Goal: Task Accomplishment & Management: Manage account settings

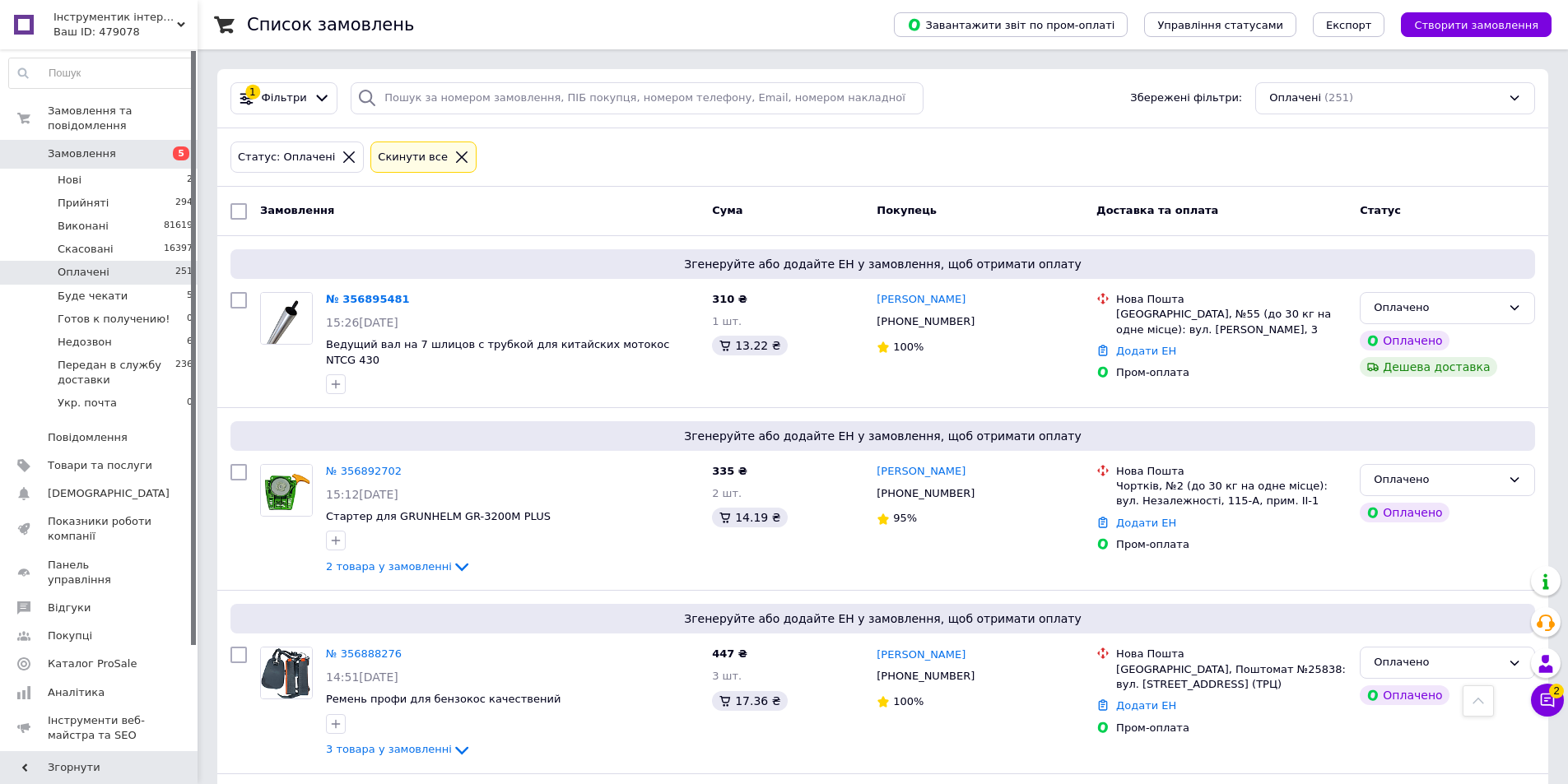
scroll to position [4197, 0]
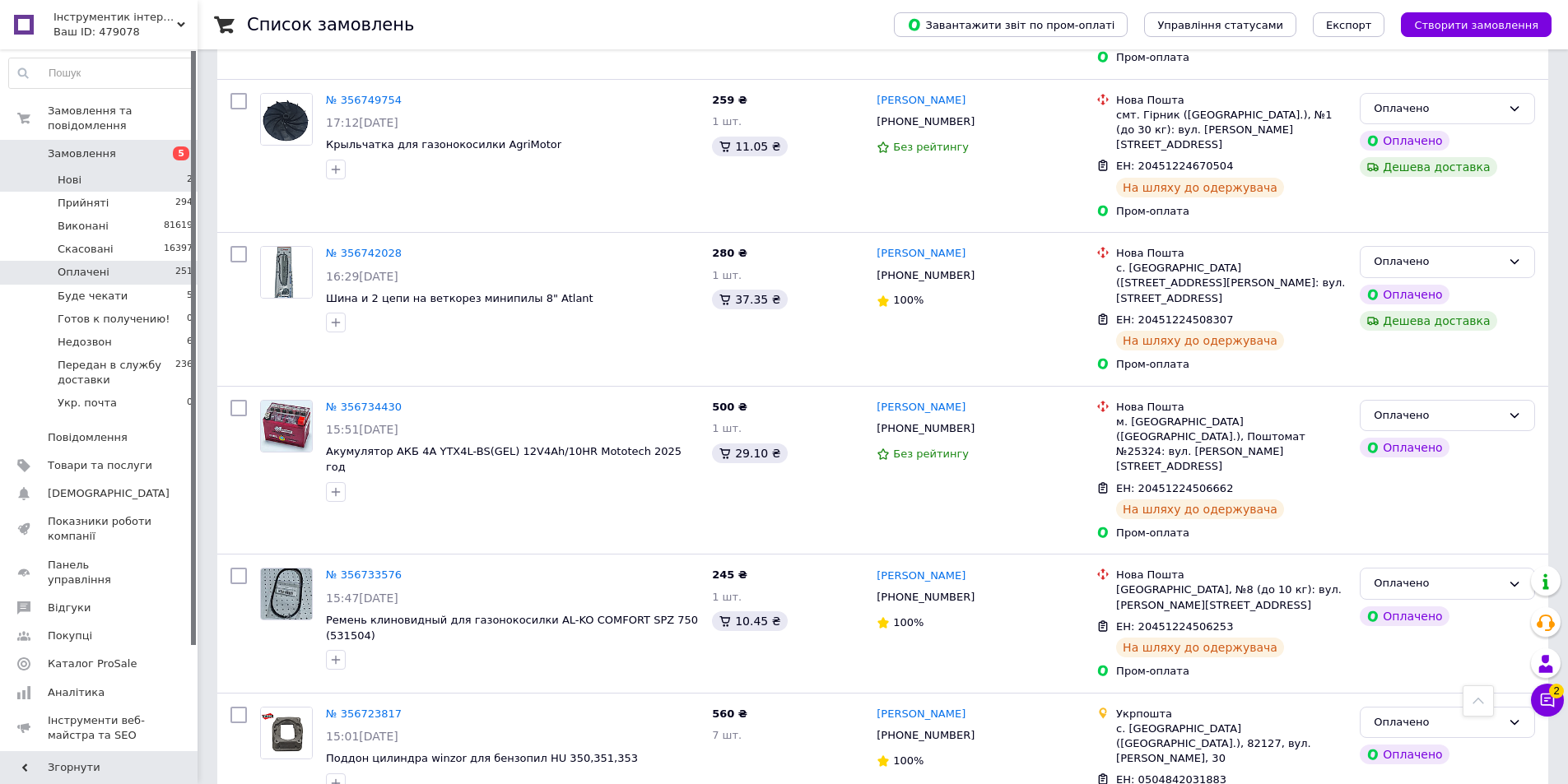
click at [85, 168] on li "Нові 2" at bounding box center [101, 179] width 202 height 23
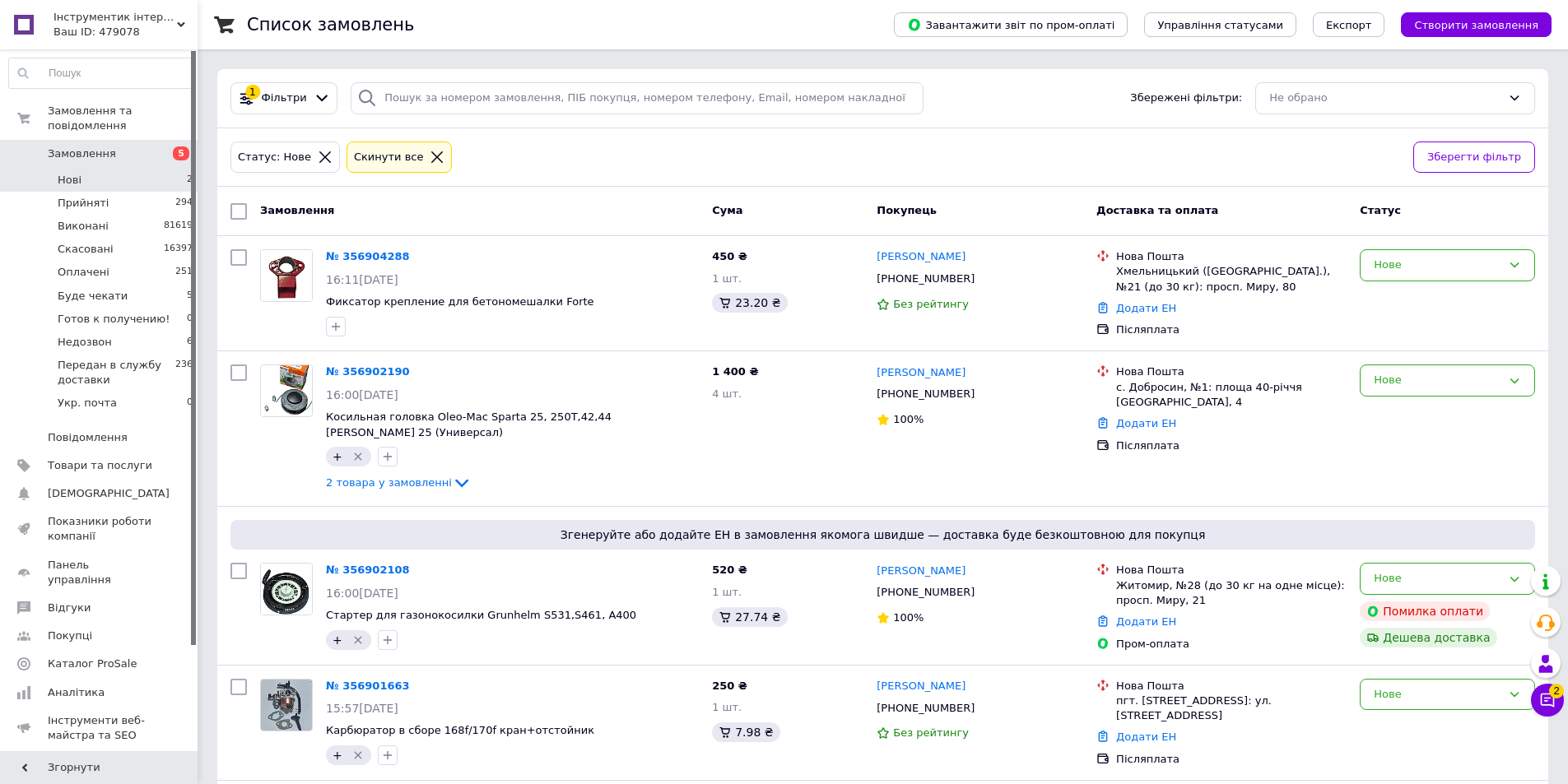
click at [69, 173] on span "Нові" at bounding box center [69, 180] width 24 height 15
click at [333, 329] on span "+" at bounding box center [338, 327] width 10 height 13
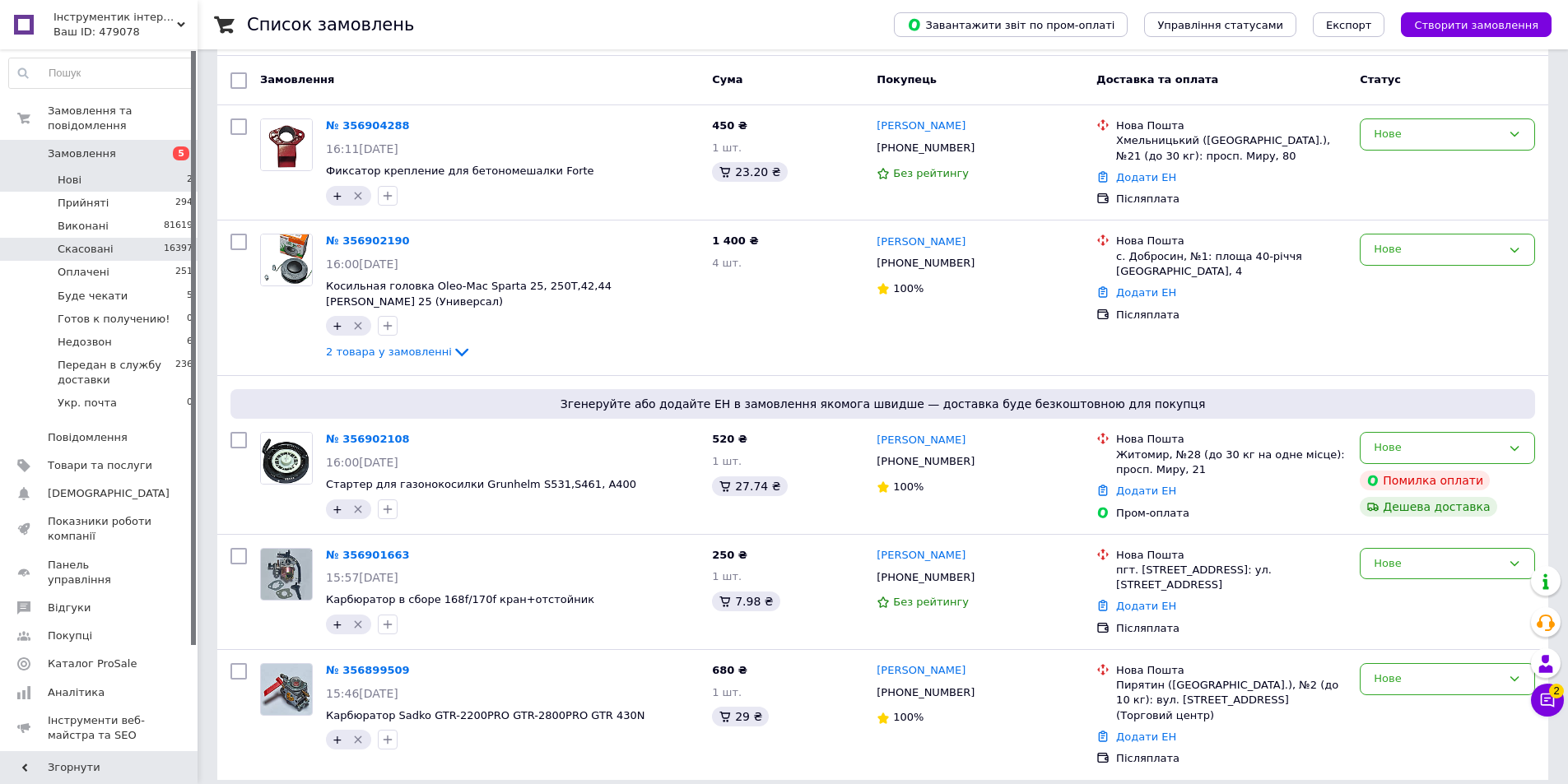
click at [91, 242] on span "Скасовані" at bounding box center [85, 249] width 56 height 15
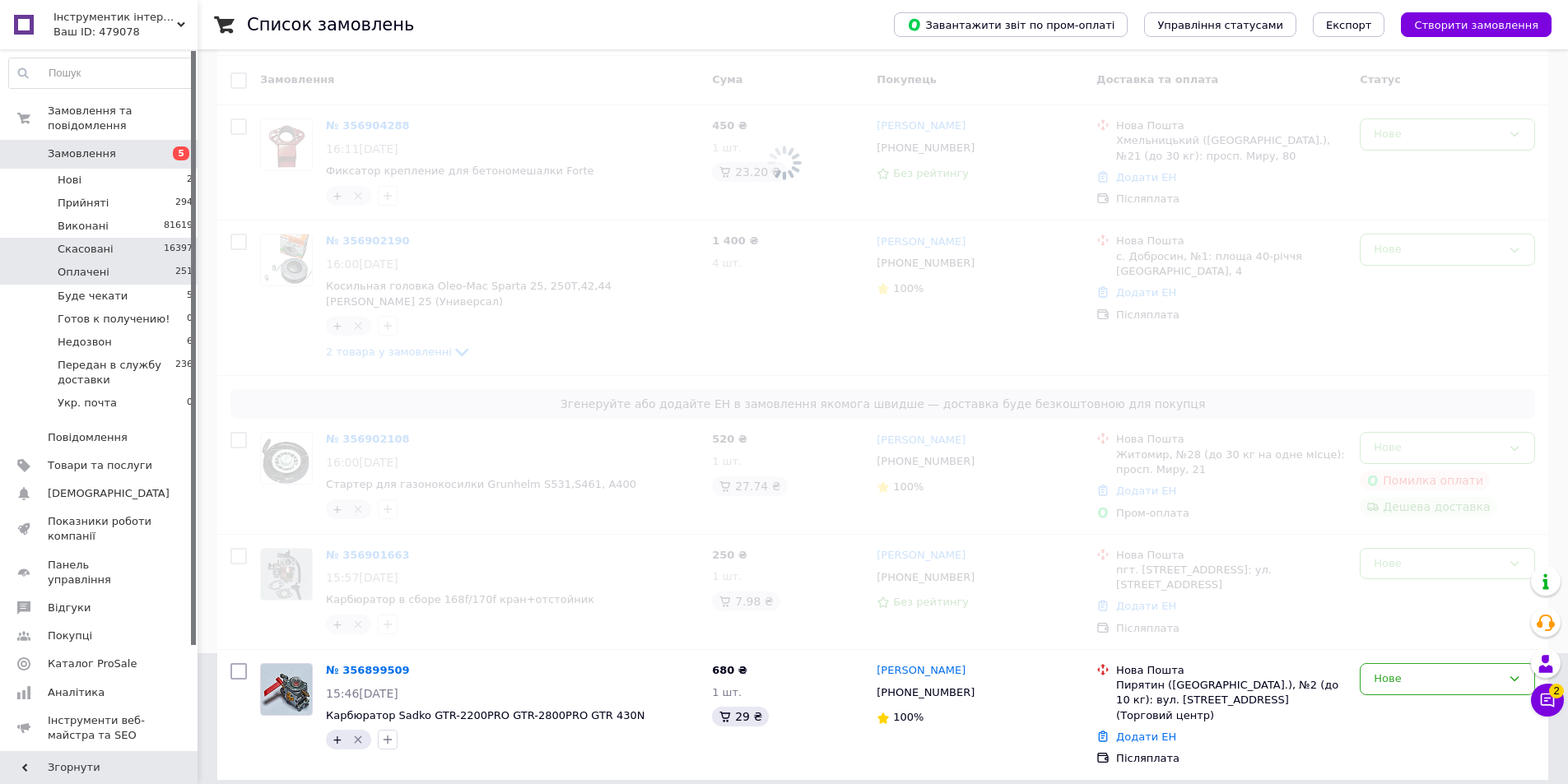
click at [99, 265] on span "Оплачені" at bounding box center [83, 273] width 52 height 15
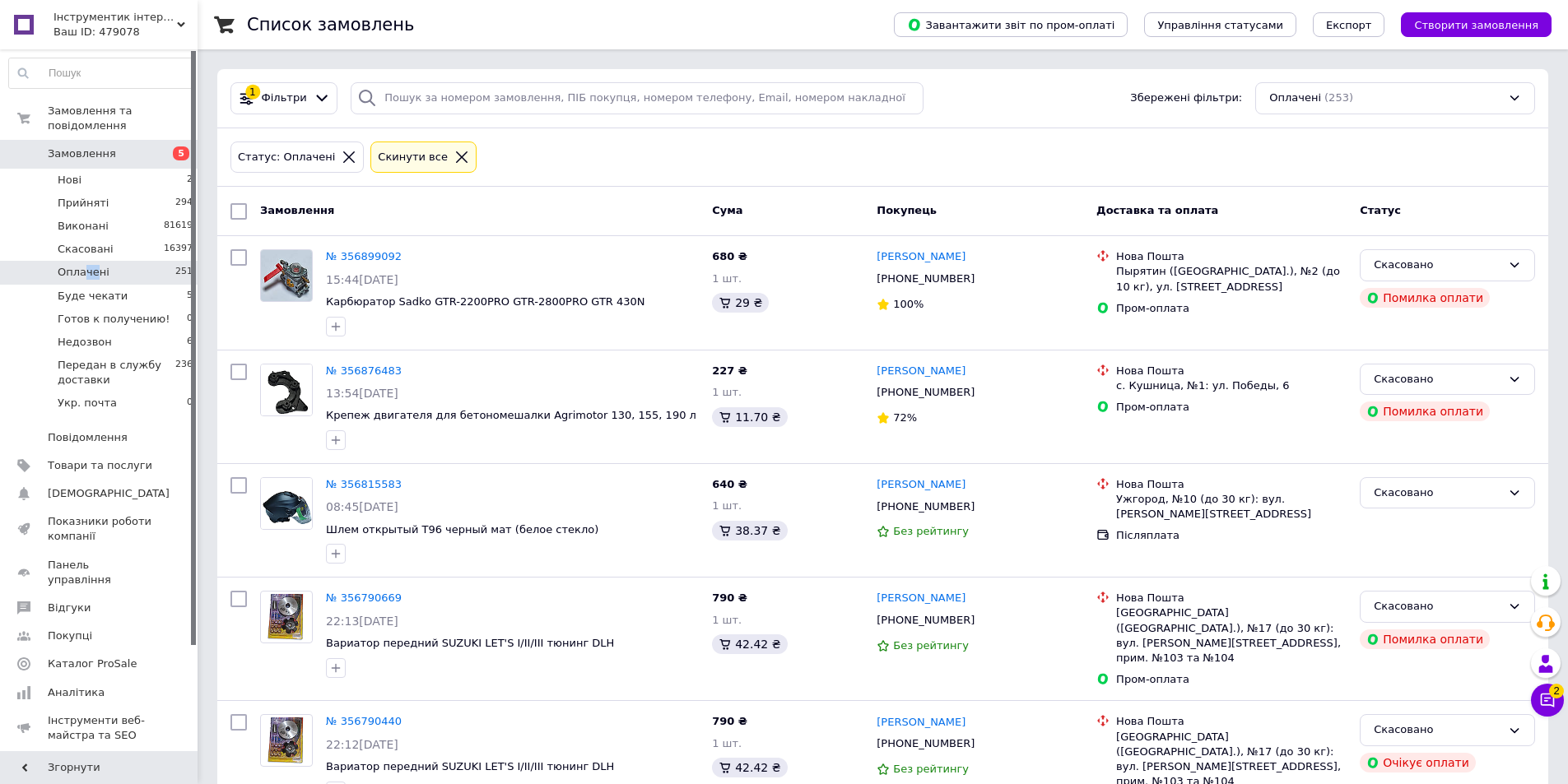
click at [92, 265] on span "Оплачені" at bounding box center [83, 273] width 52 height 15
click at [93, 265] on span "Оплачені" at bounding box center [83, 273] width 52 height 15
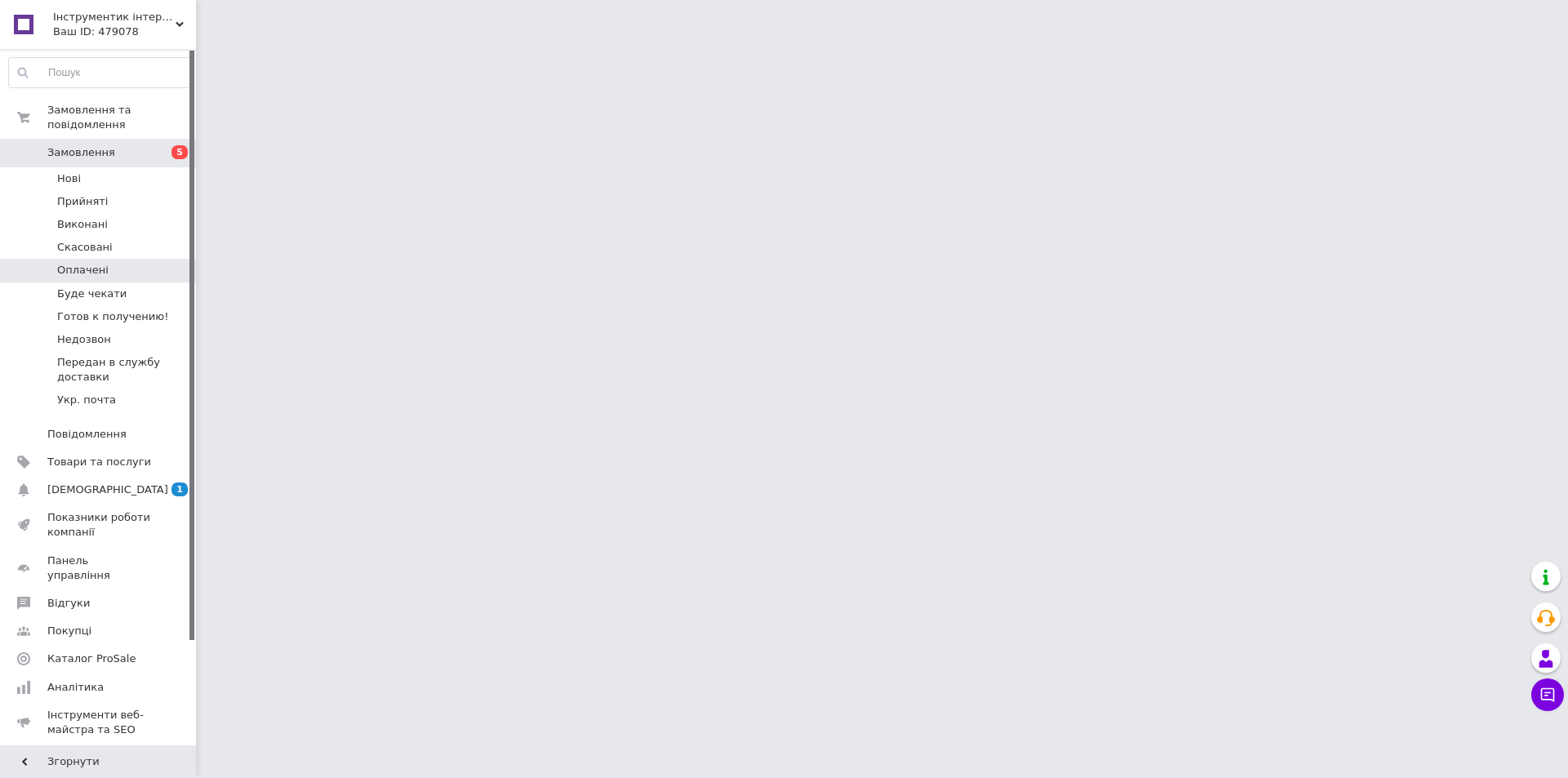
click at [79, 263] on span "Оплачені" at bounding box center [83, 271] width 52 height 15
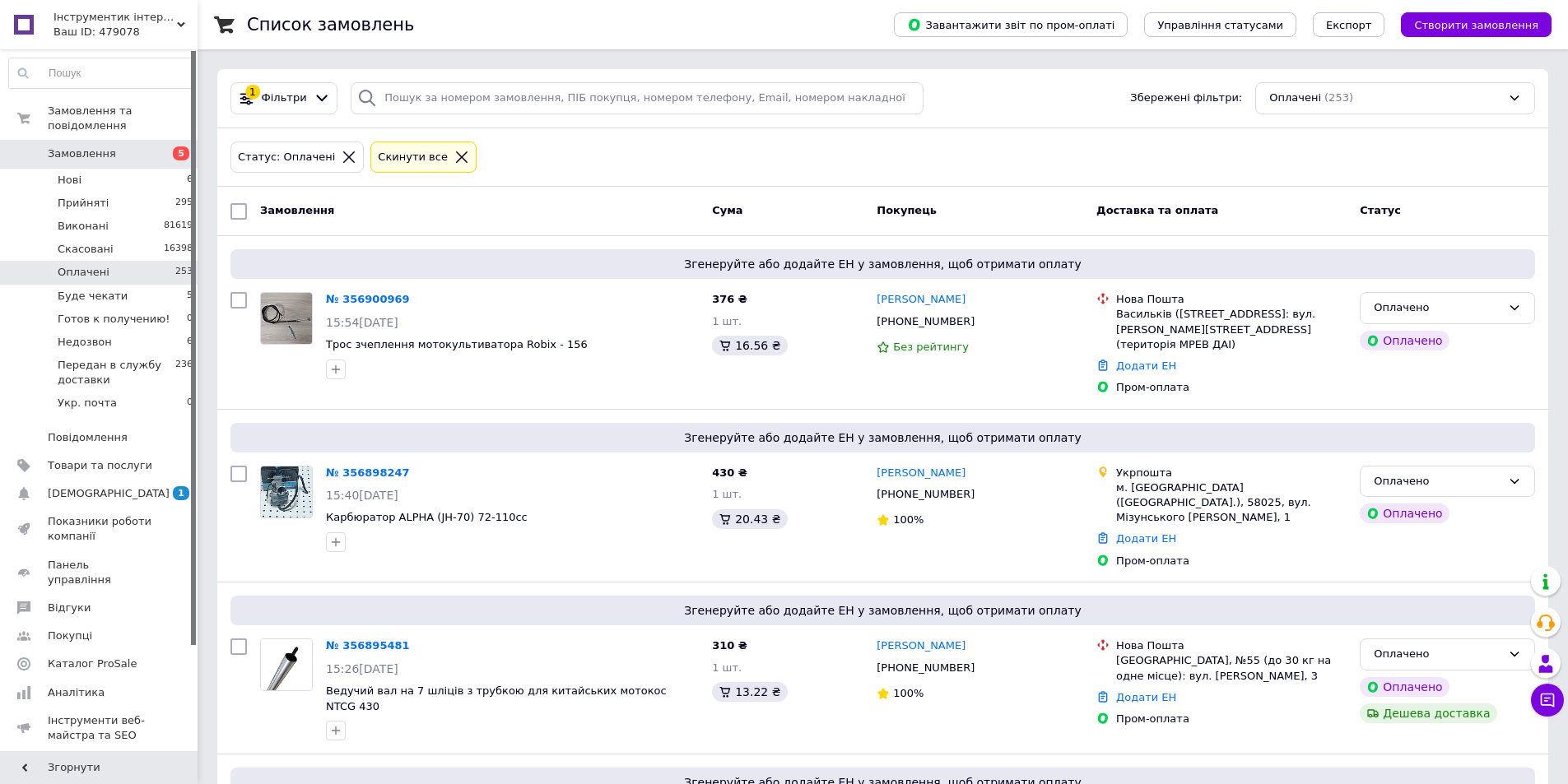
click at [344, 293] on link "№ 356900969" at bounding box center [368, 299] width 84 height 13
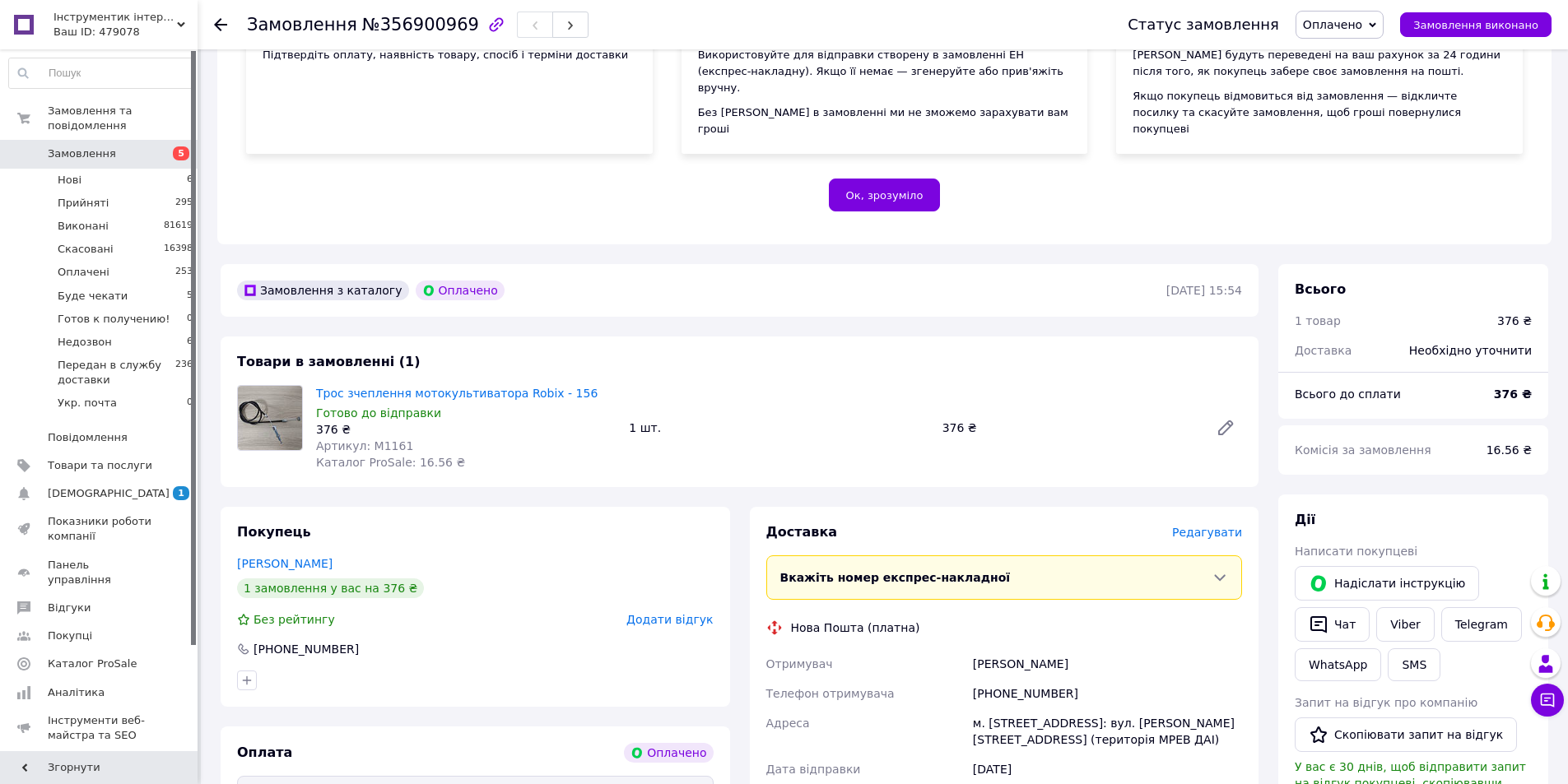
scroll to position [412, 0]
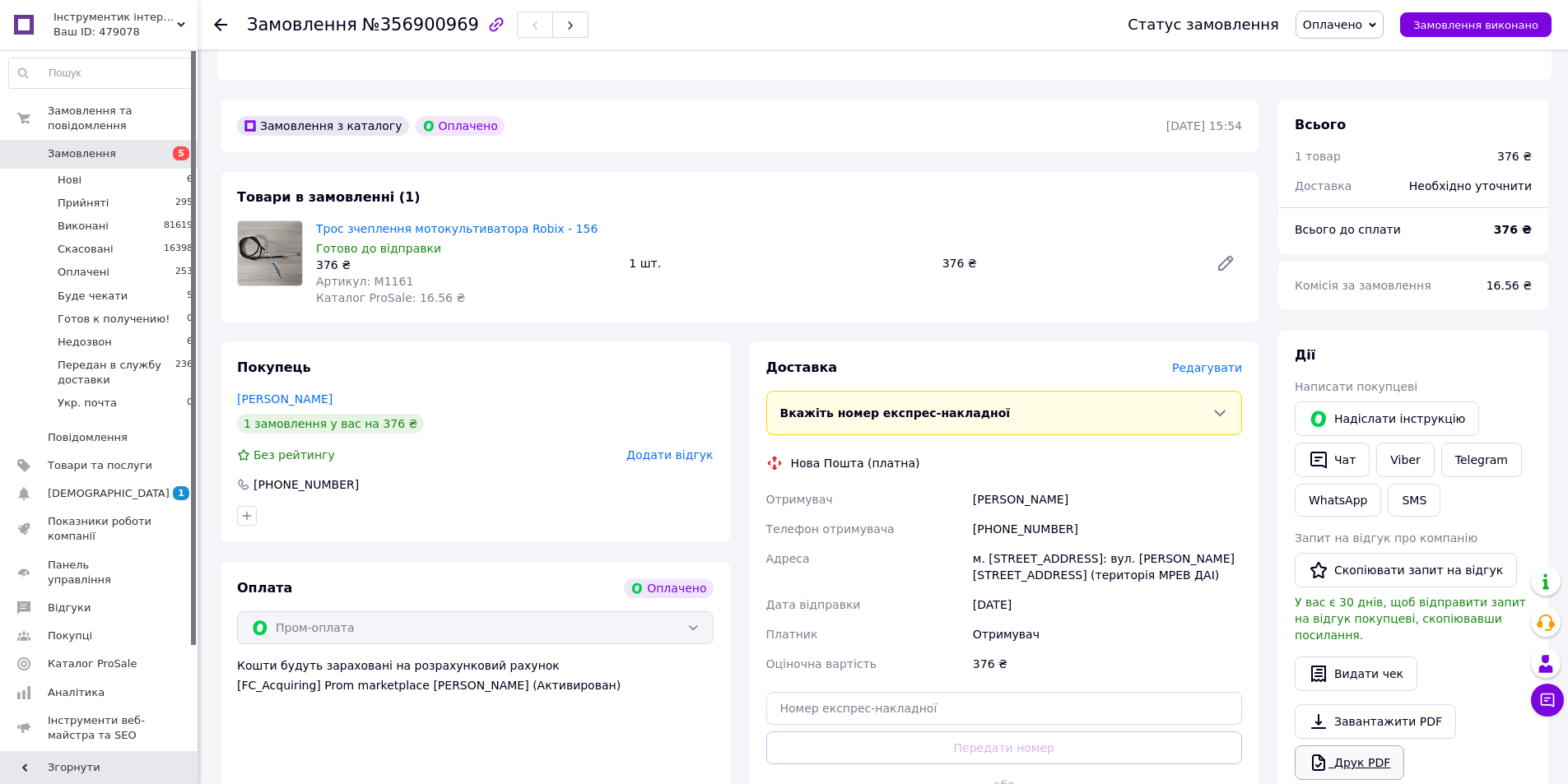
click at [1352, 745] on link "Друк PDF" at bounding box center [1349, 762] width 109 height 35
click at [247, 21] on span "Замовлення" at bounding box center [301, 24] width 110 height 19
click at [221, 20] on icon at bounding box center [221, 25] width 13 height 13
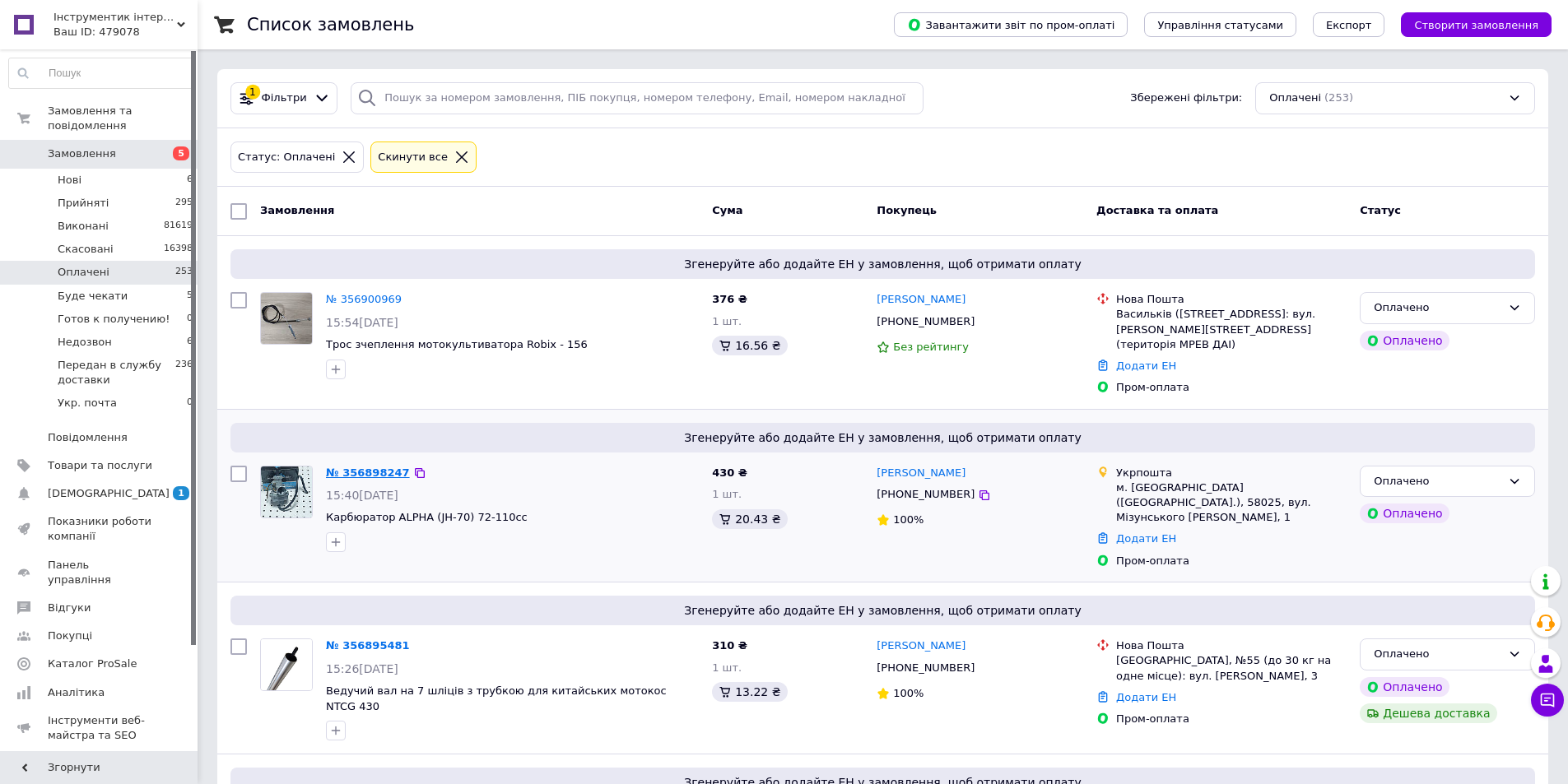
click at [371, 467] on link "№ 356898247" at bounding box center [368, 472] width 84 height 13
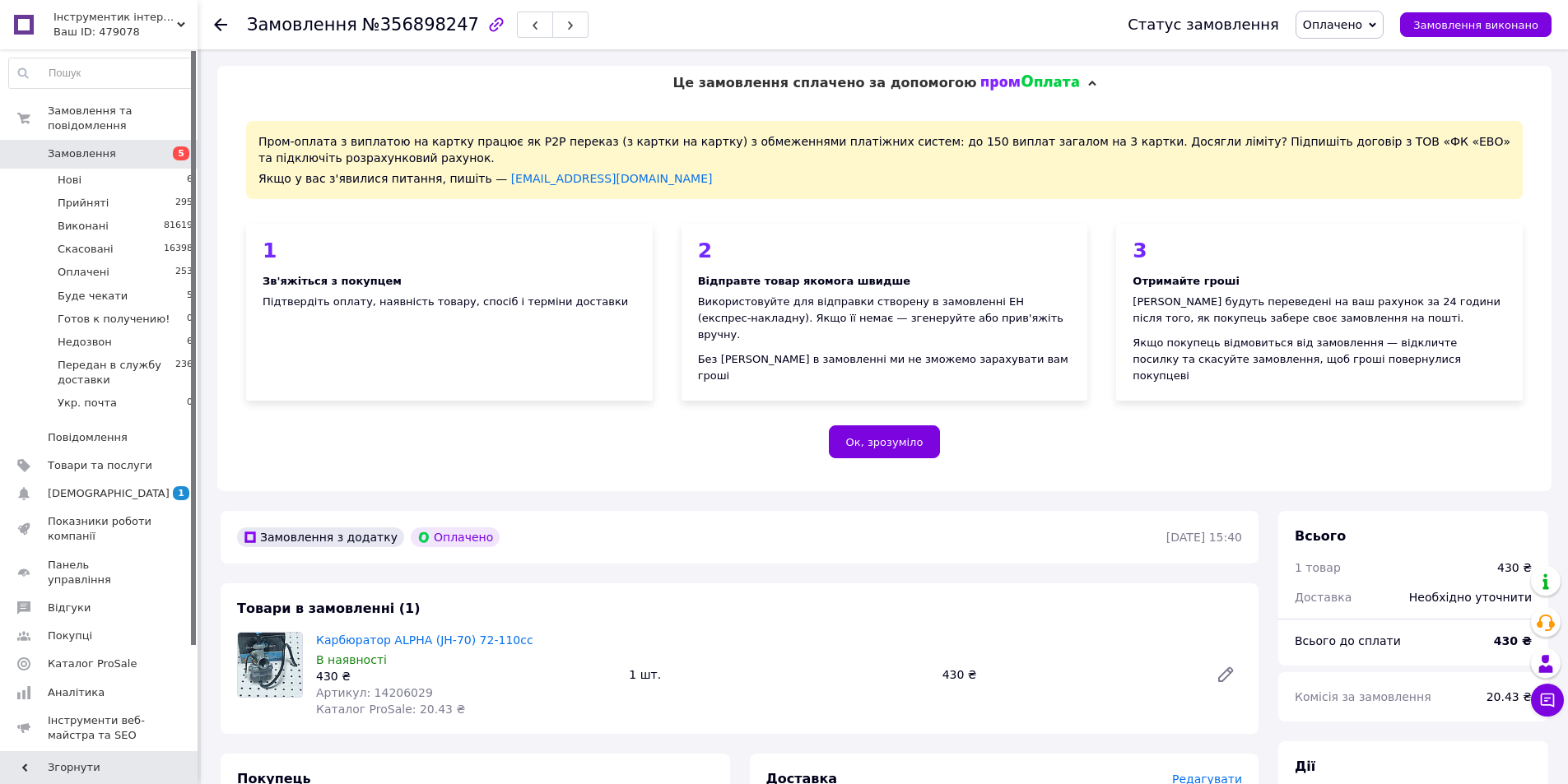
scroll to position [412, 0]
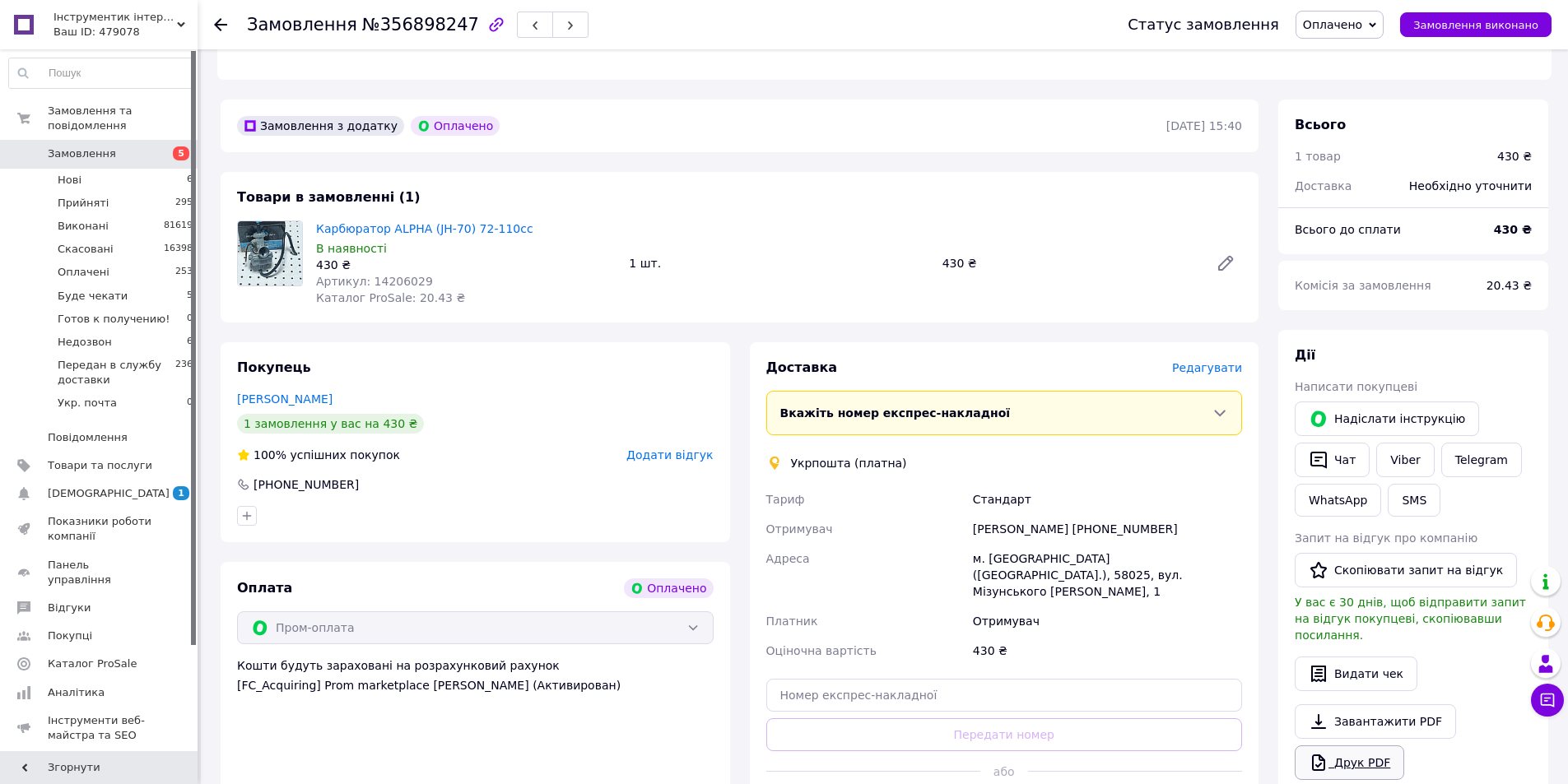
click at [1382, 745] on link "Друк PDF" at bounding box center [1349, 762] width 109 height 35
click at [215, 24] on div "Замовлення №356898247 Статус замовлення Оплачено Прийнято Виконано Скасовано Бу…" at bounding box center [883, 24] width 1370 height 50
click at [215, 20] on icon at bounding box center [221, 25] width 13 height 13
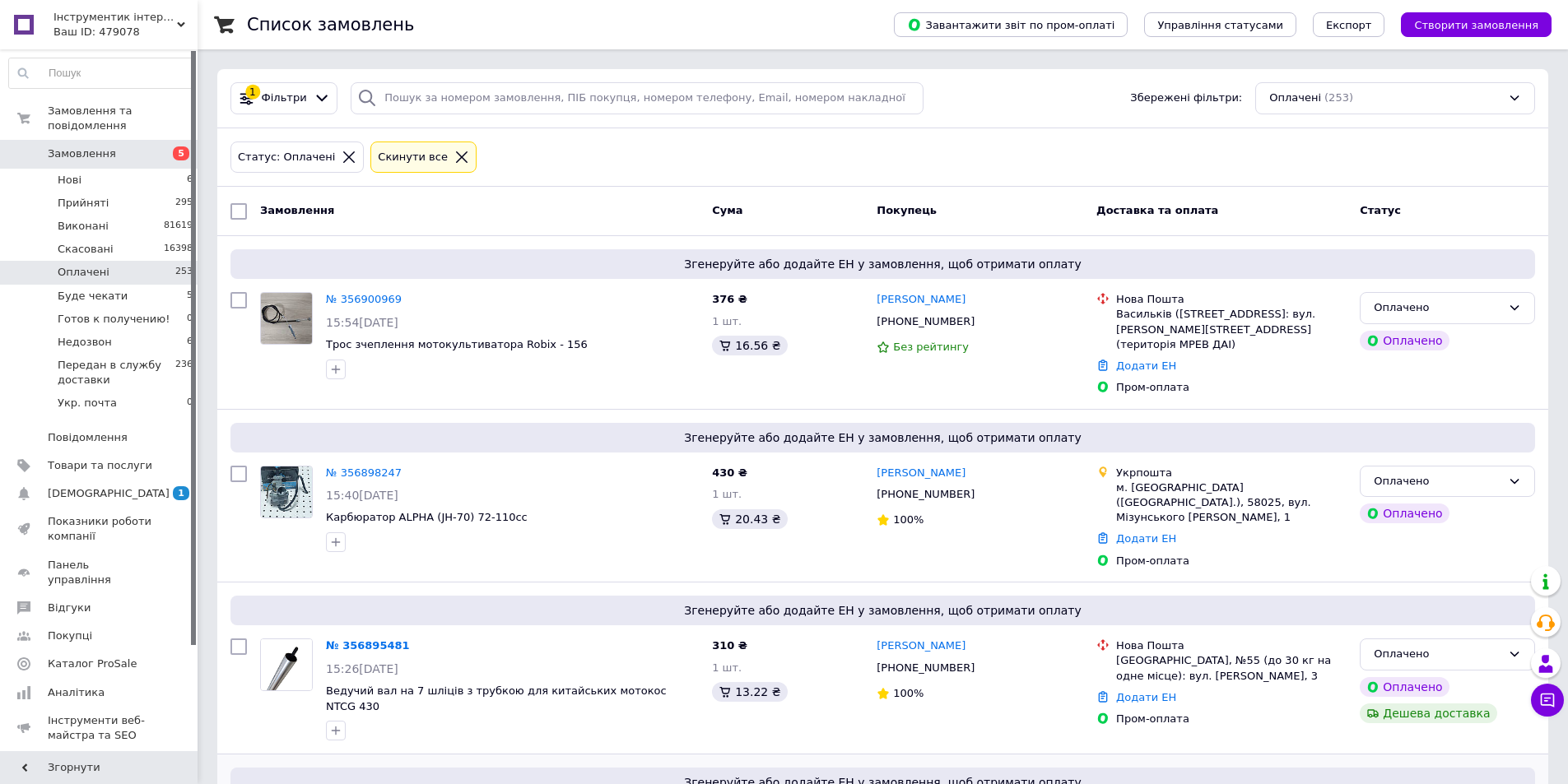
scroll to position [247, 0]
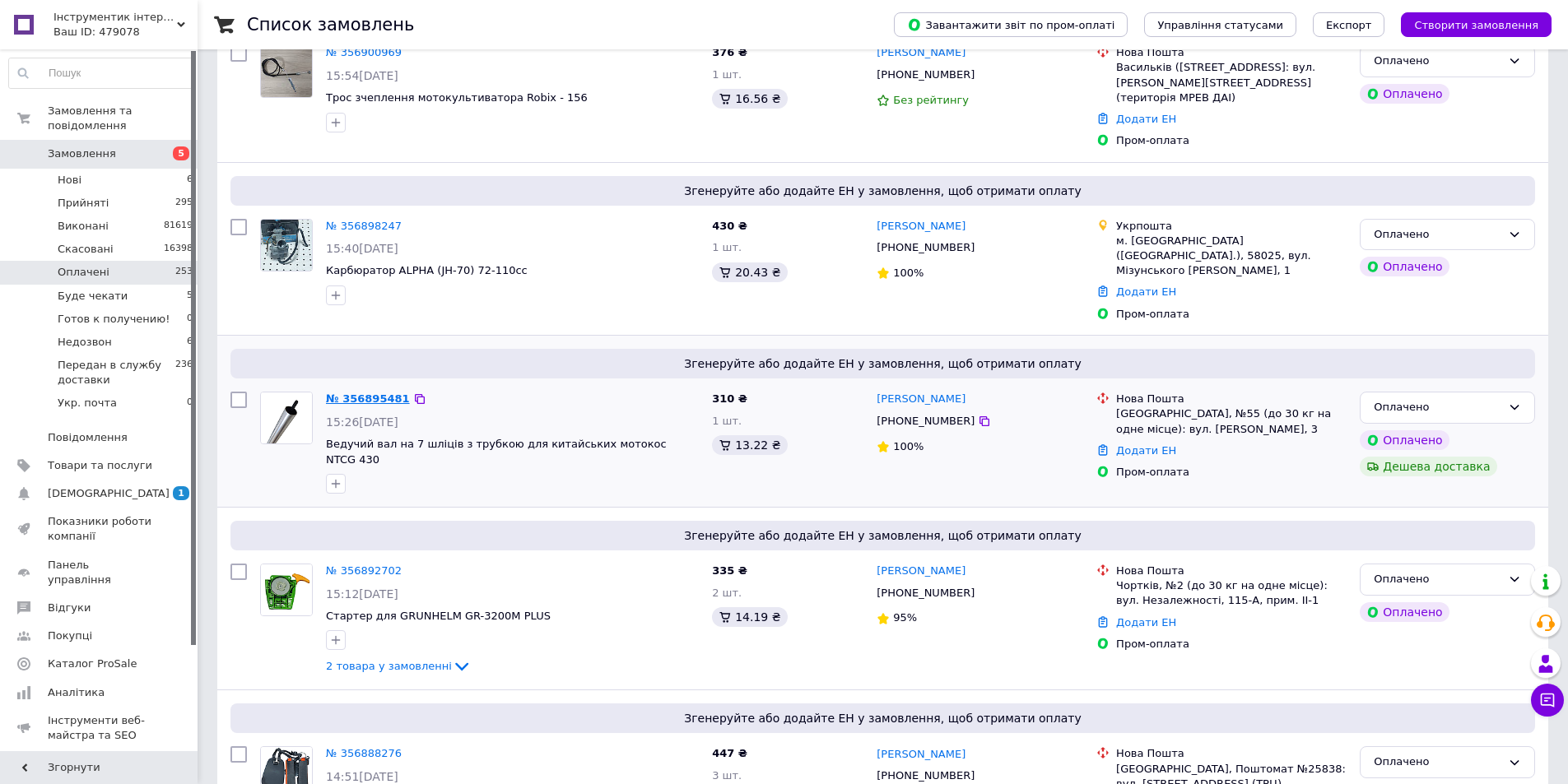
click at [365, 392] on link "№ 356895481" at bounding box center [368, 398] width 84 height 13
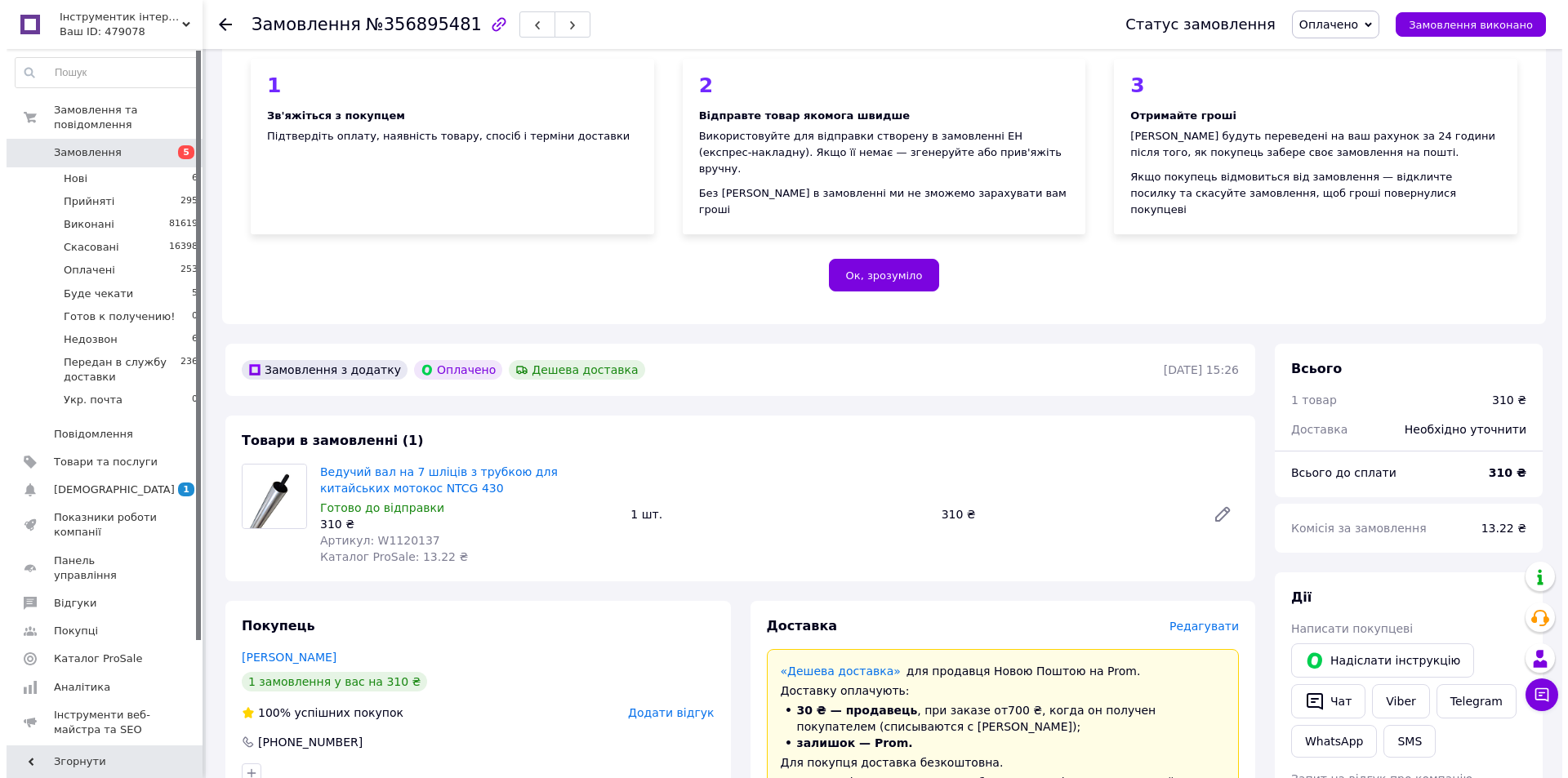
scroll to position [572, 0]
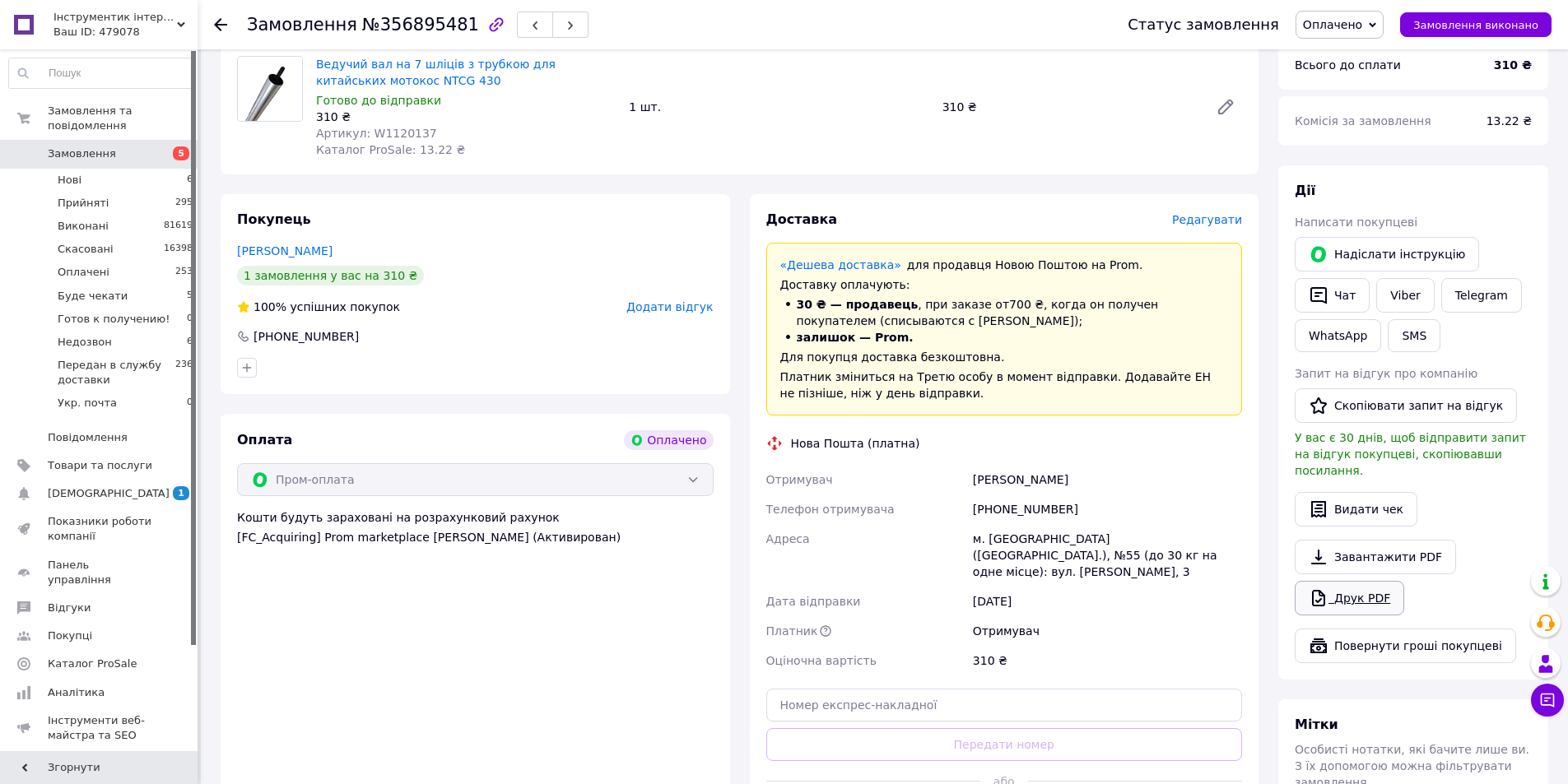
click at [1344, 581] on link "Друк PDF" at bounding box center [1349, 598] width 109 height 35
click at [1224, 213] on span "Редагувати" at bounding box center [1207, 220] width 70 height 13
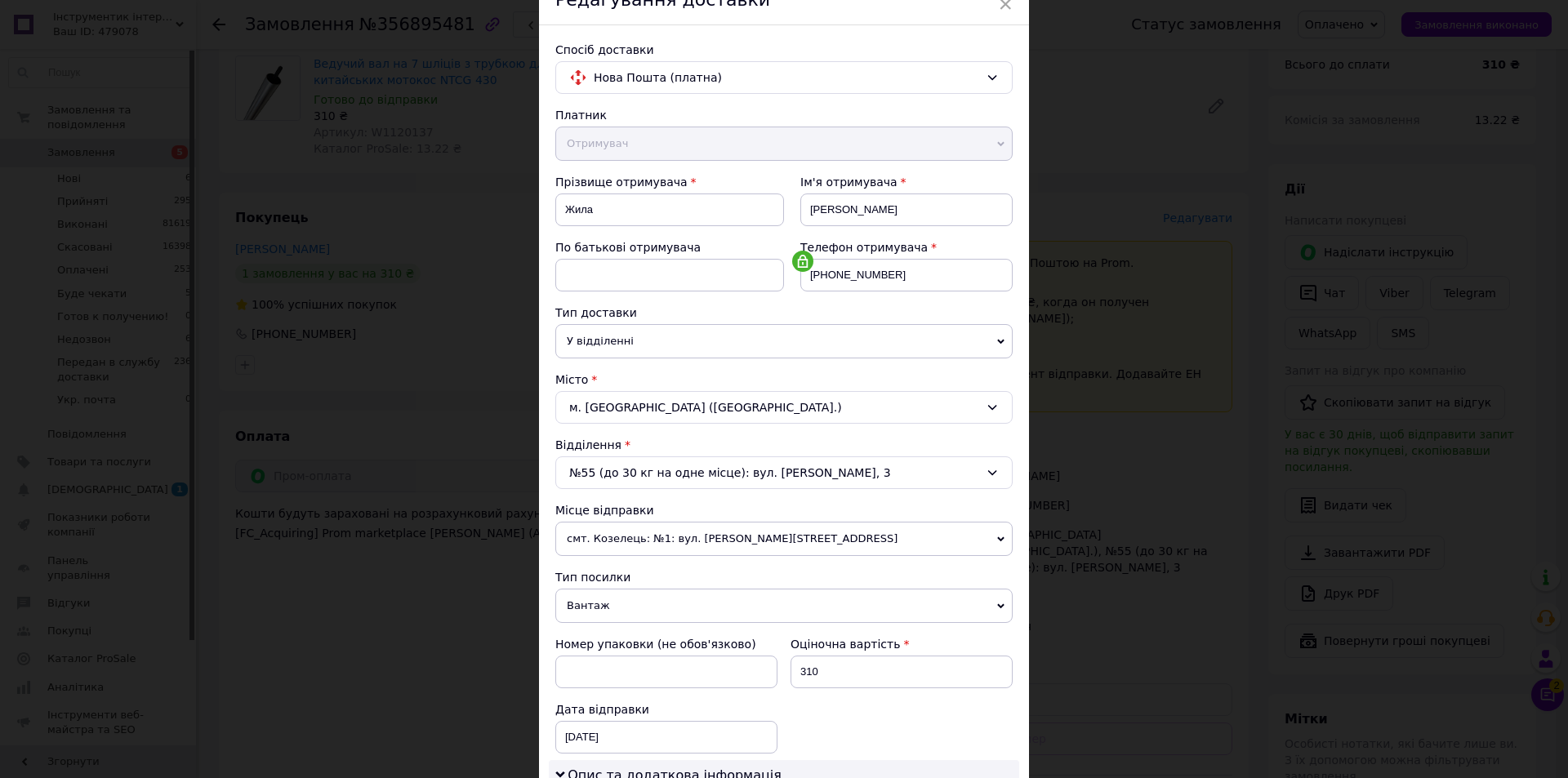
scroll to position [327, 0]
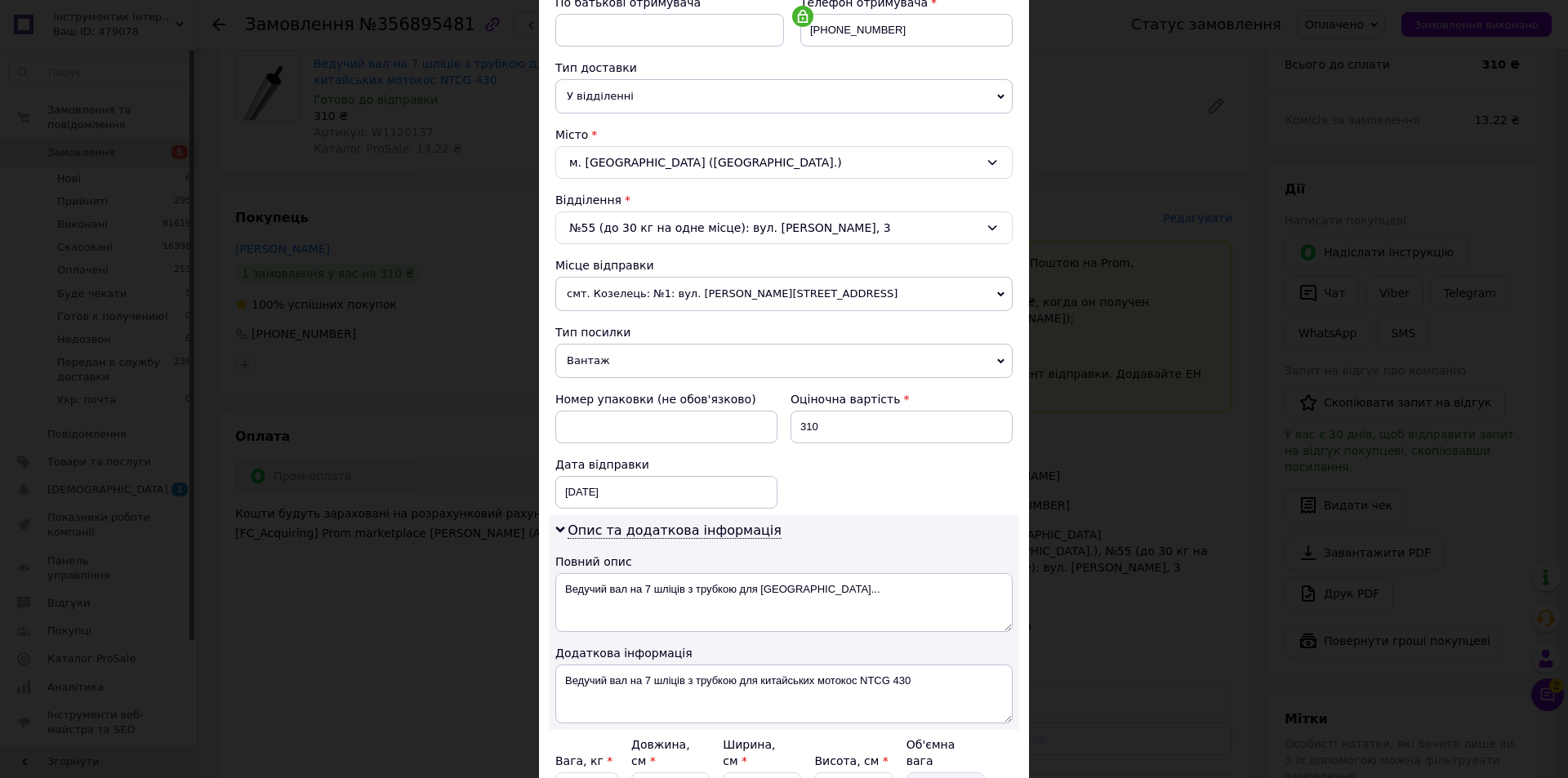
click at [693, 231] on div "№55 (до 30 кг на одне місце): вул. [PERSON_NAME], 3" at bounding box center [784, 227] width 457 height 33
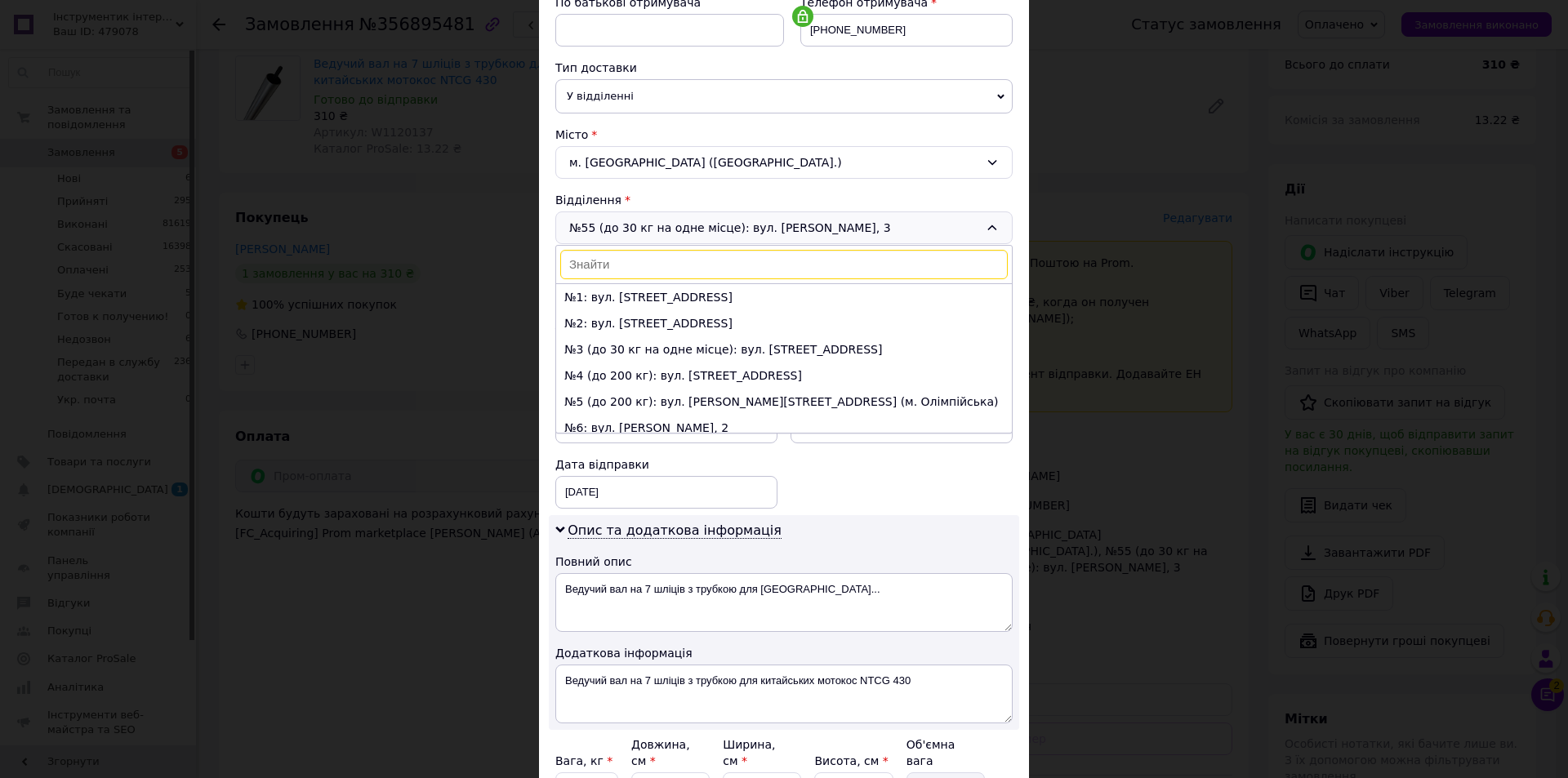
scroll to position [1369, 0]
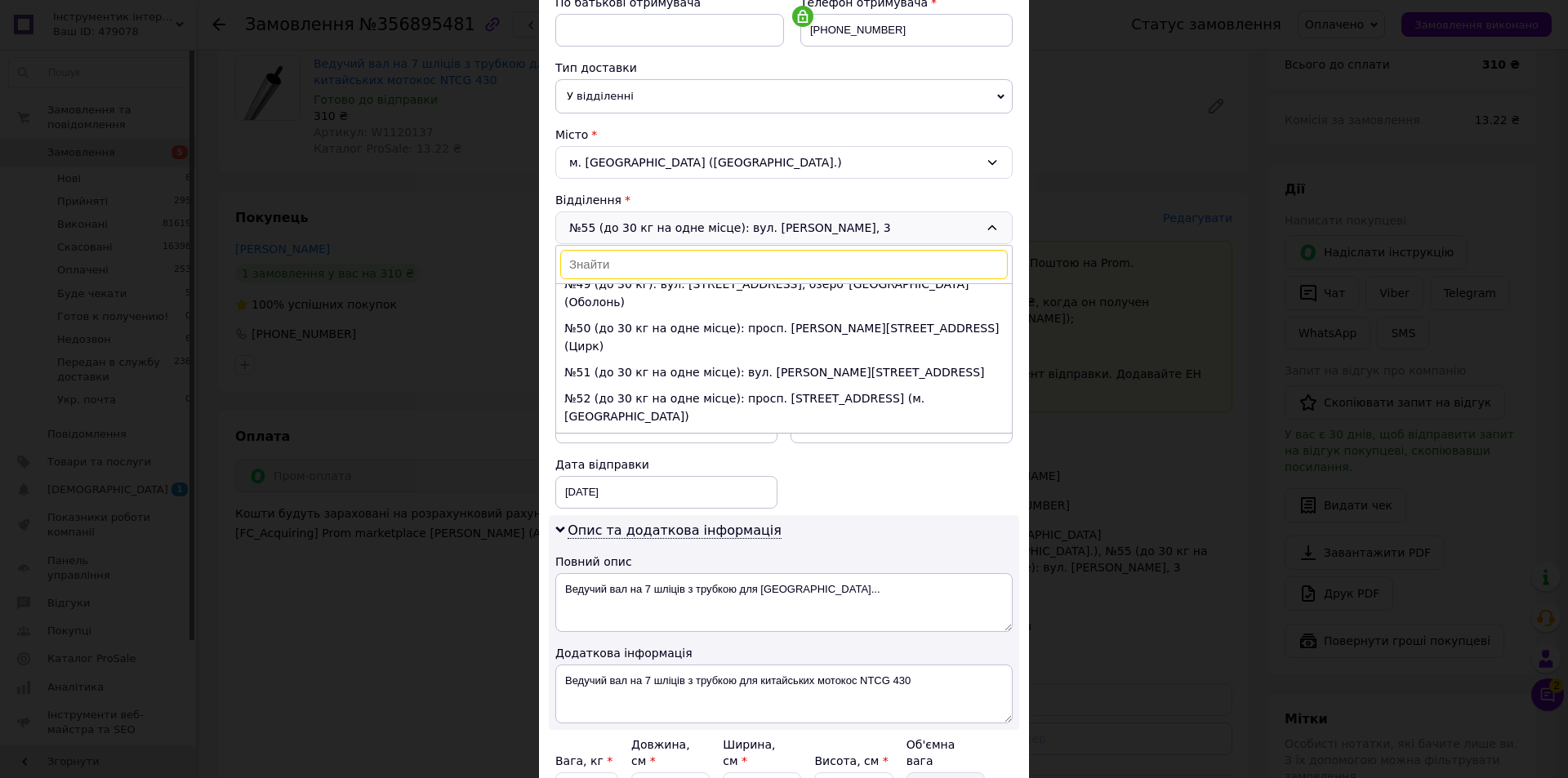
click at [679, 267] on input at bounding box center [784, 264] width 448 height 29
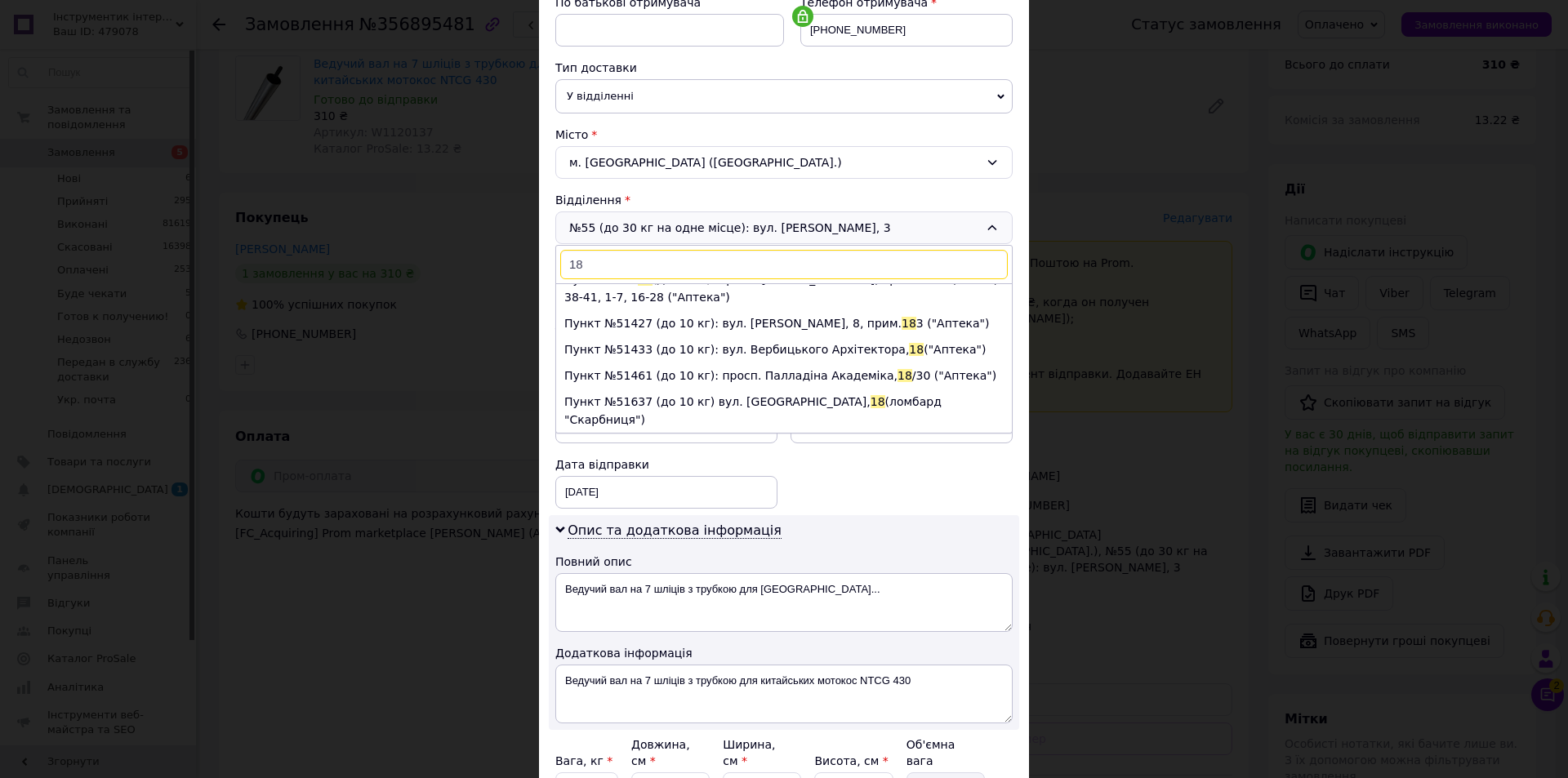
scroll to position [0, 0]
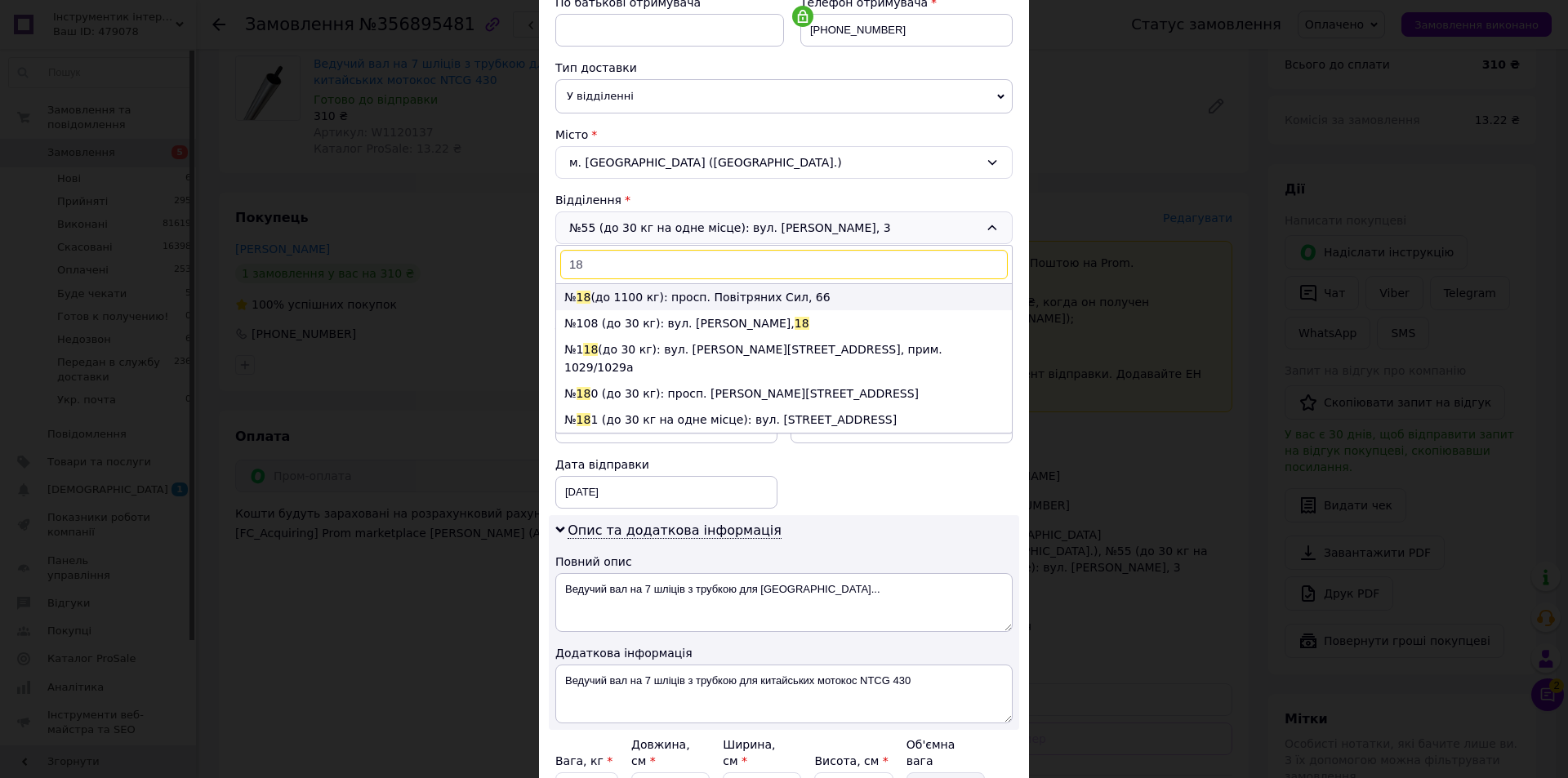
type input "18"
click at [634, 298] on li "№ 18 (до 1100 кг): просп. Повітряних Сил, 66" at bounding box center [784, 297] width 456 height 26
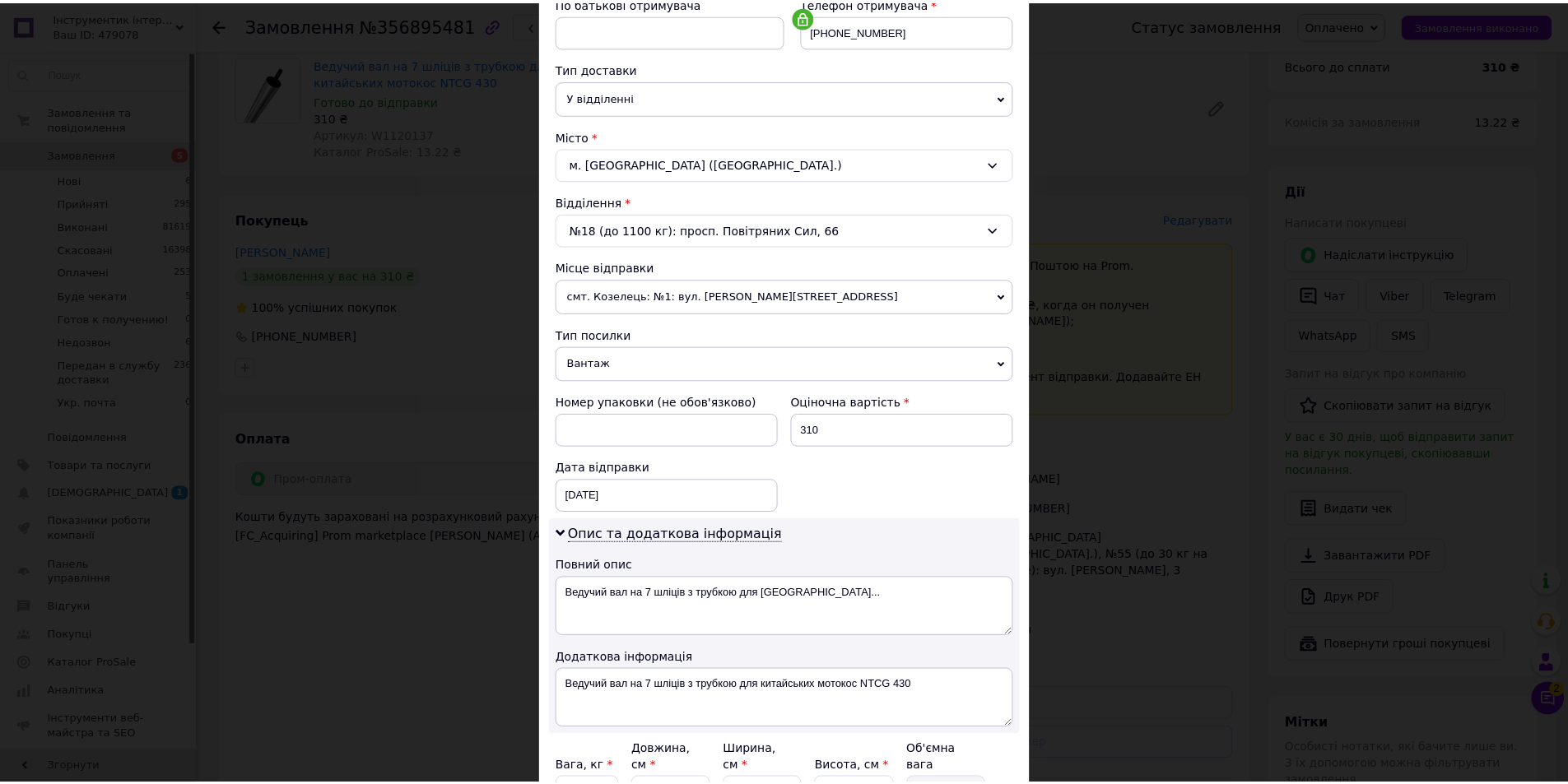
scroll to position [493, 0]
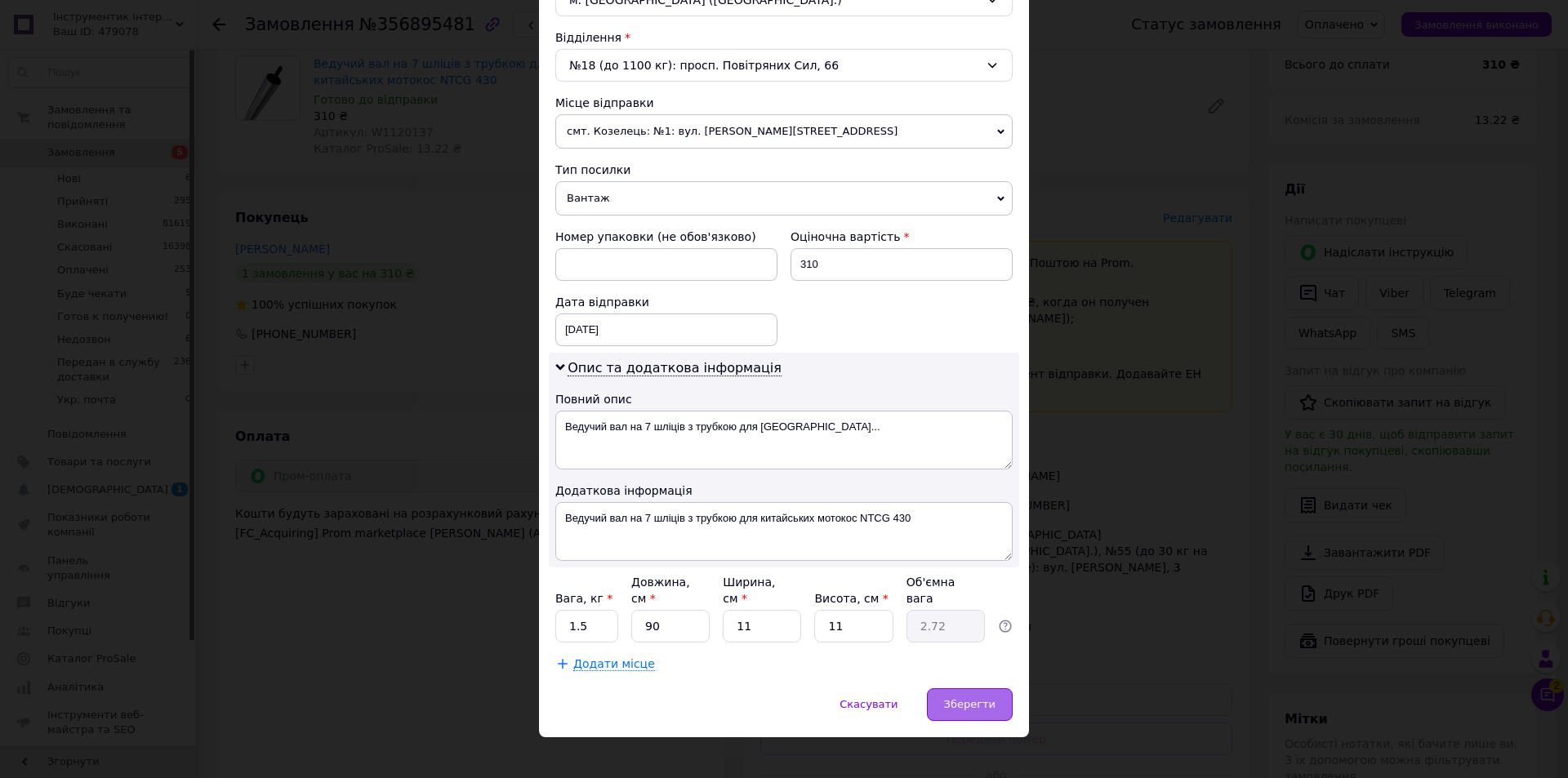
click at [975, 699] on span "Зберегти" at bounding box center [970, 704] width 52 height 13
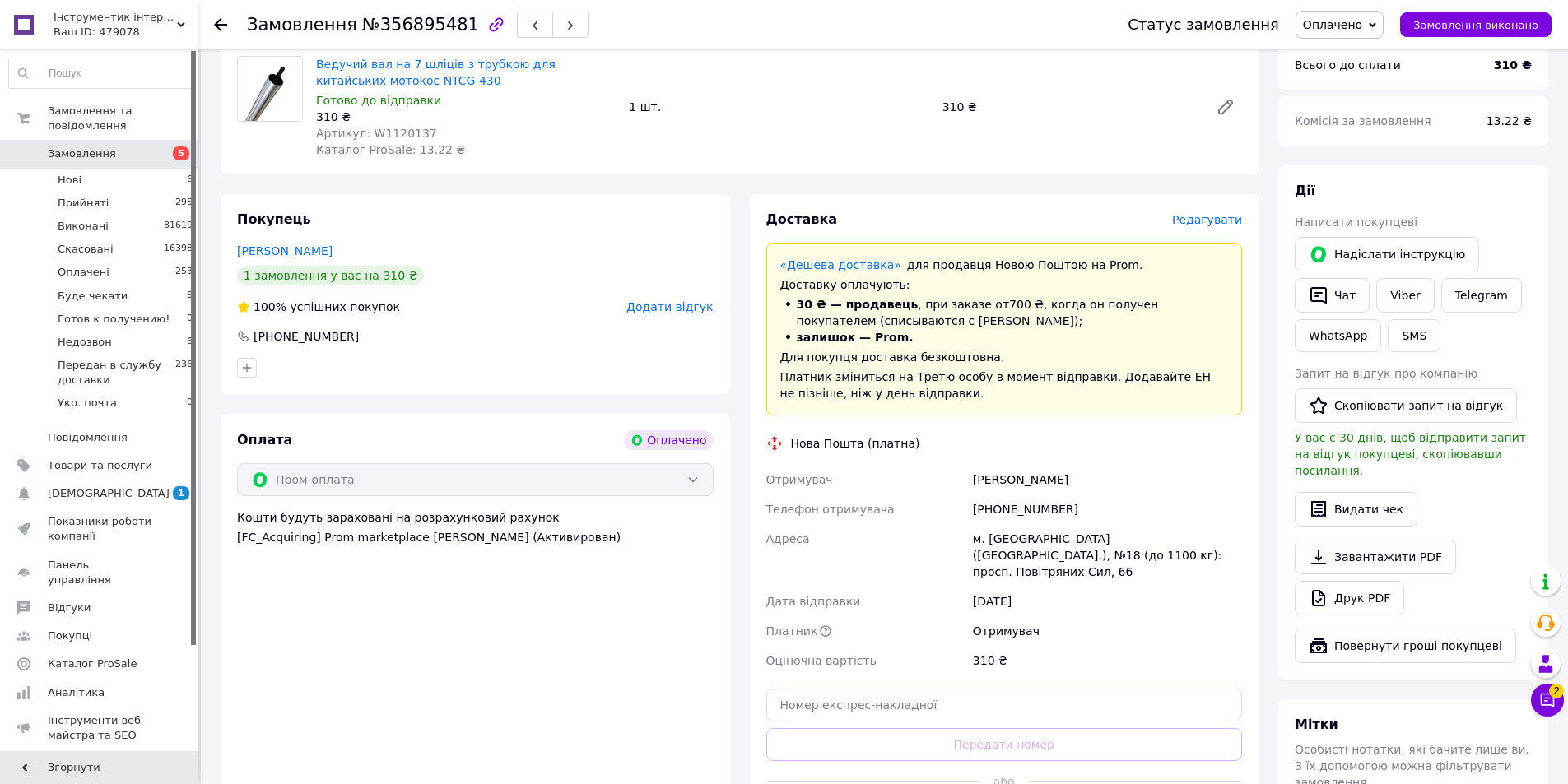
click at [216, 27] on use at bounding box center [221, 25] width 13 height 13
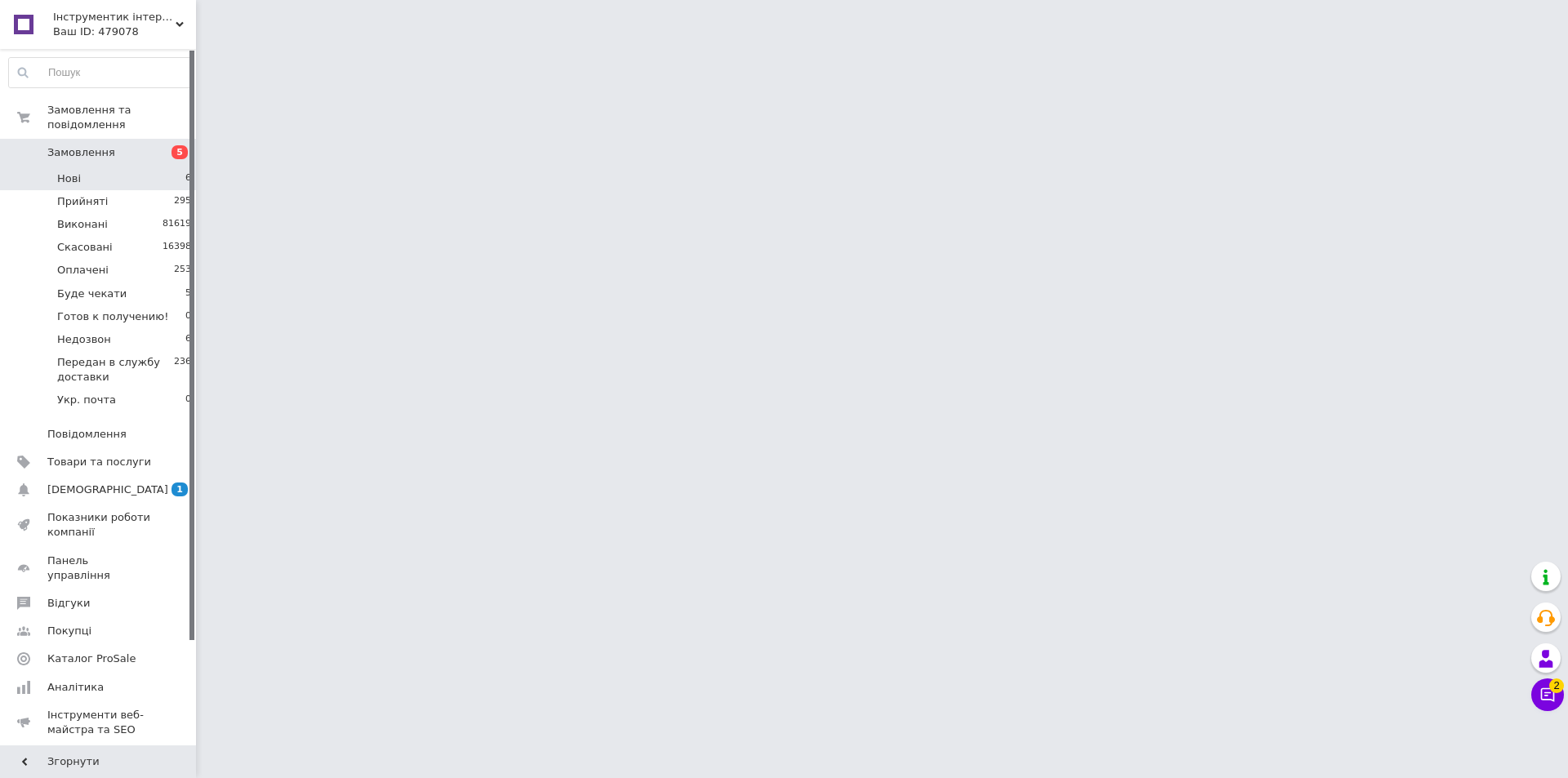
click at [68, 171] on span "Нові" at bounding box center [69, 179] width 23 height 15
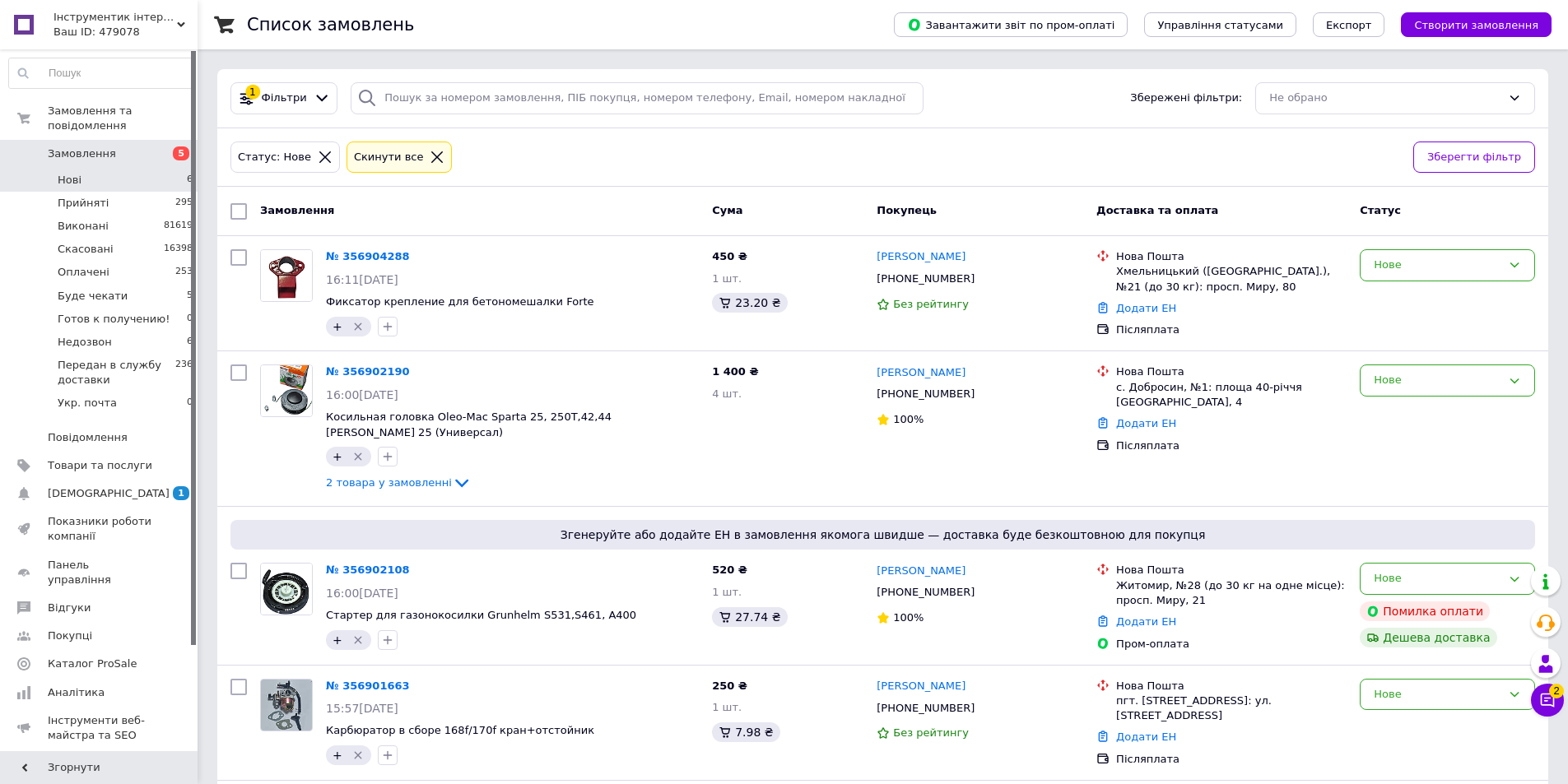
click at [95, 168] on li "Нові 6" at bounding box center [101, 179] width 202 height 23
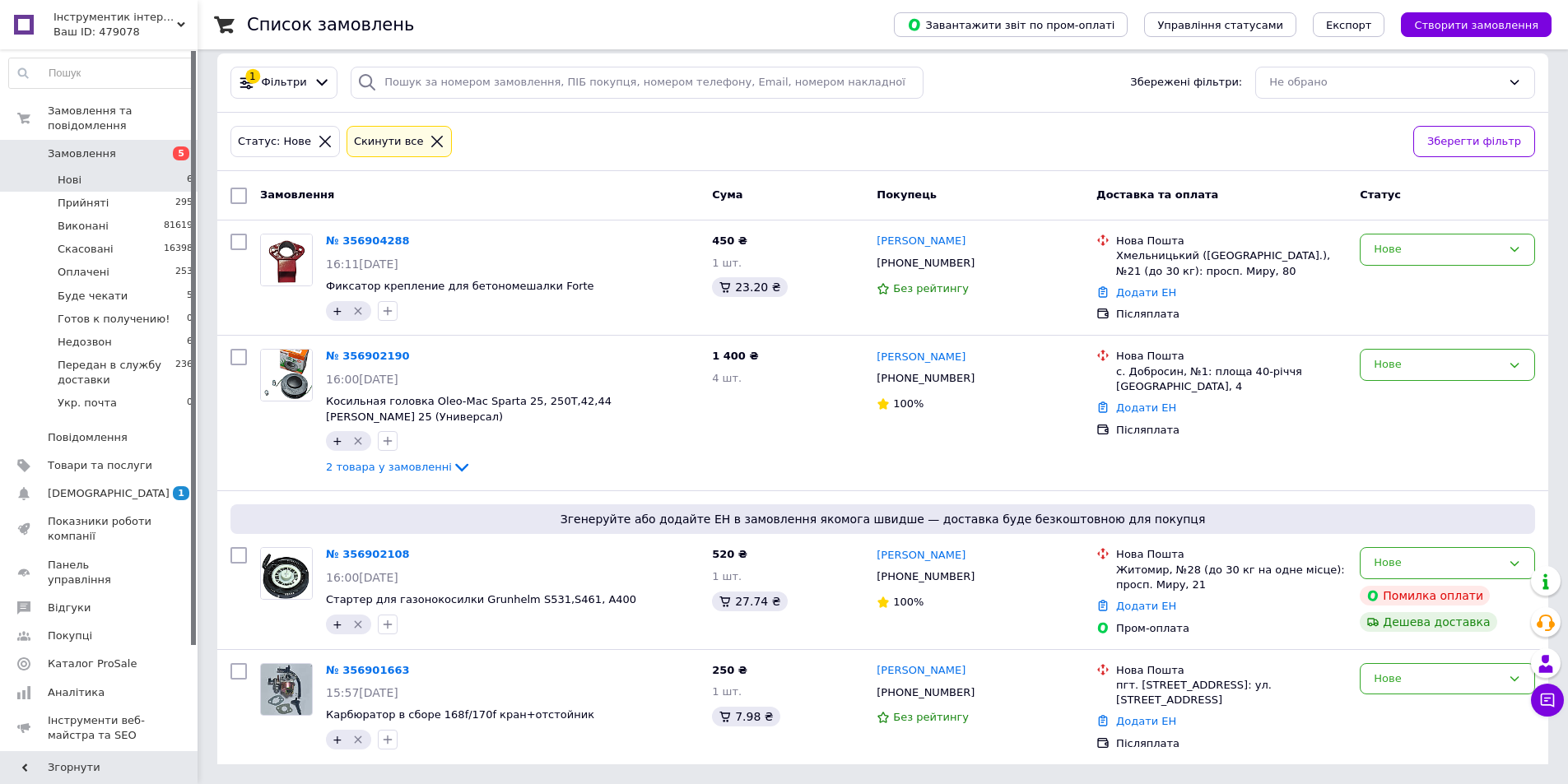
click at [95, 168] on li "Нові 6" at bounding box center [101, 179] width 202 height 23
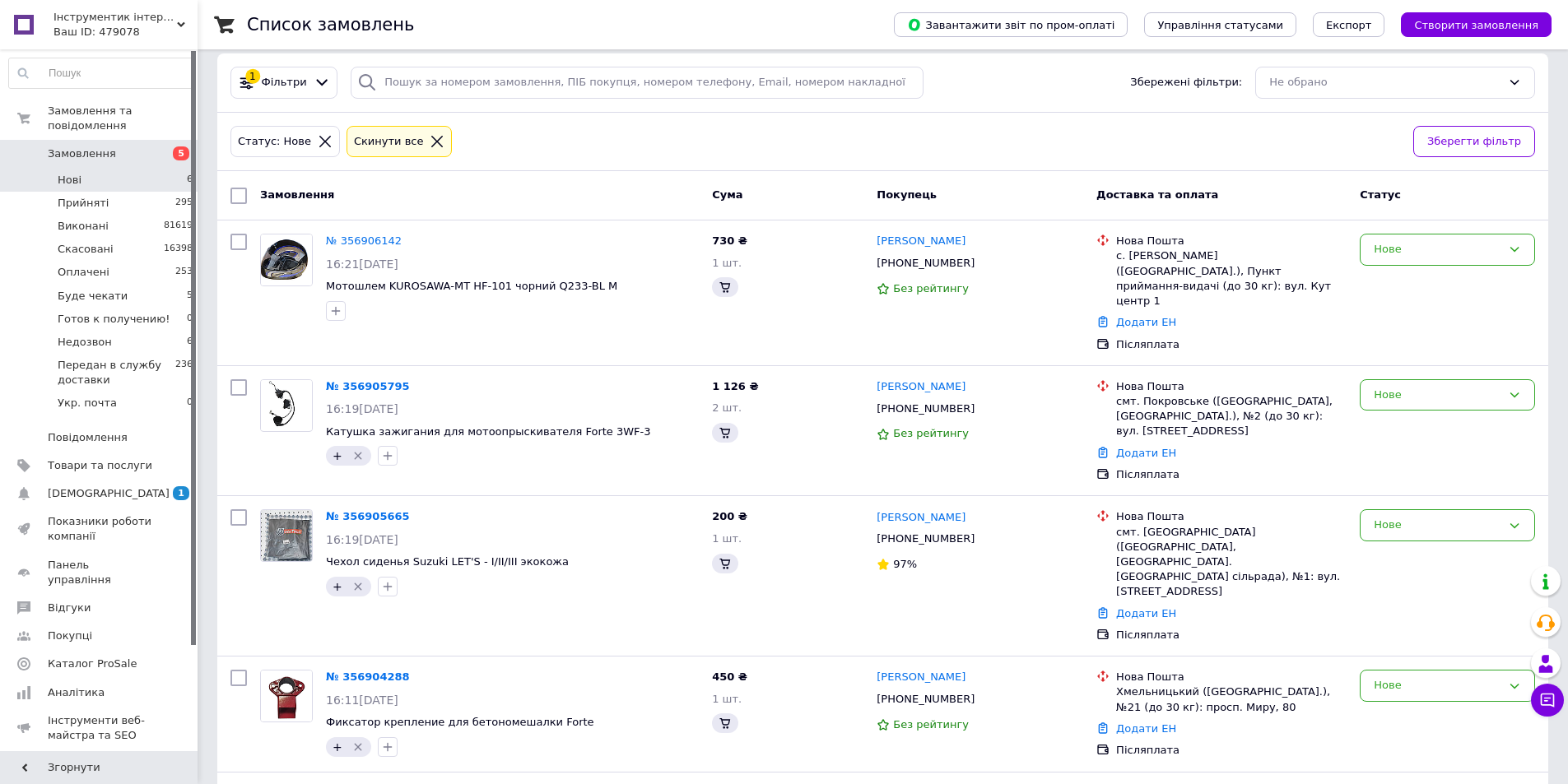
scroll to position [0, 0]
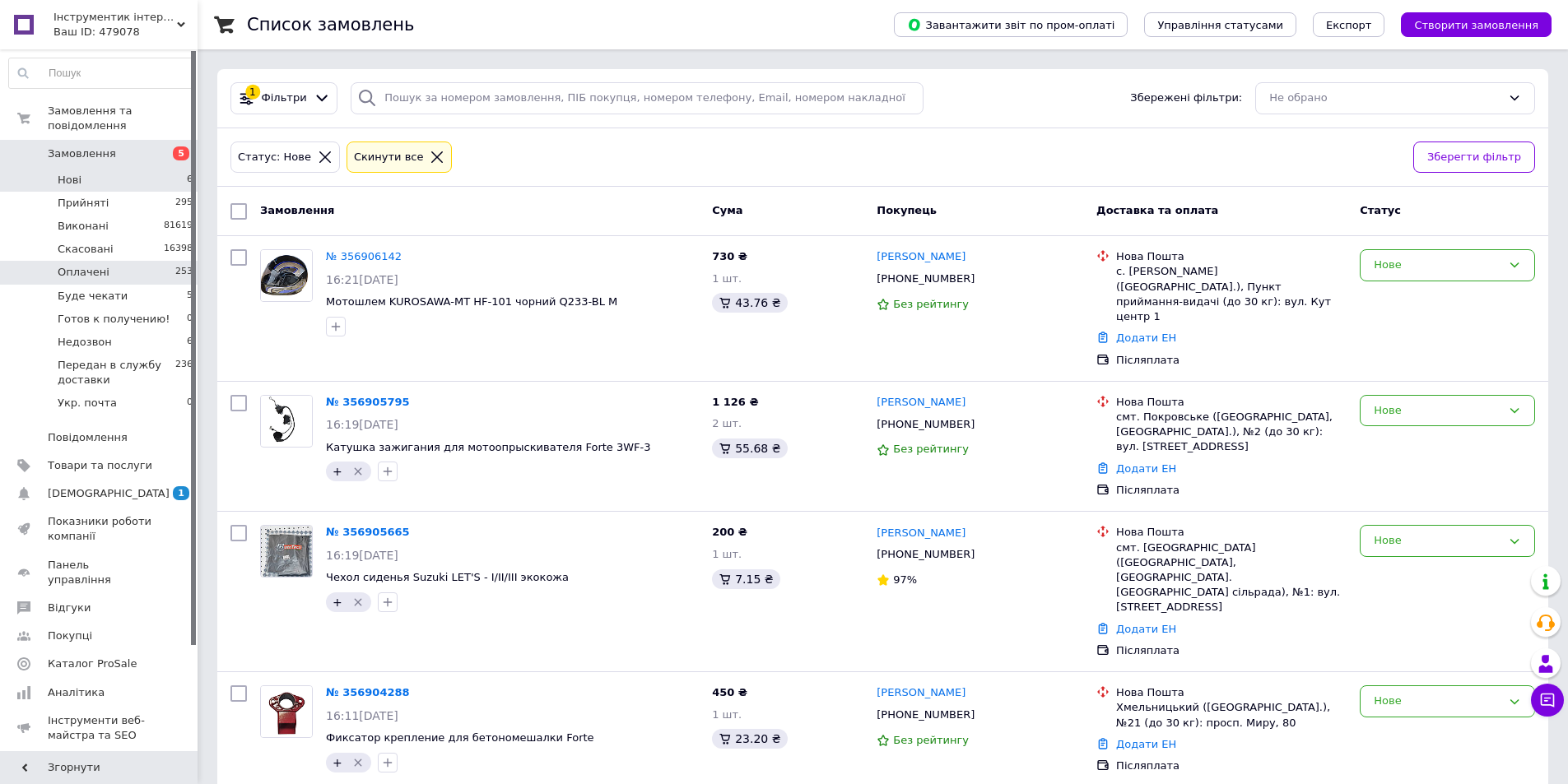
click at [105, 261] on li "Оплачені 253" at bounding box center [101, 272] width 202 height 23
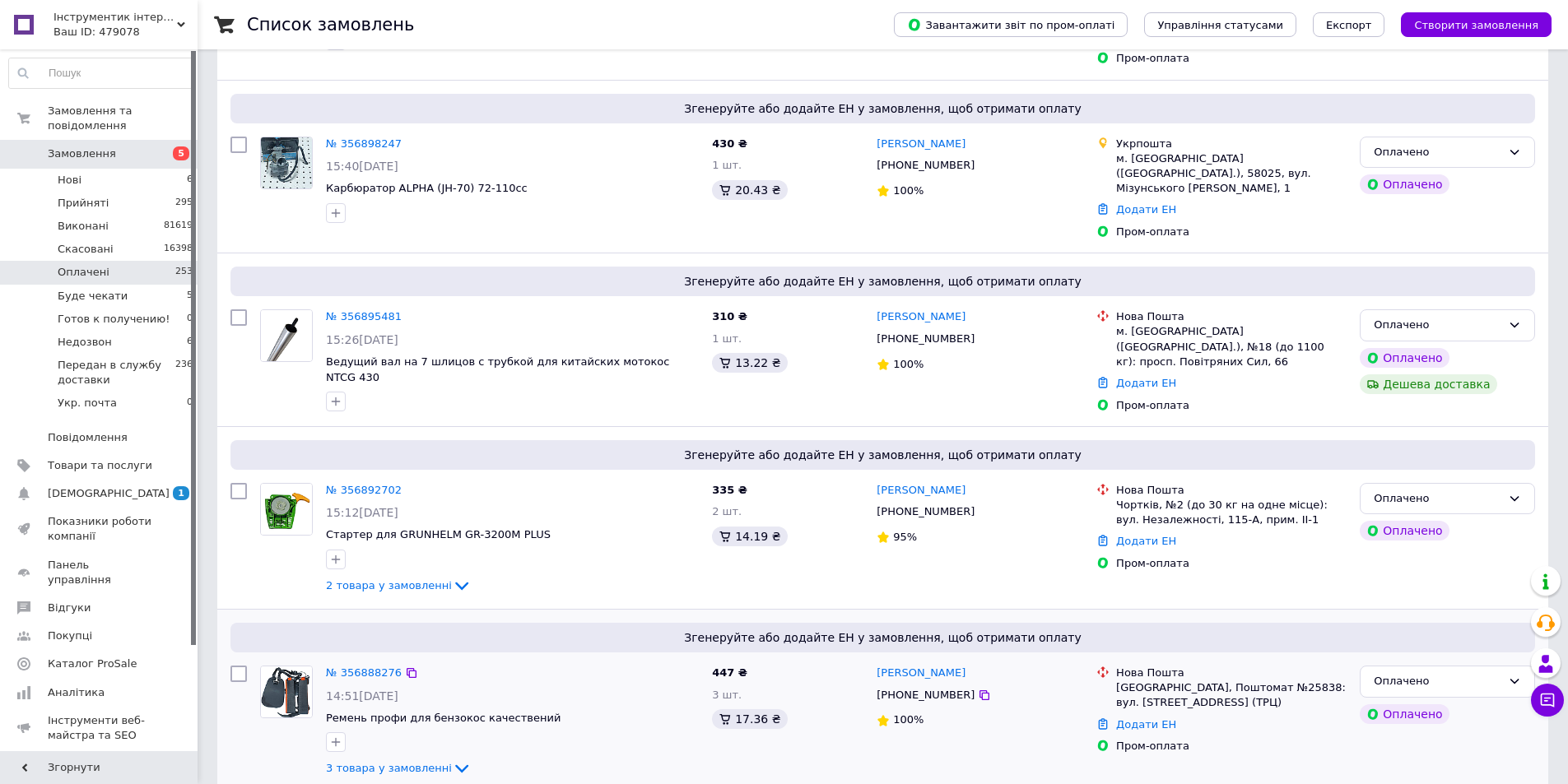
scroll to position [412, 0]
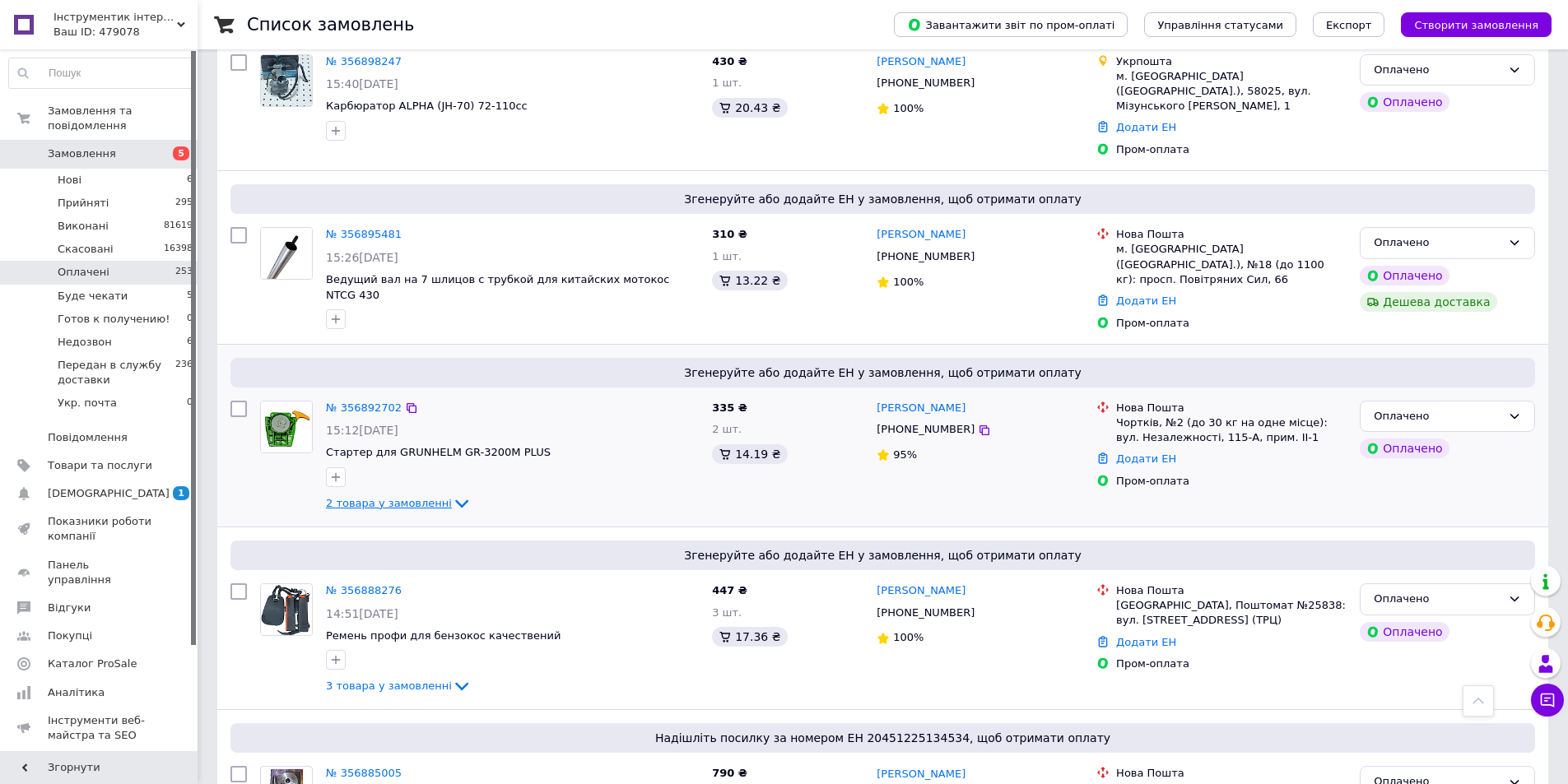
click at [398, 497] on span "2 товара у замовленні" at bounding box center [389, 503] width 126 height 13
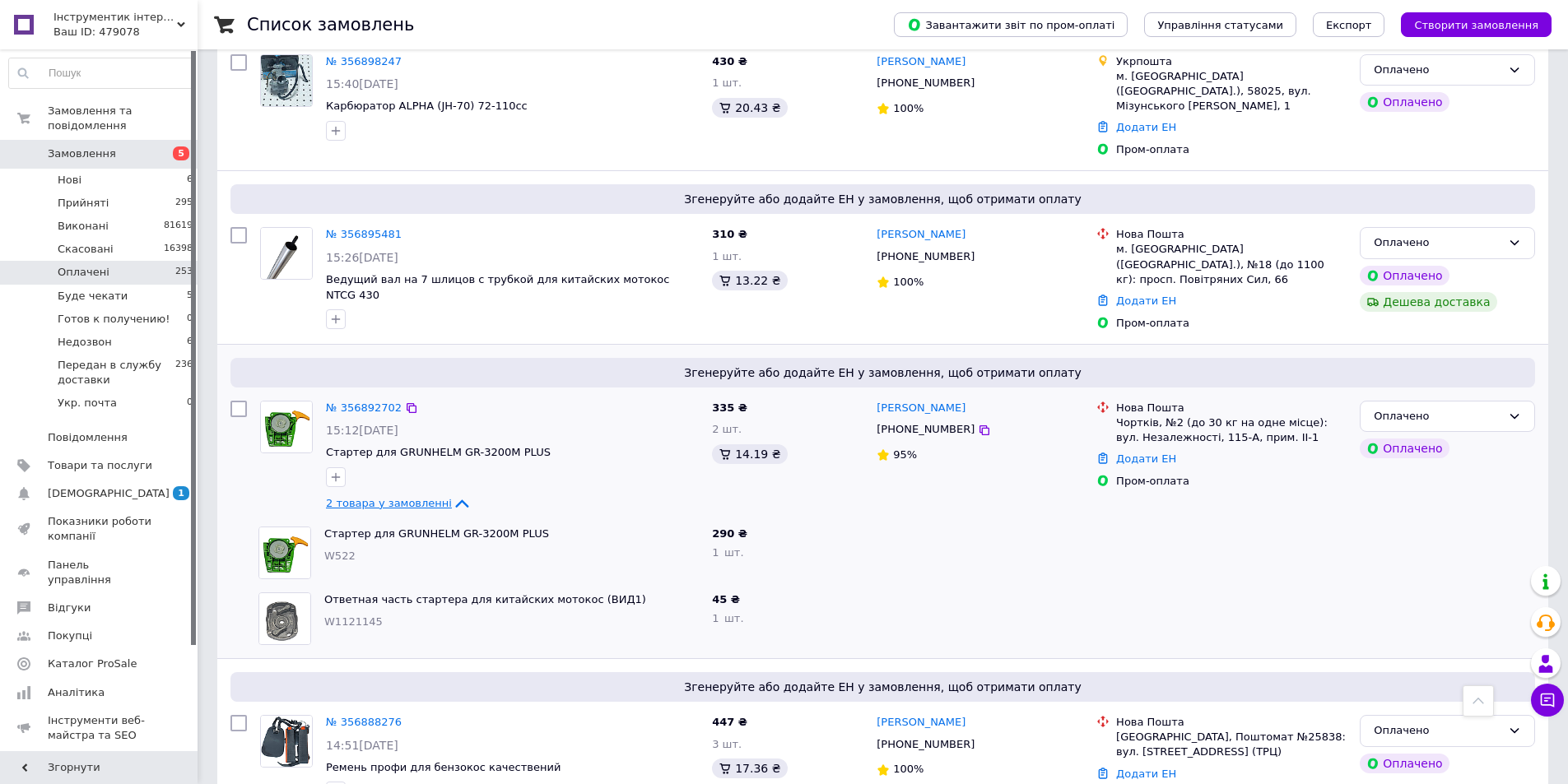
click at [360, 497] on span "2 товара у замовленні" at bounding box center [389, 503] width 126 height 13
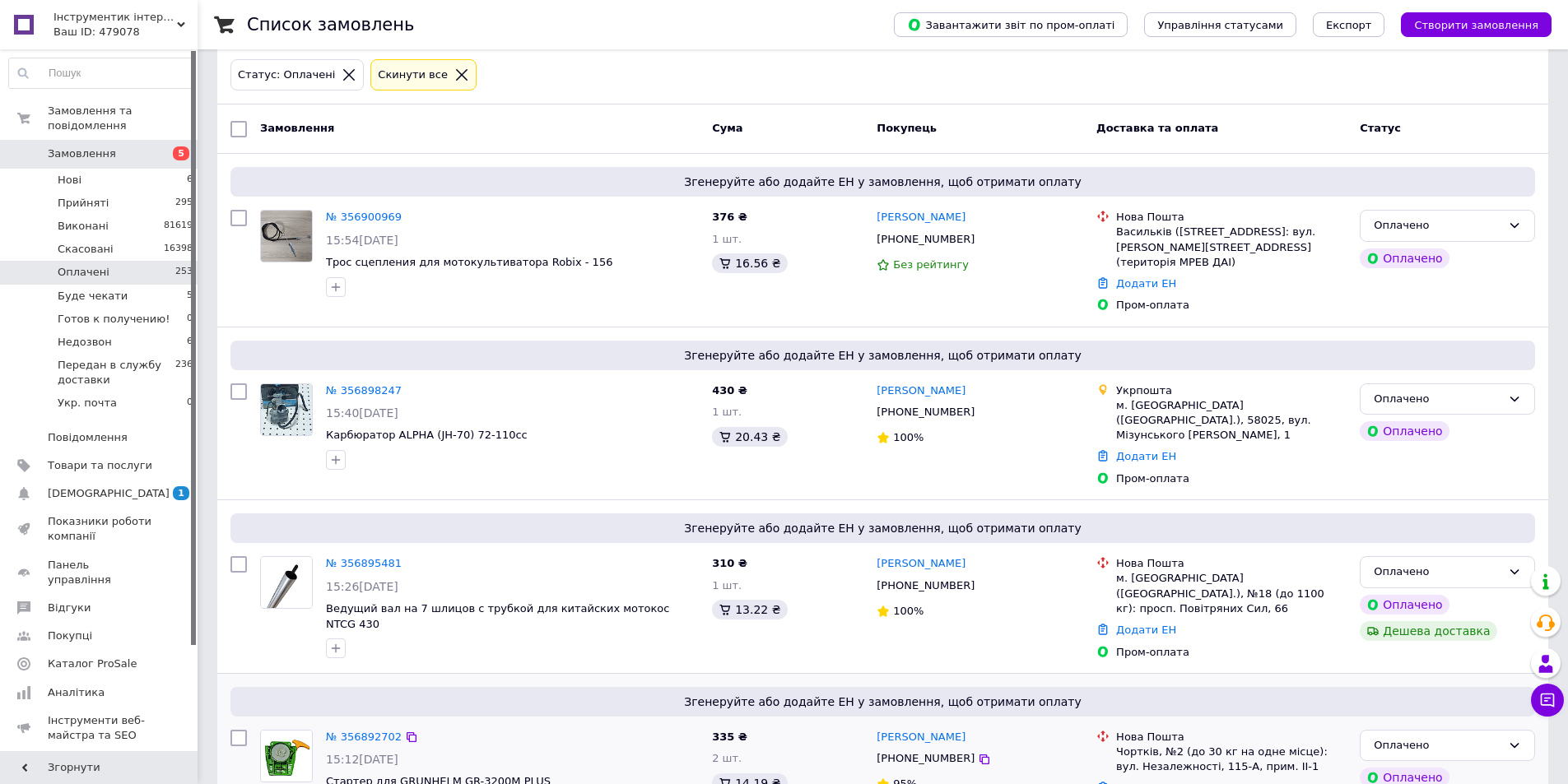
scroll to position [0, 0]
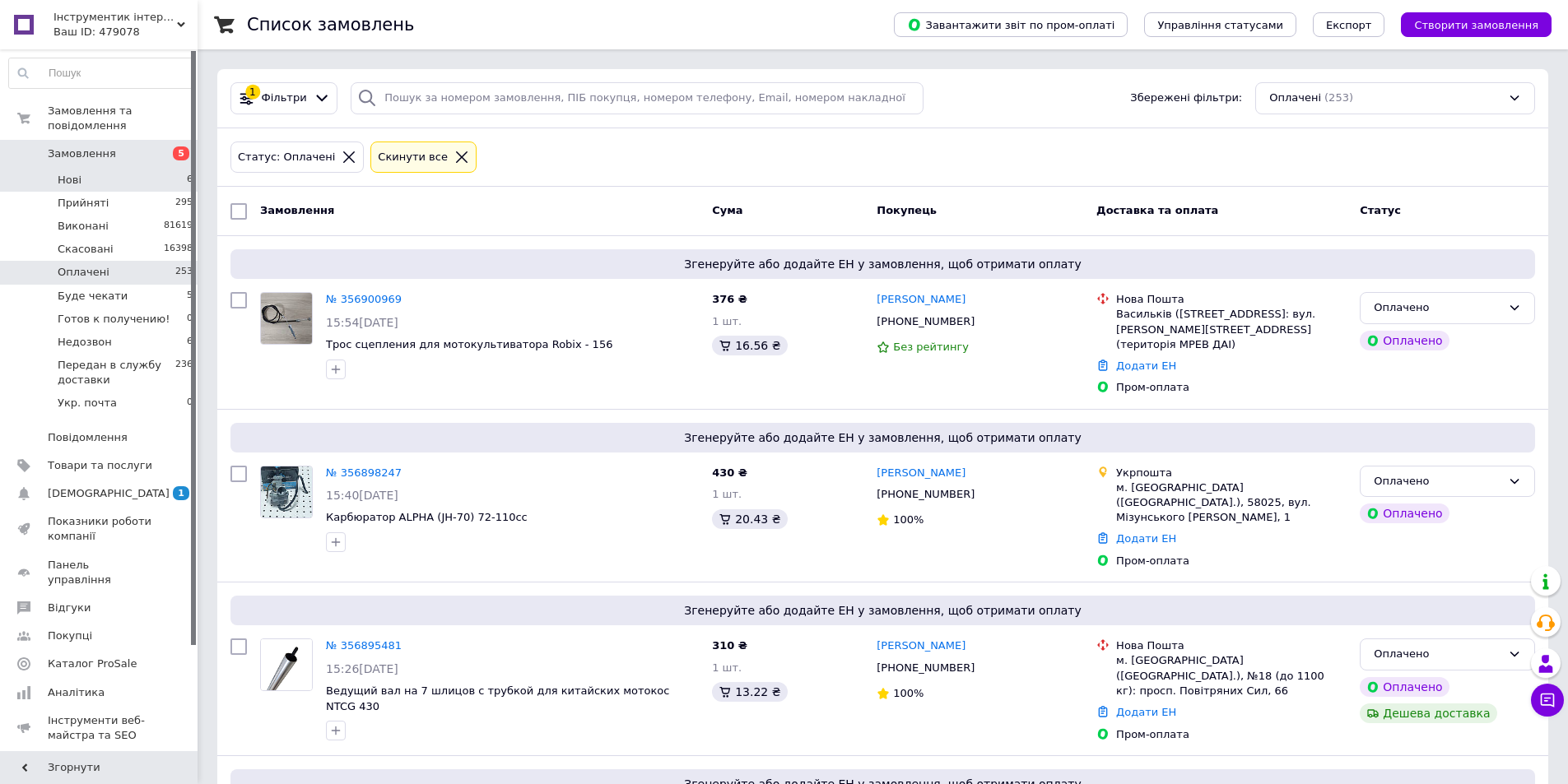
click at [74, 173] on span "Нові" at bounding box center [69, 180] width 24 height 15
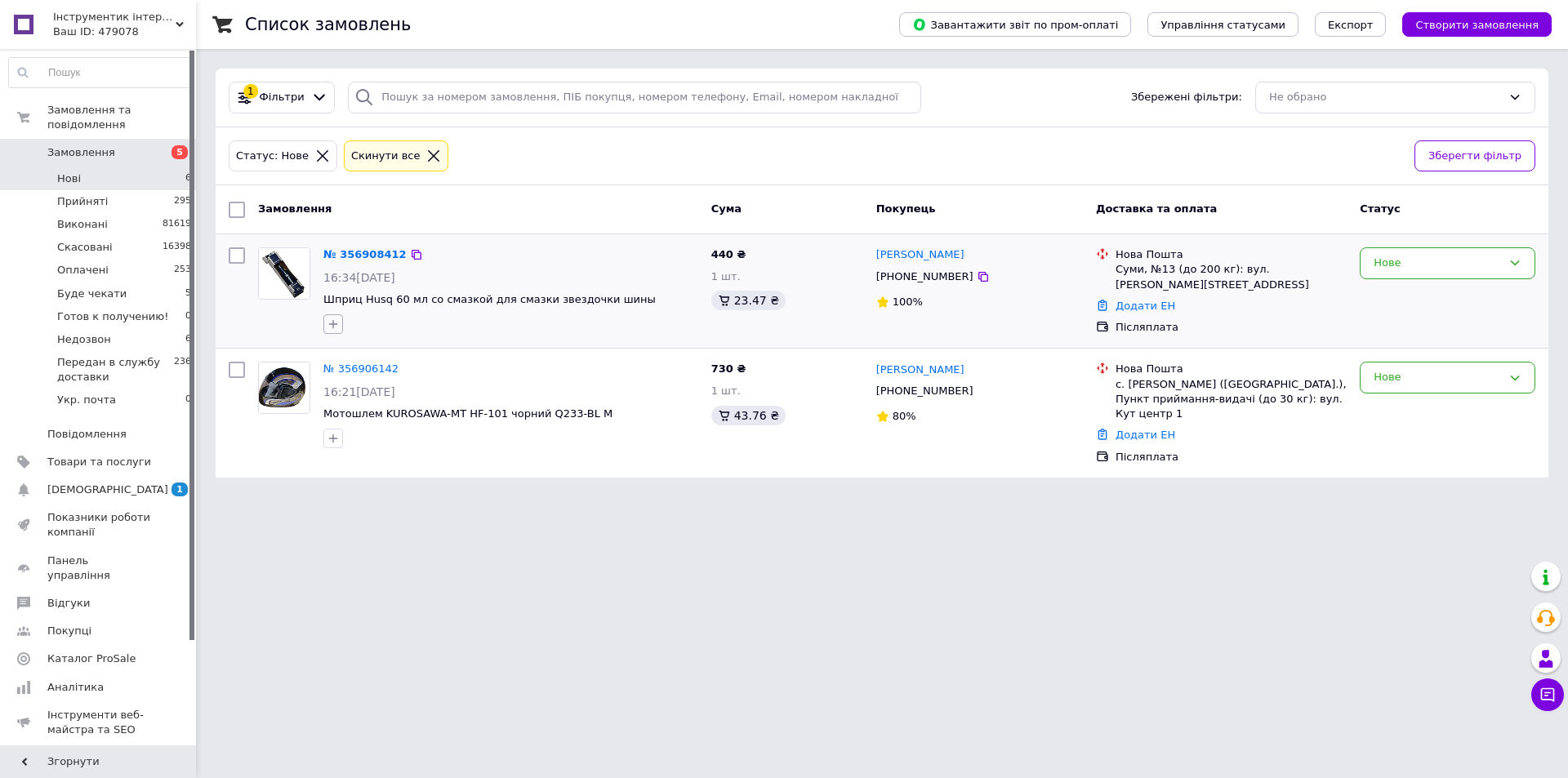
click at [335, 327] on icon "button" at bounding box center [333, 324] width 13 height 13
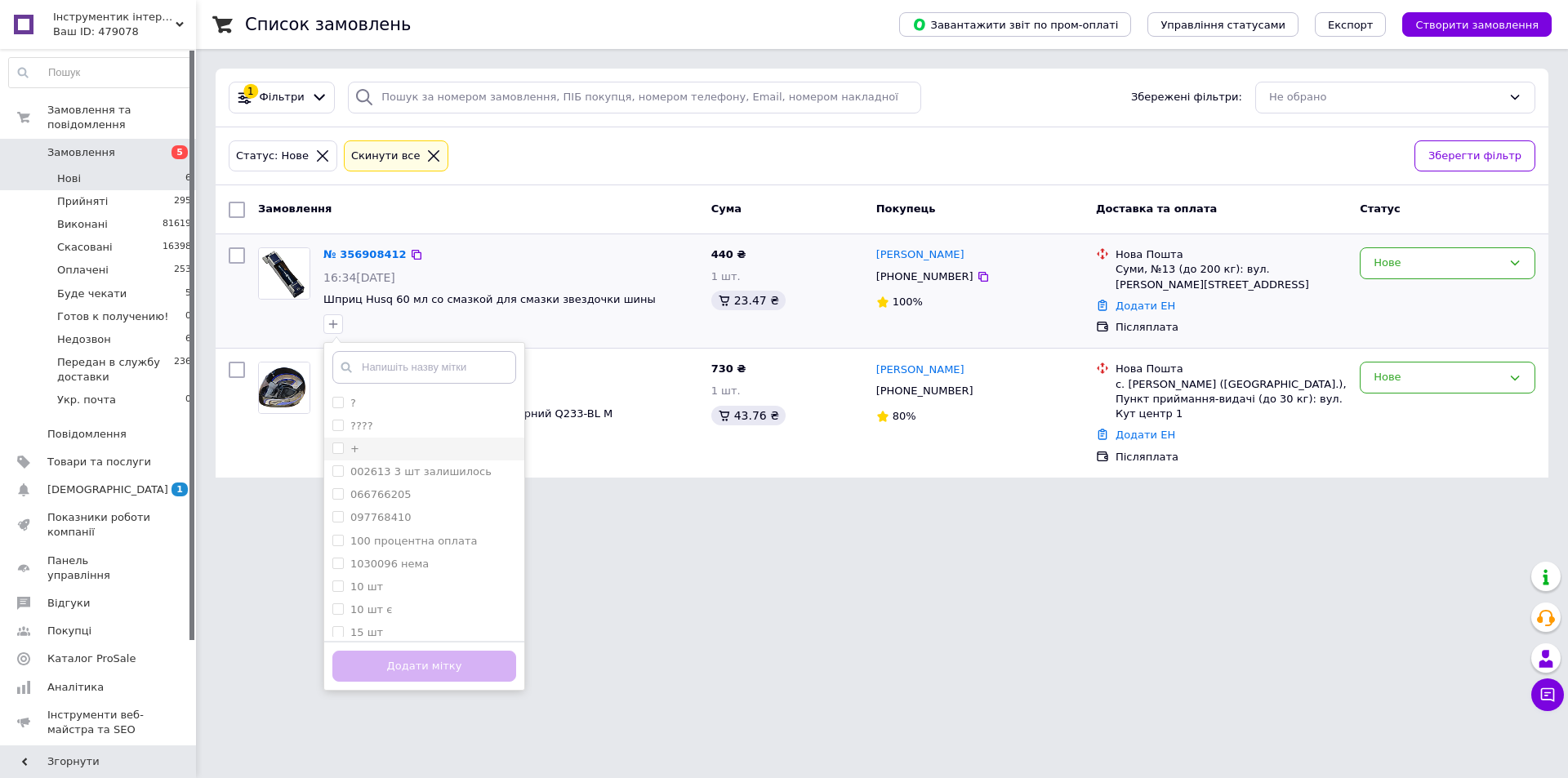
click at [340, 450] on input "+" at bounding box center [338, 448] width 11 height 11
checkbox input "true"
drag, startPoint x: 467, startPoint y: 676, endPoint x: 460, endPoint y: 664, distance: 13.9
click at [464, 669] on button "Додати мітку" at bounding box center [425, 667] width 184 height 32
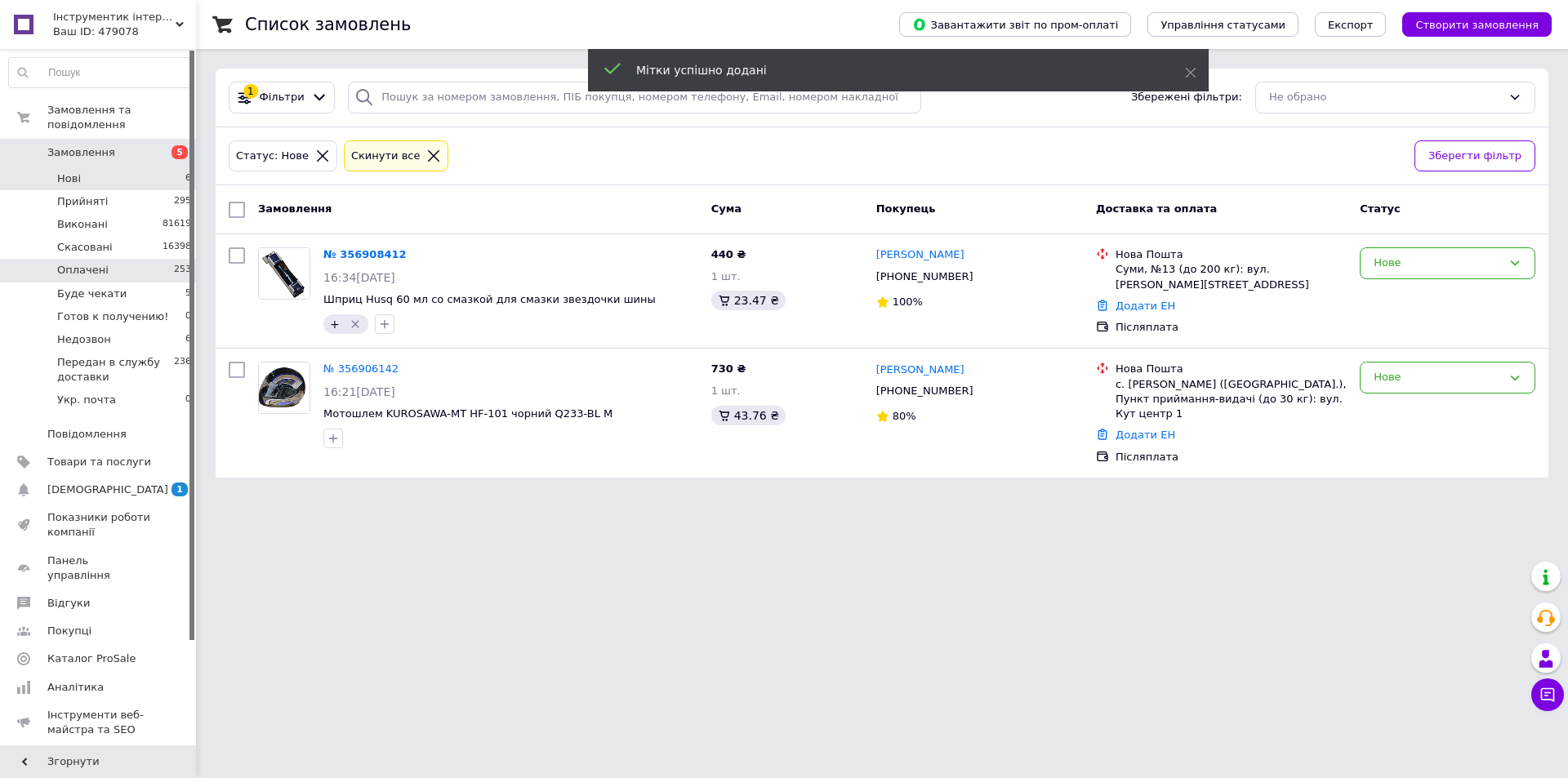
click at [108, 259] on li "Оплачені 253" at bounding box center [100, 270] width 201 height 23
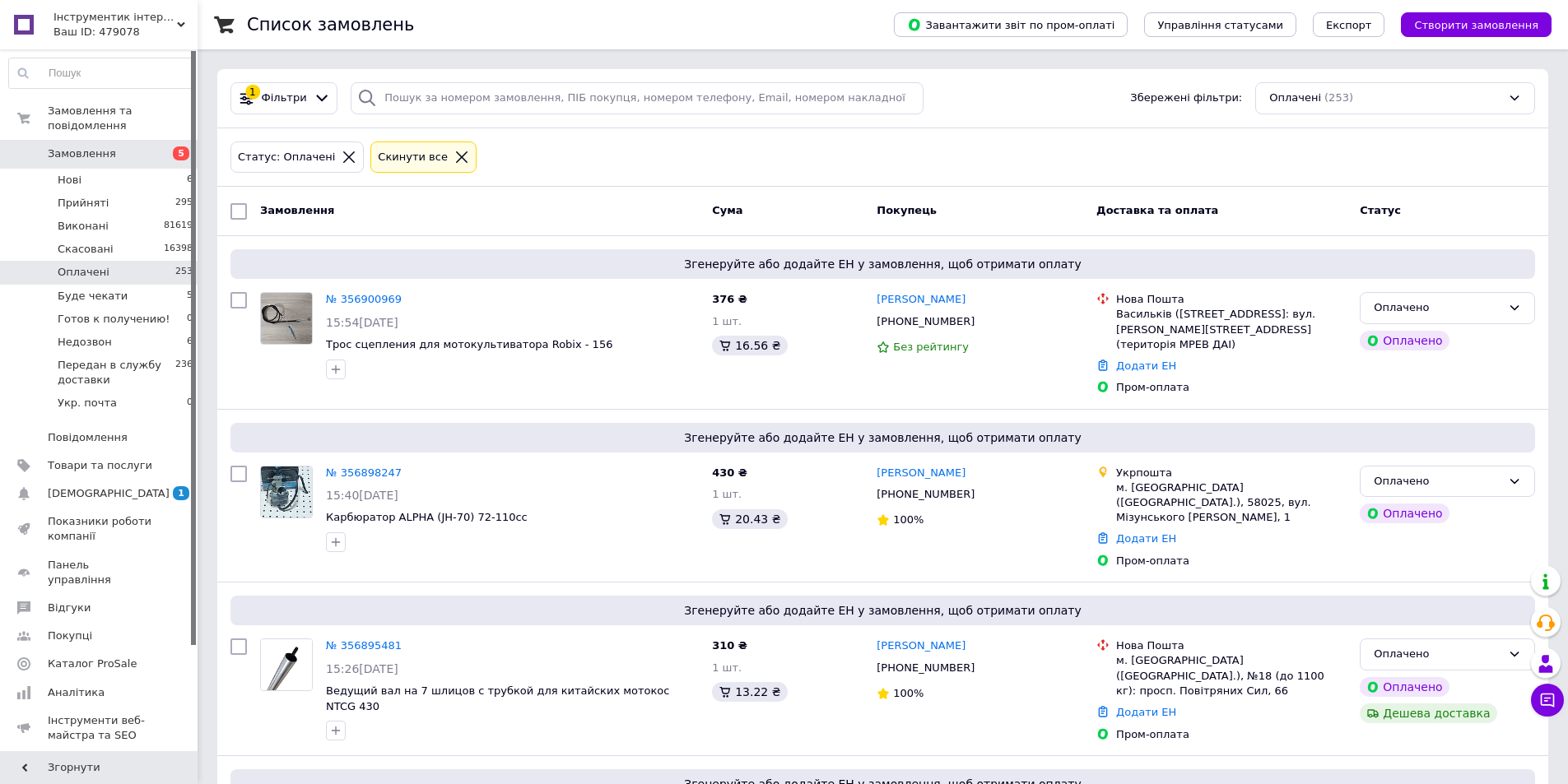
click at [375, 155] on div "Cкинути все" at bounding box center [413, 157] width 77 height 18
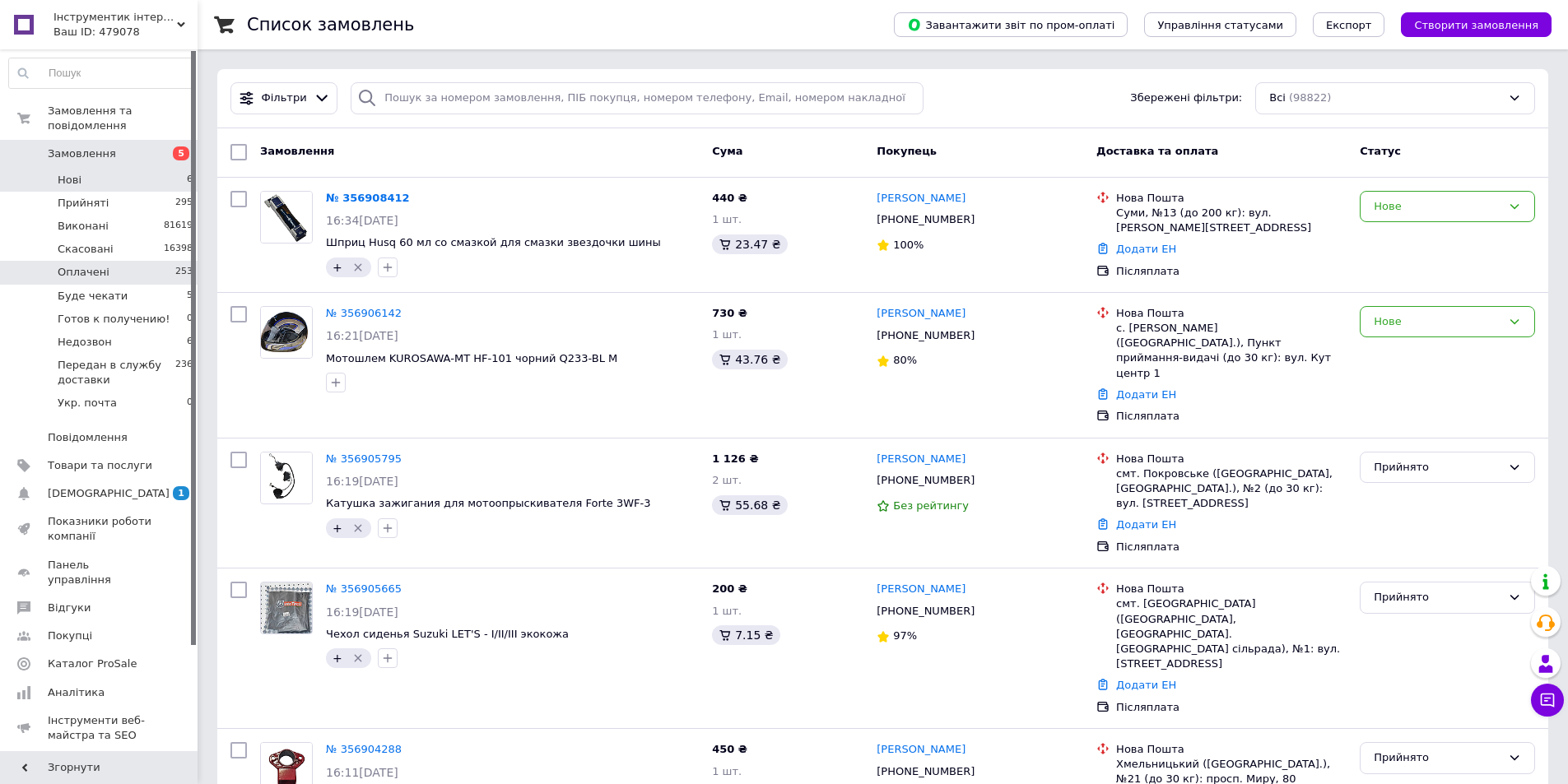
click at [65, 173] on span "Нові" at bounding box center [69, 180] width 24 height 15
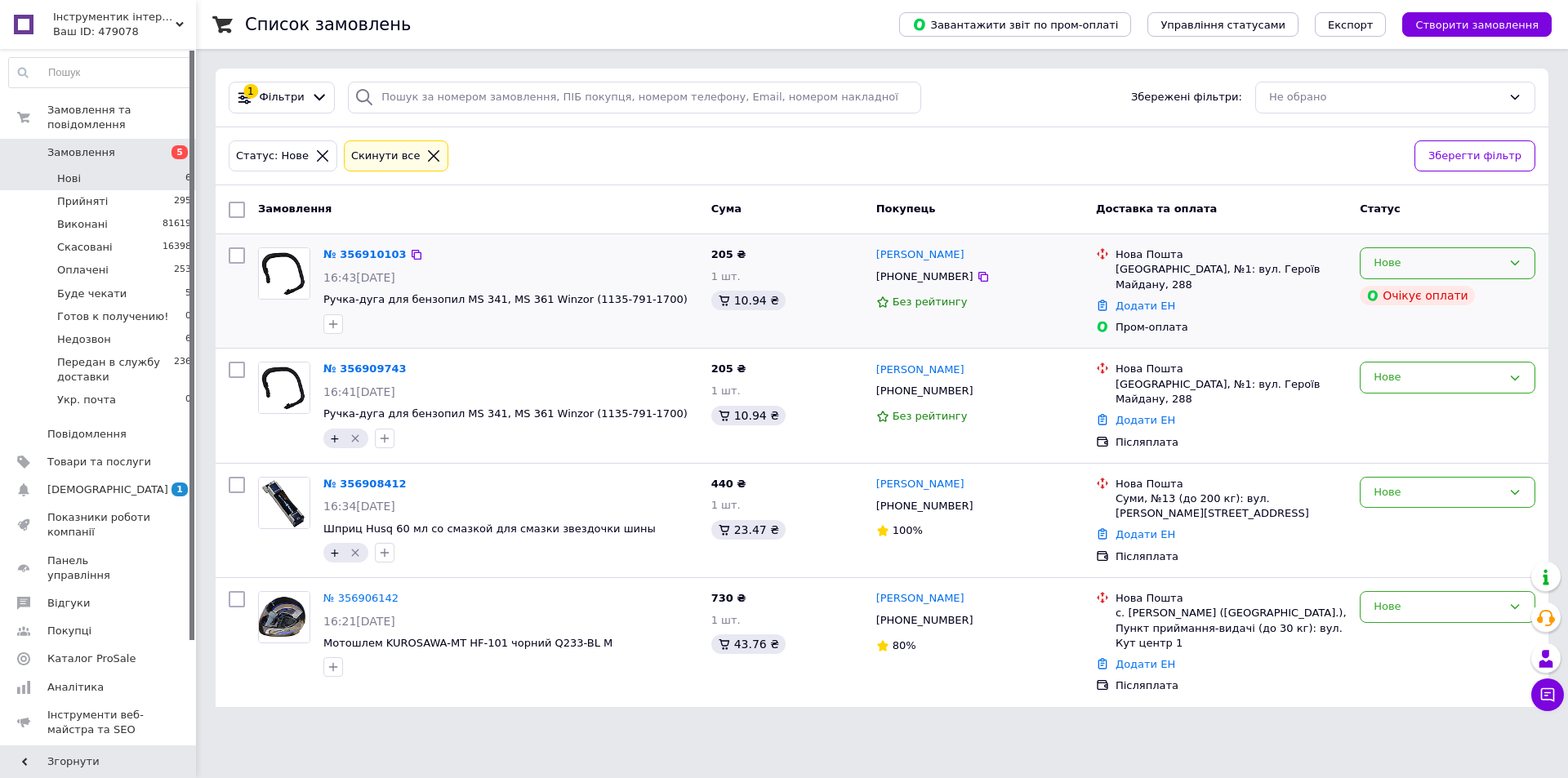
click at [1510, 262] on icon at bounding box center [1515, 263] width 13 height 13
click at [1427, 358] on li "Скасовано" at bounding box center [1448, 358] width 174 height 30
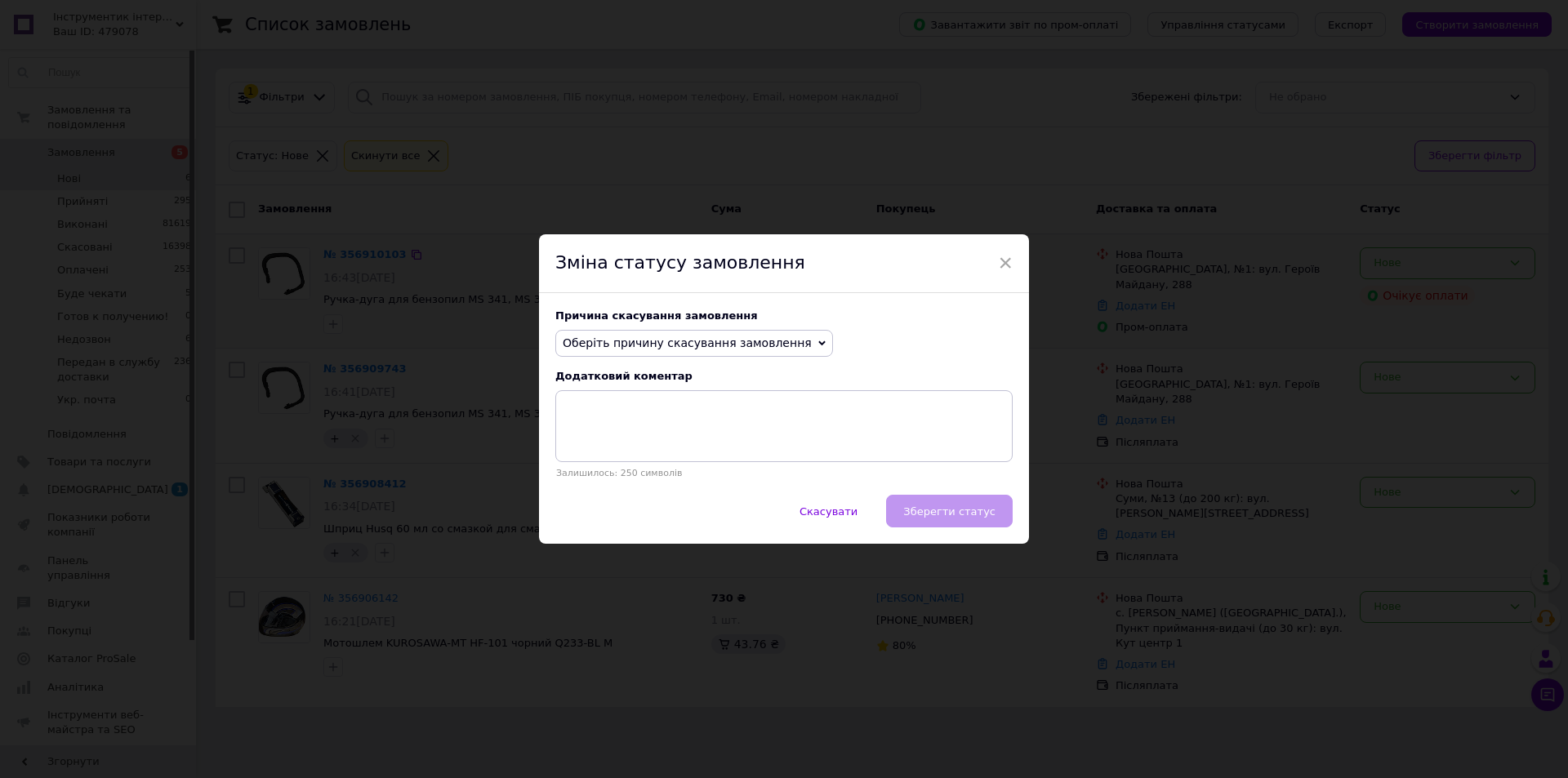
click at [623, 341] on span "Оберіть причину скасування замовлення" at bounding box center [687, 343] width 249 height 13
click at [653, 467] on li "Замовлення-дублікат" at bounding box center [695, 466] width 276 height 23
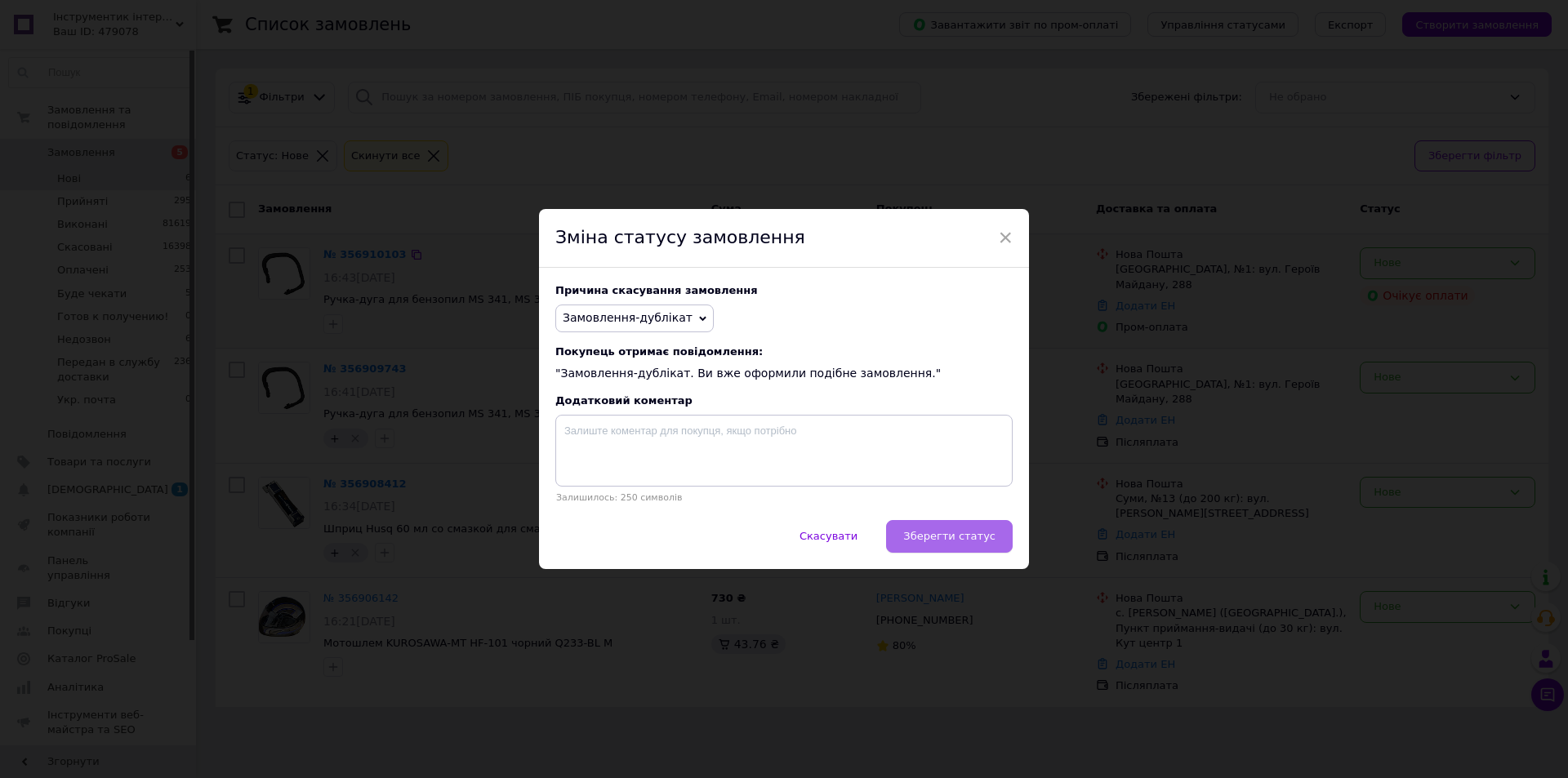
click at [955, 549] on button "Зберегти статус" at bounding box center [949, 536] width 126 height 33
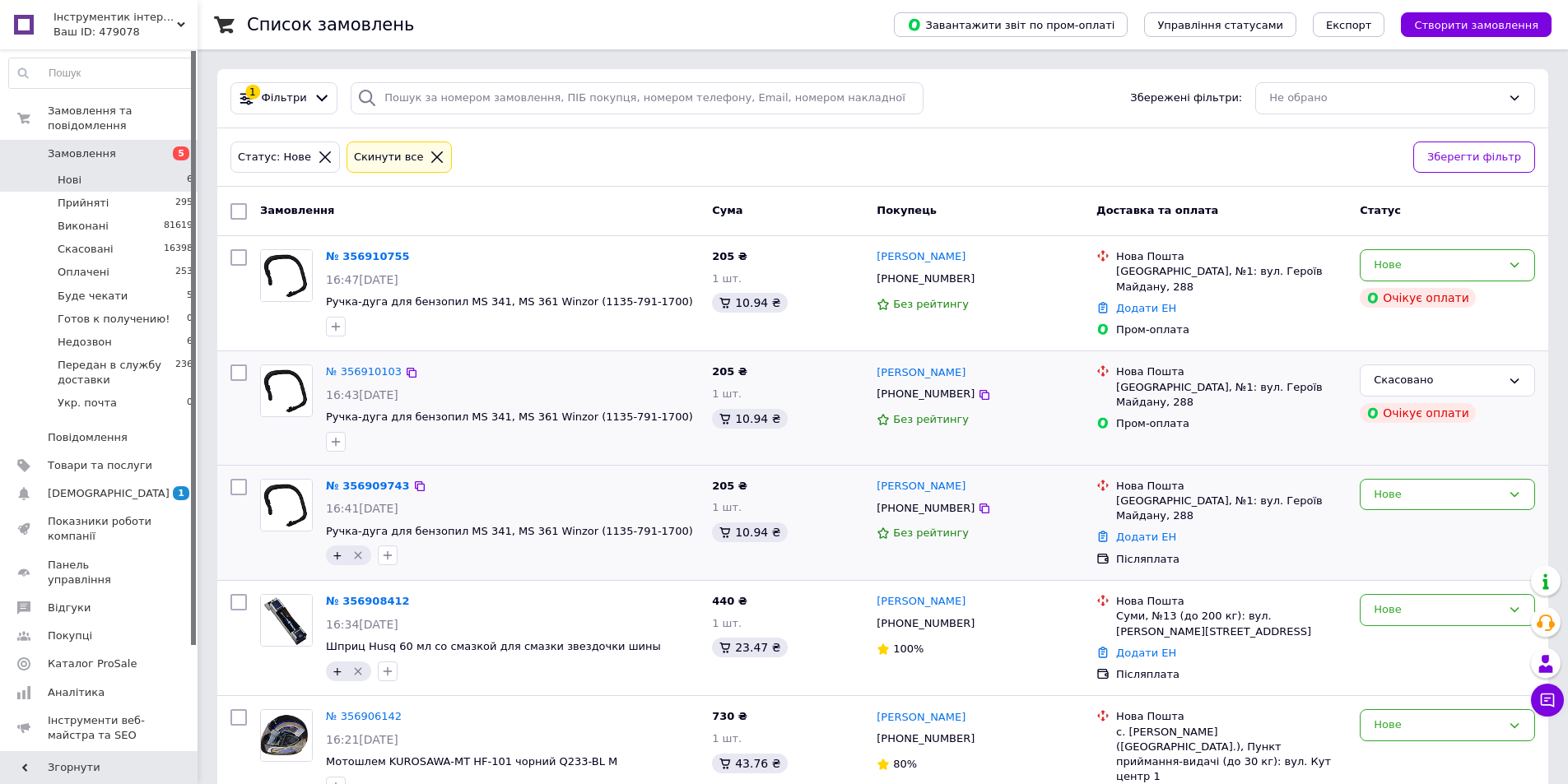
scroll to position [43, 0]
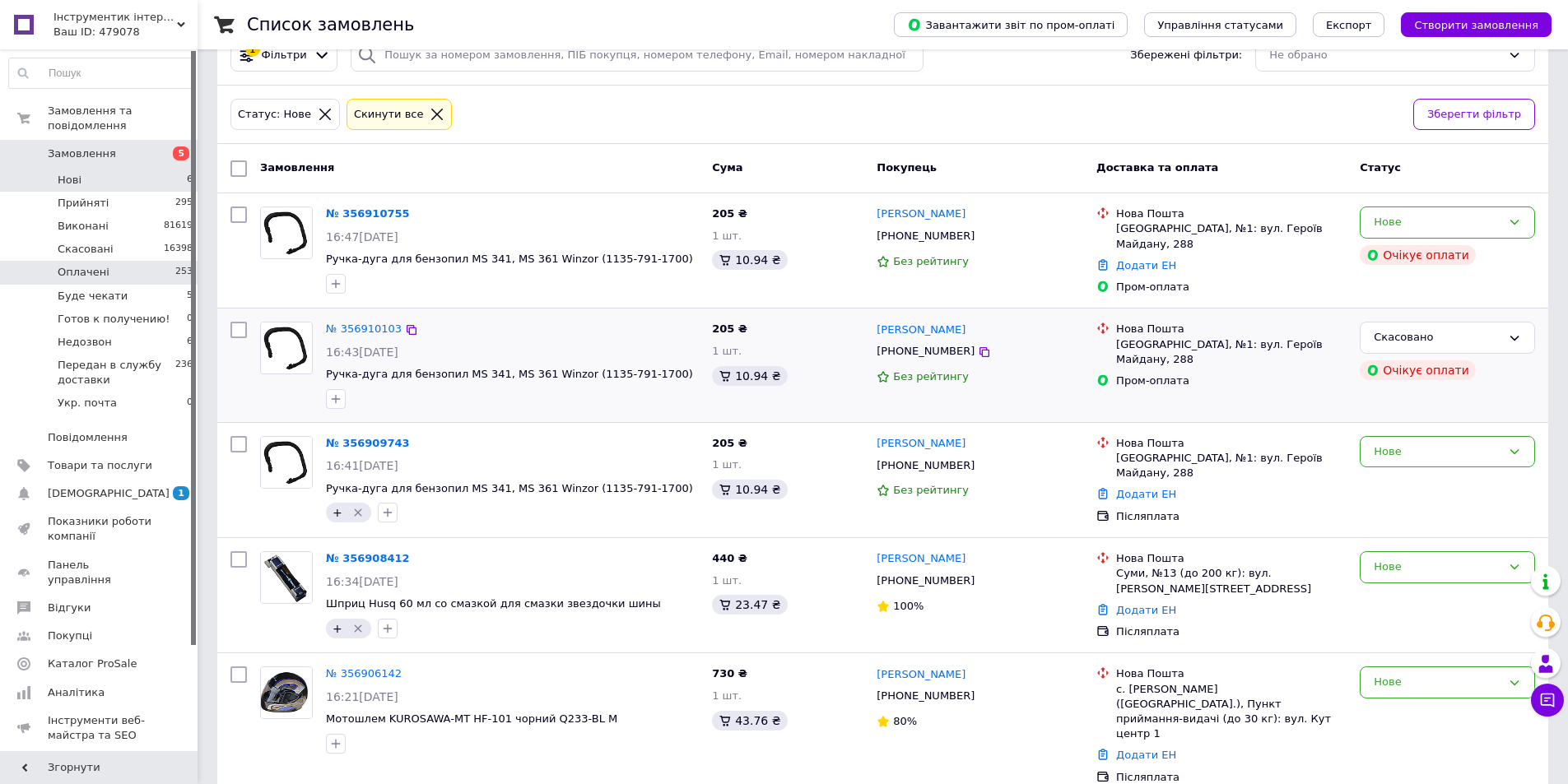
click at [94, 265] on span "Оплачені" at bounding box center [83, 273] width 52 height 15
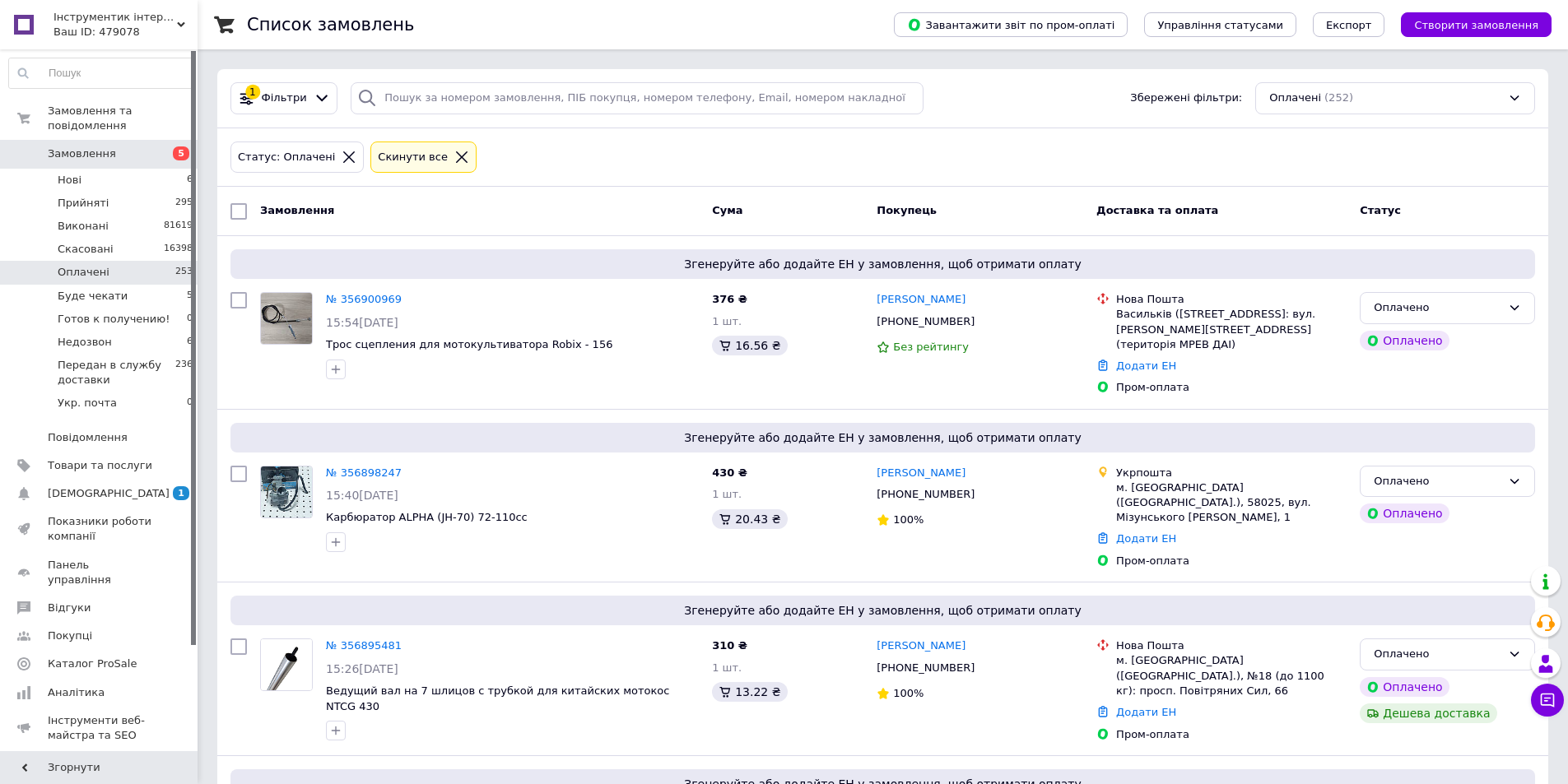
click at [91, 265] on span "Оплачені" at bounding box center [83, 273] width 52 height 15
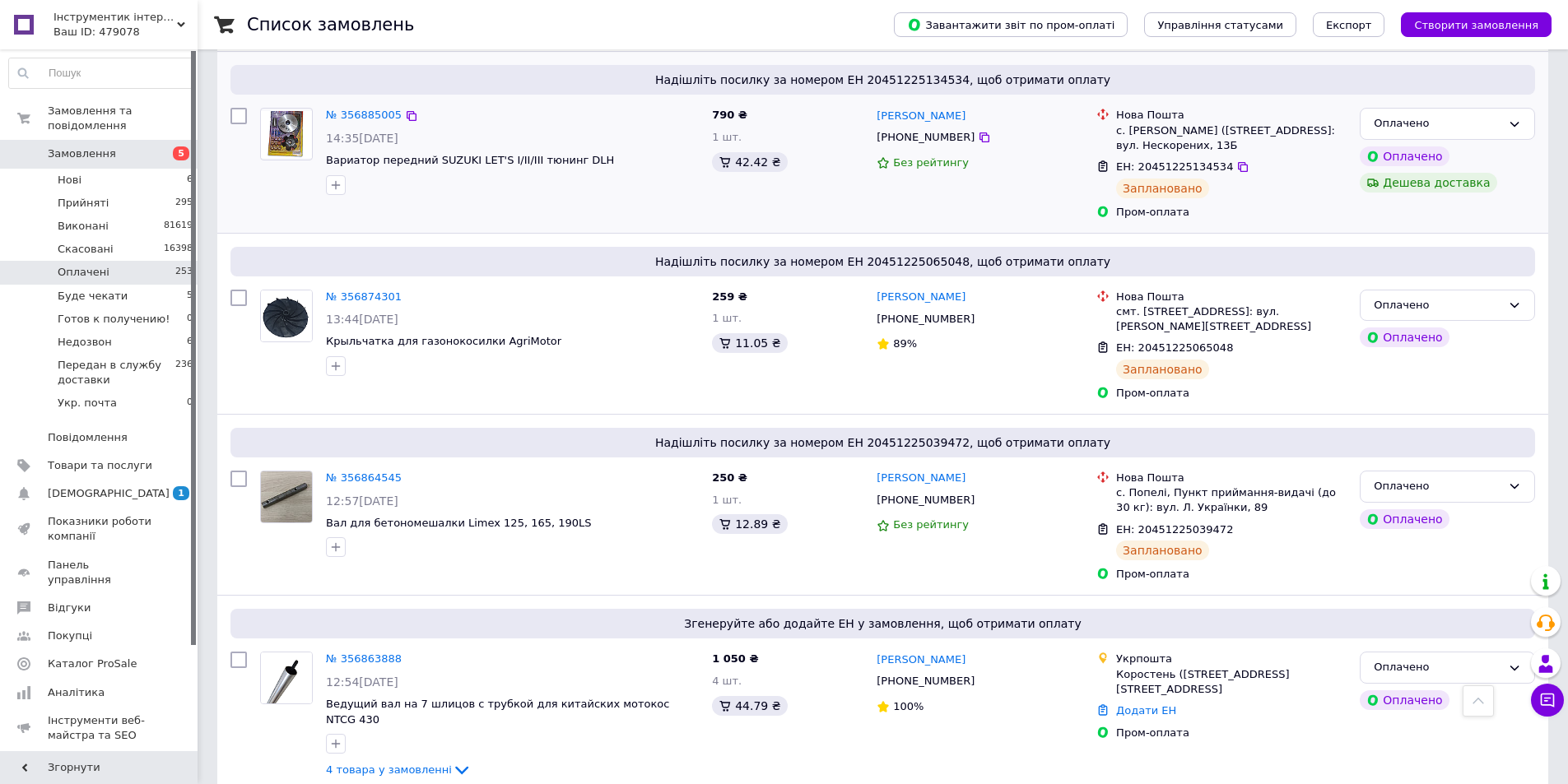
scroll to position [1152, 0]
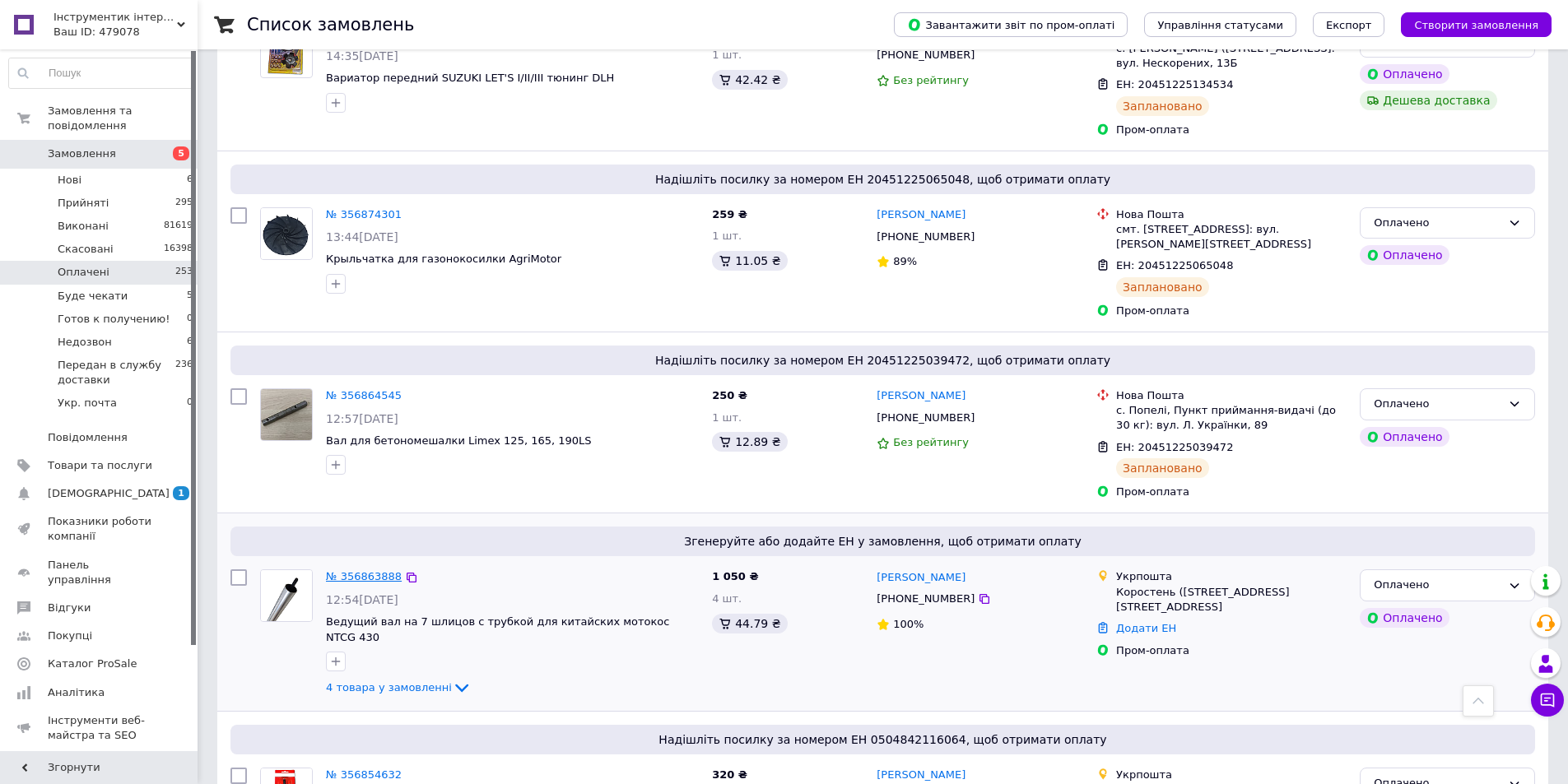
click at [378, 570] on link "№ 356863888" at bounding box center [364, 576] width 76 height 13
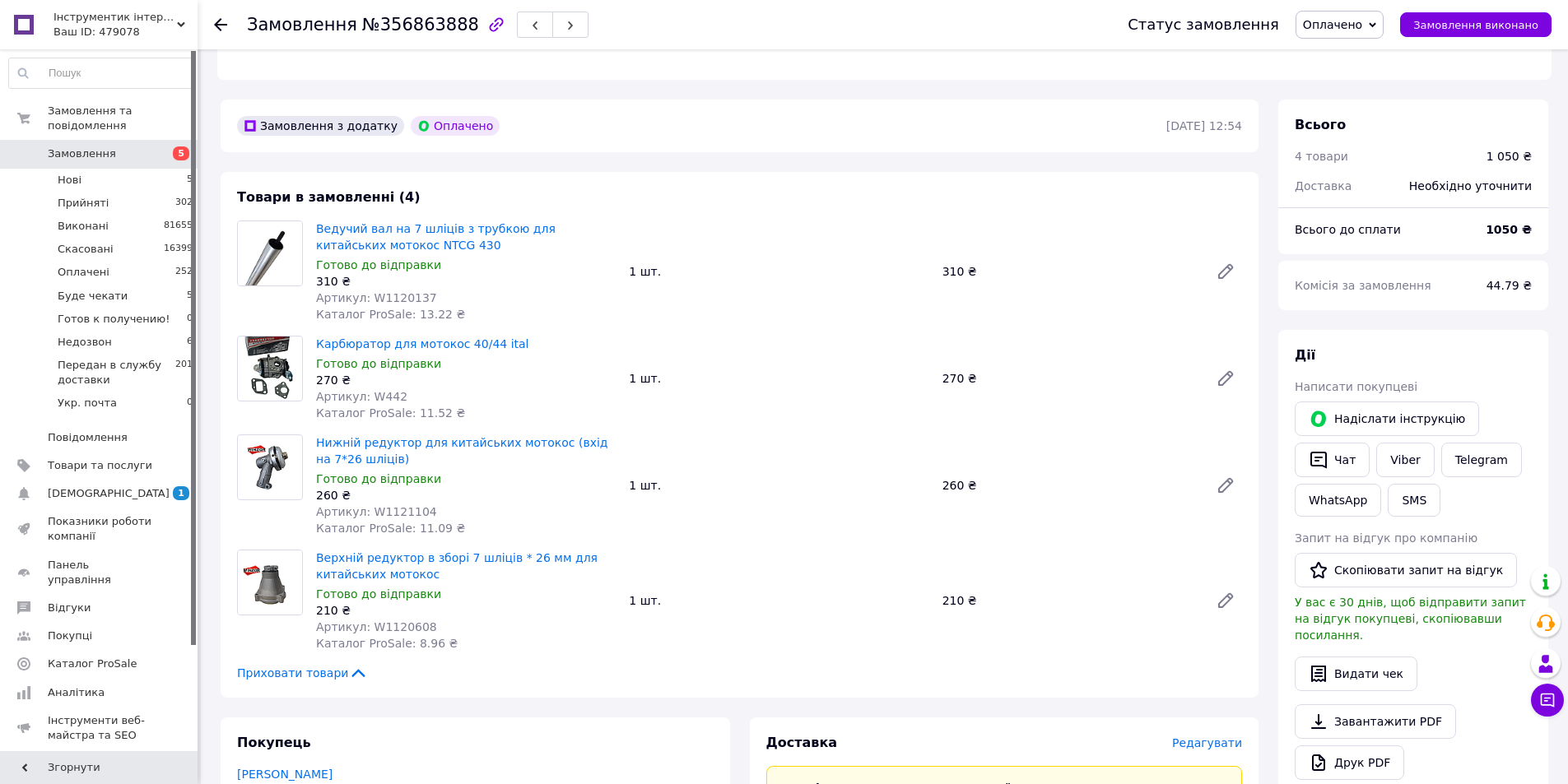
scroll to position [905, 0]
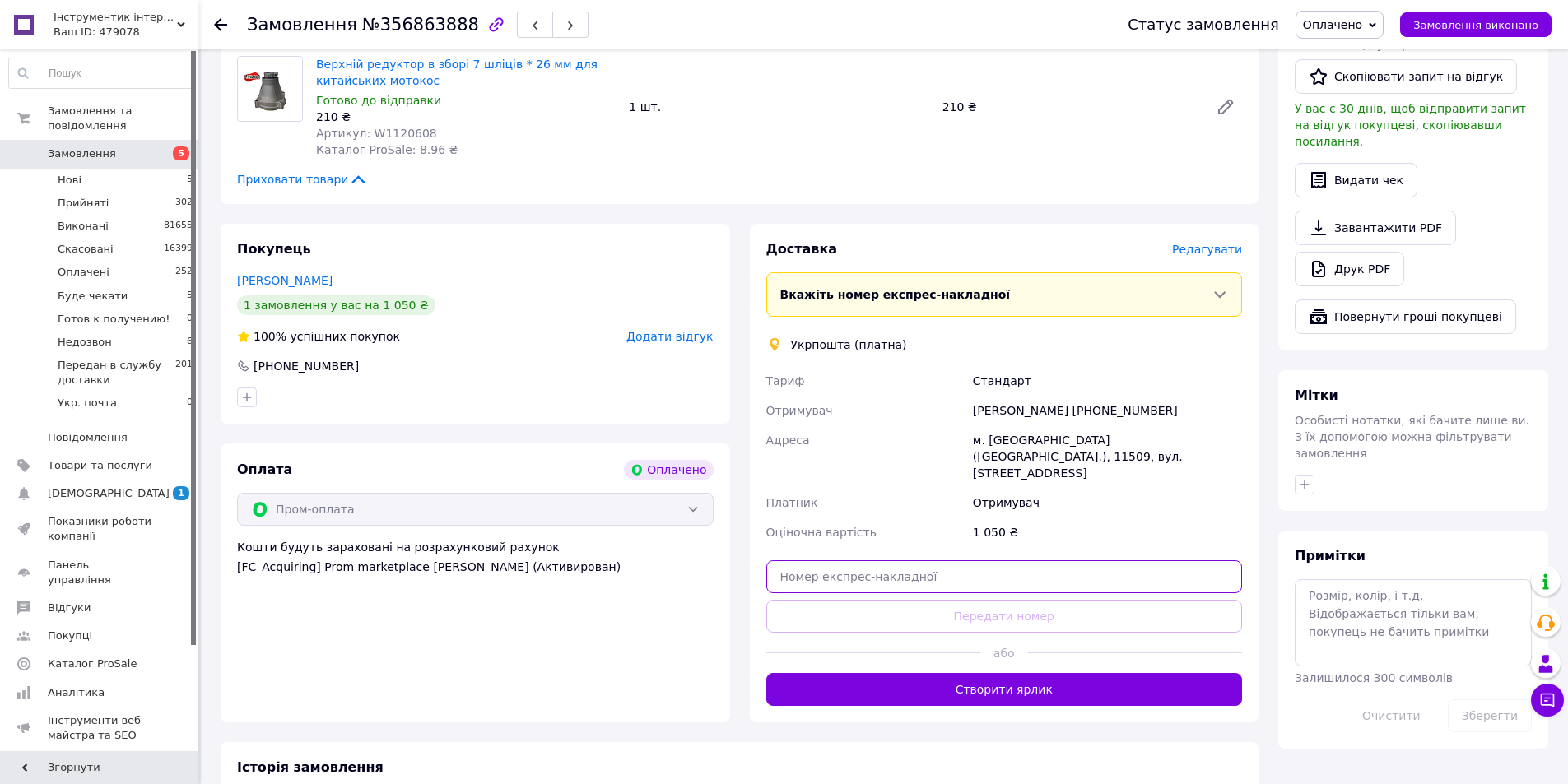
paste input "0505352783476"
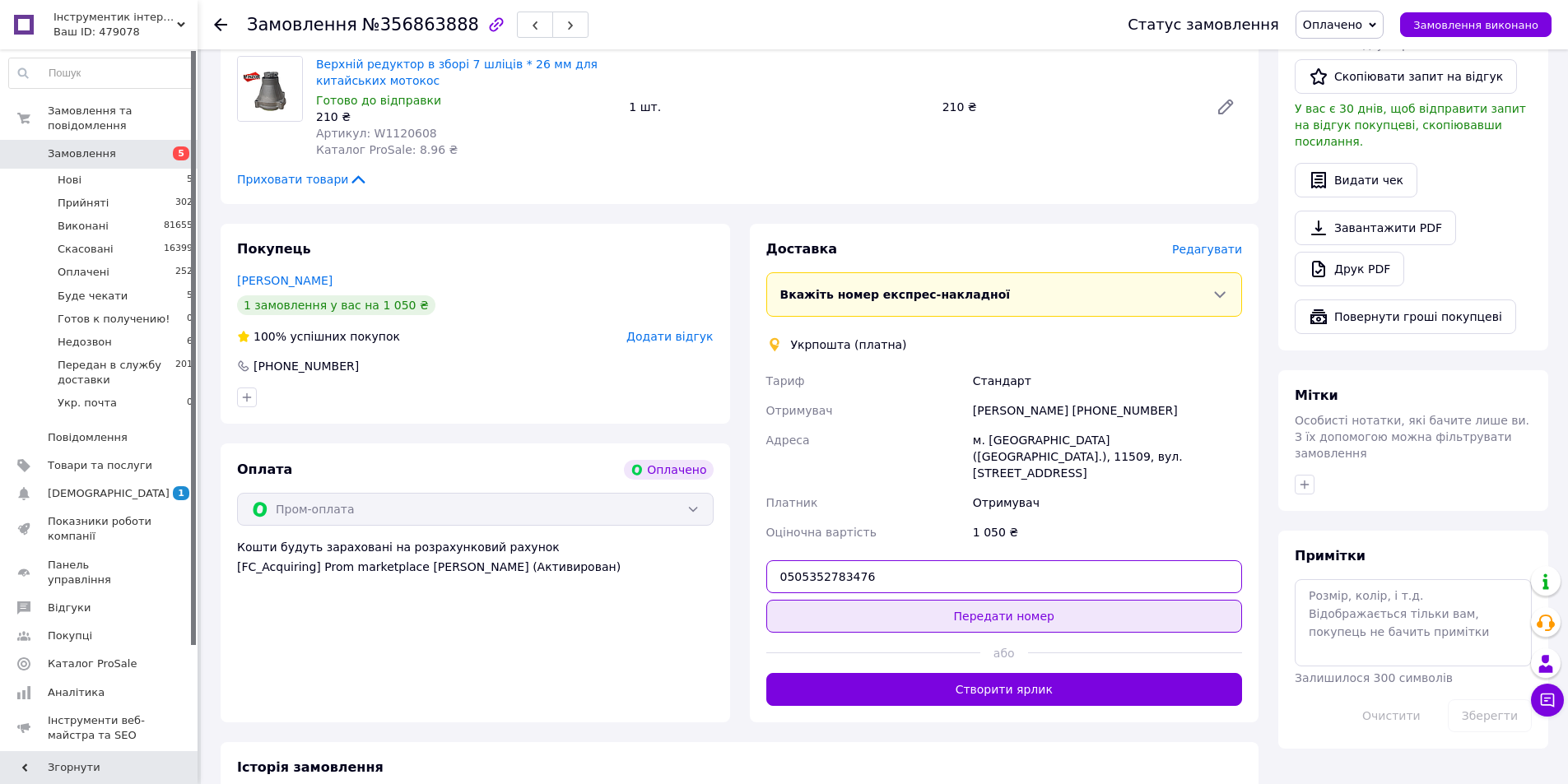
type input "0505352783476"
click at [981, 600] on button "Передати номер" at bounding box center [1005, 616] width 477 height 33
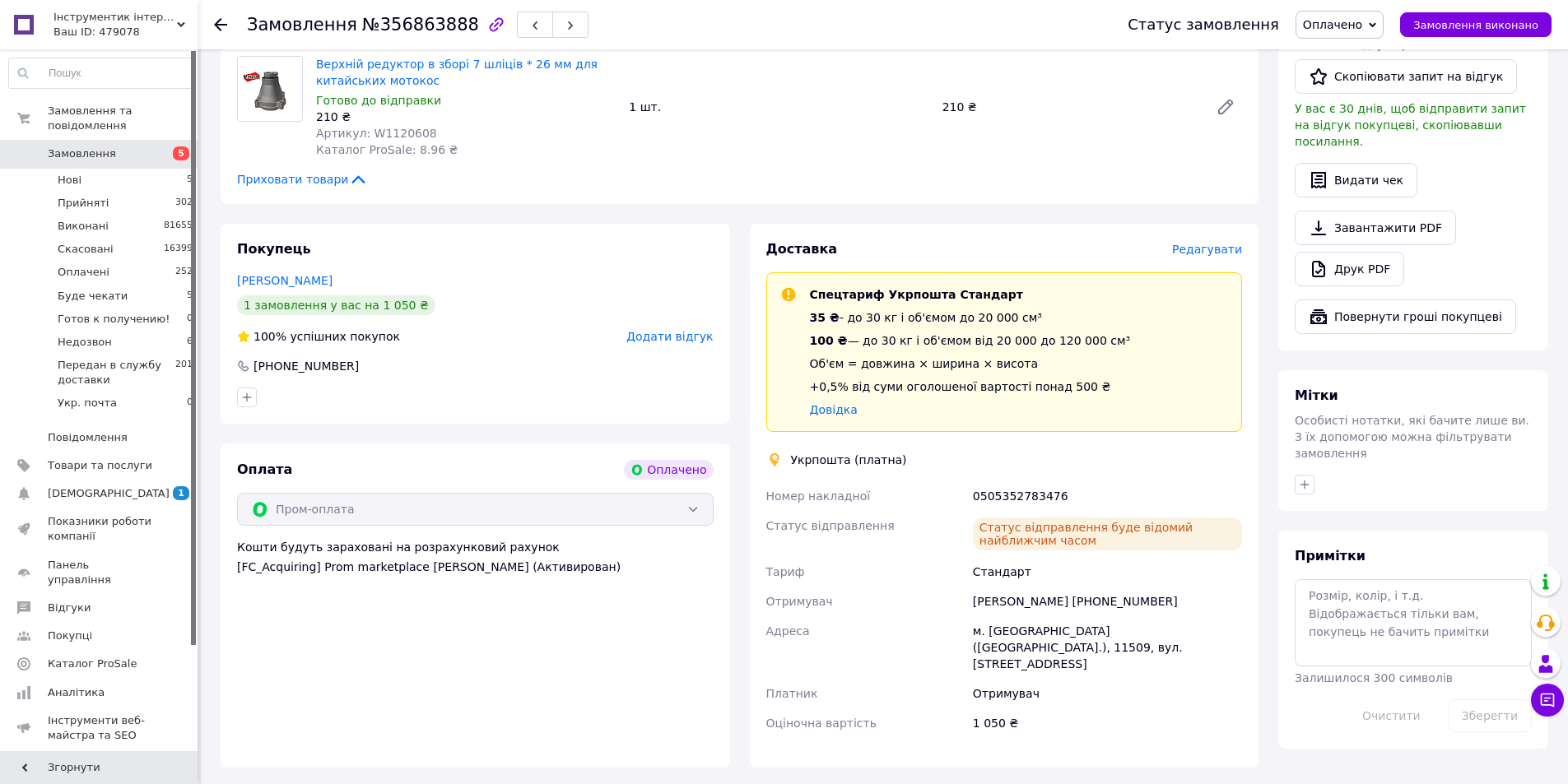
click at [218, 24] on use at bounding box center [221, 25] width 13 height 13
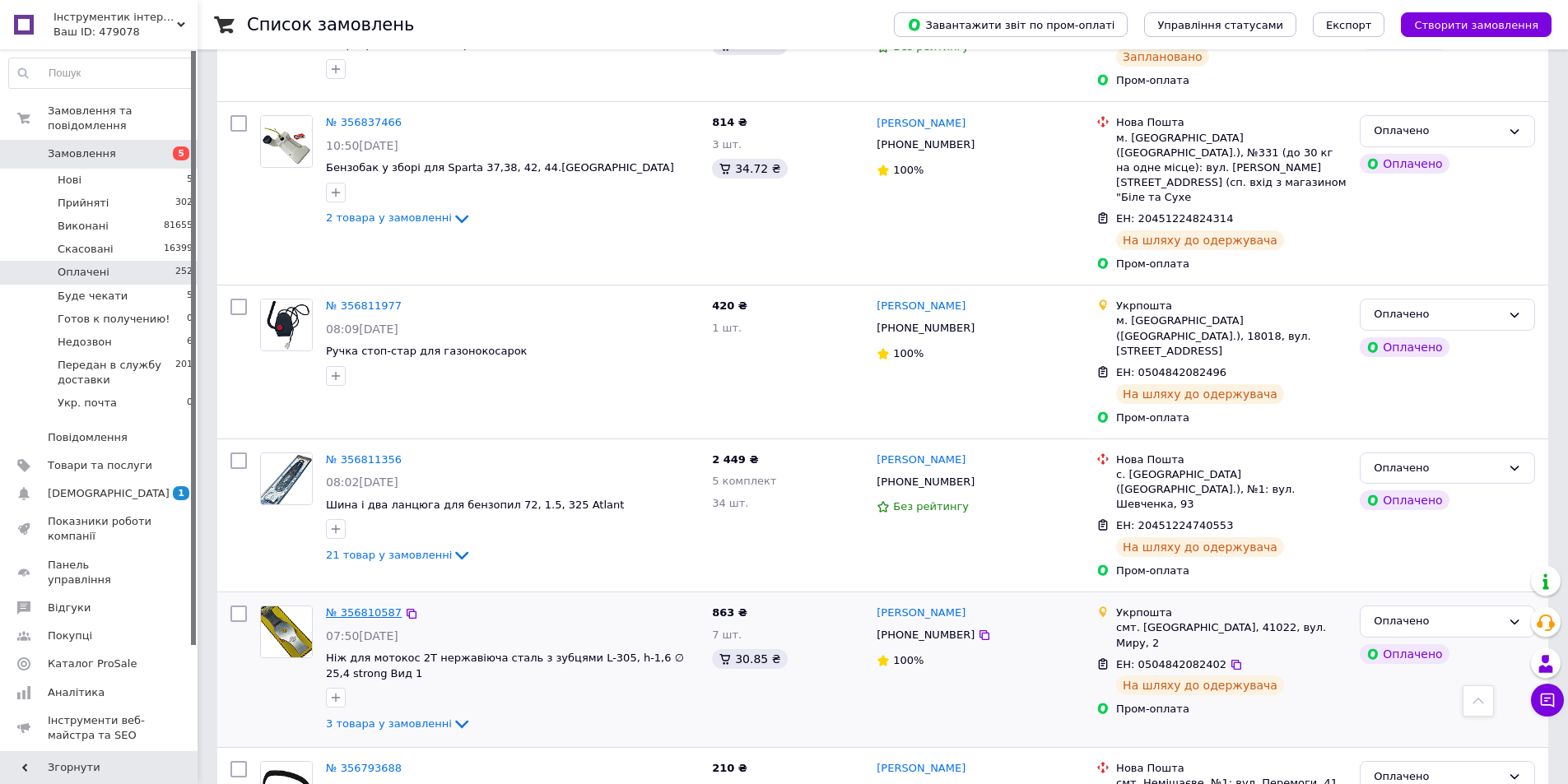
scroll to position [1564, 0]
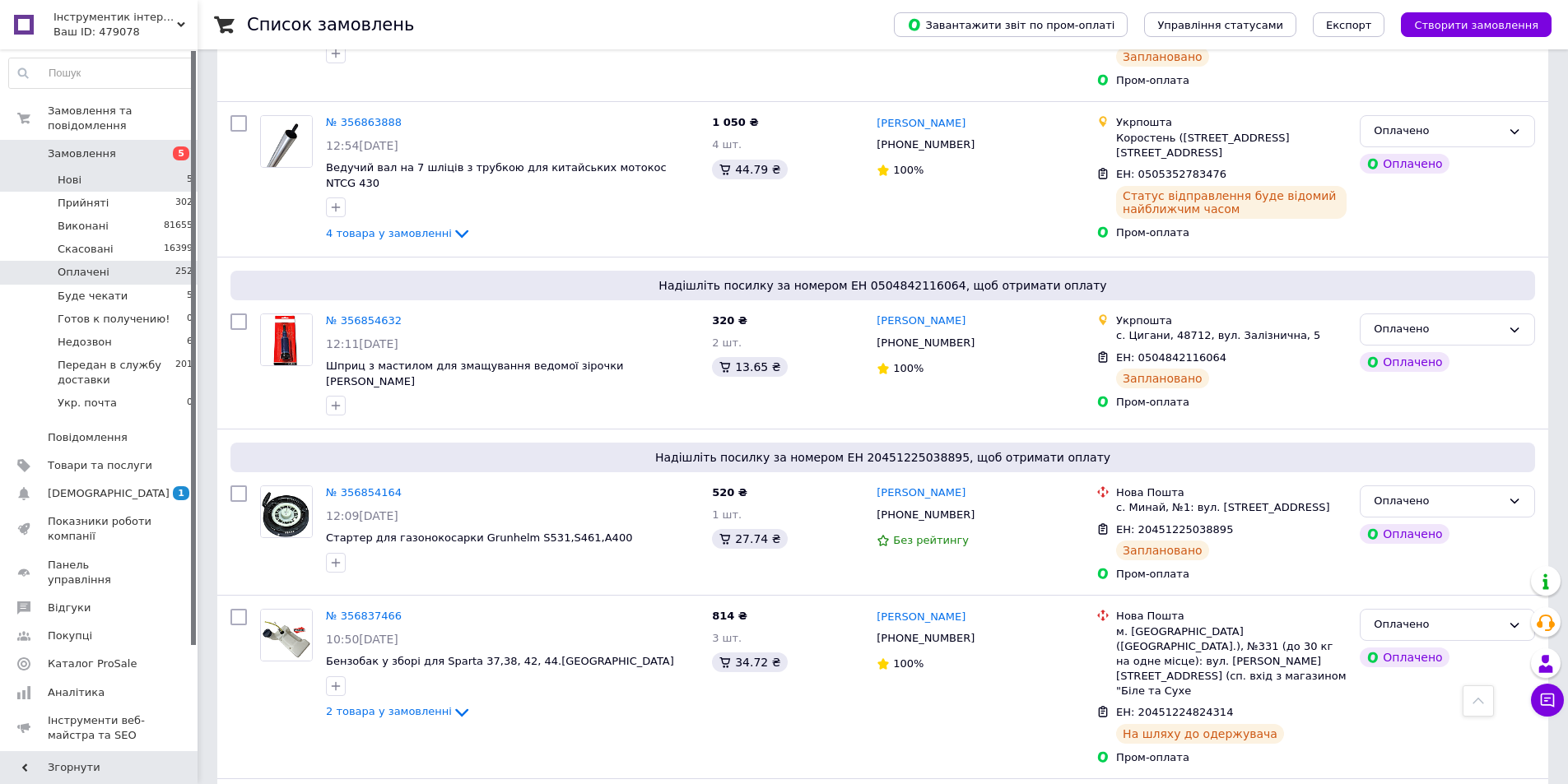
click at [104, 168] on li "Нові 5" at bounding box center [101, 179] width 202 height 23
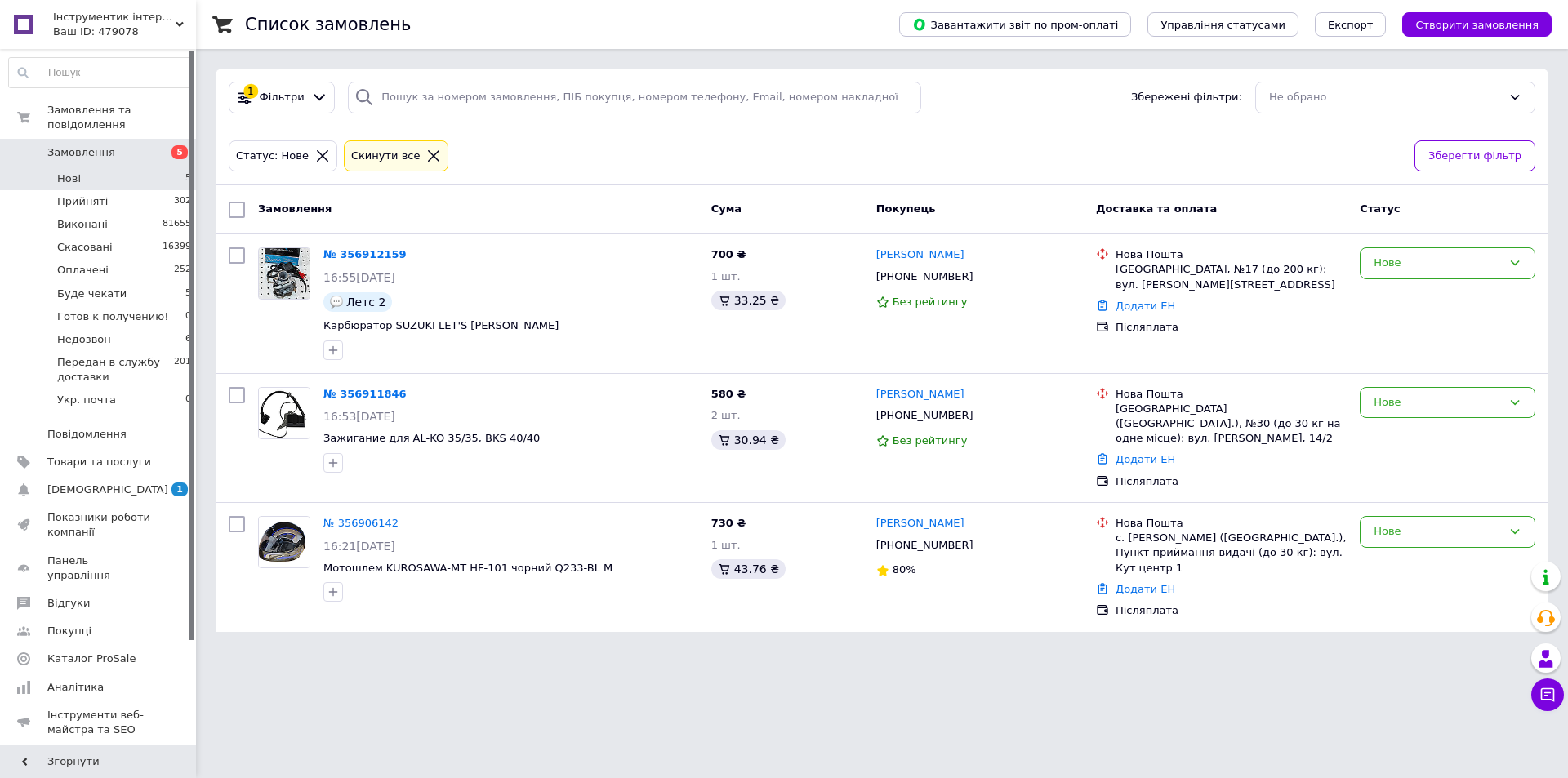
click at [105, 167] on li "Нові 5" at bounding box center [100, 178] width 201 height 23
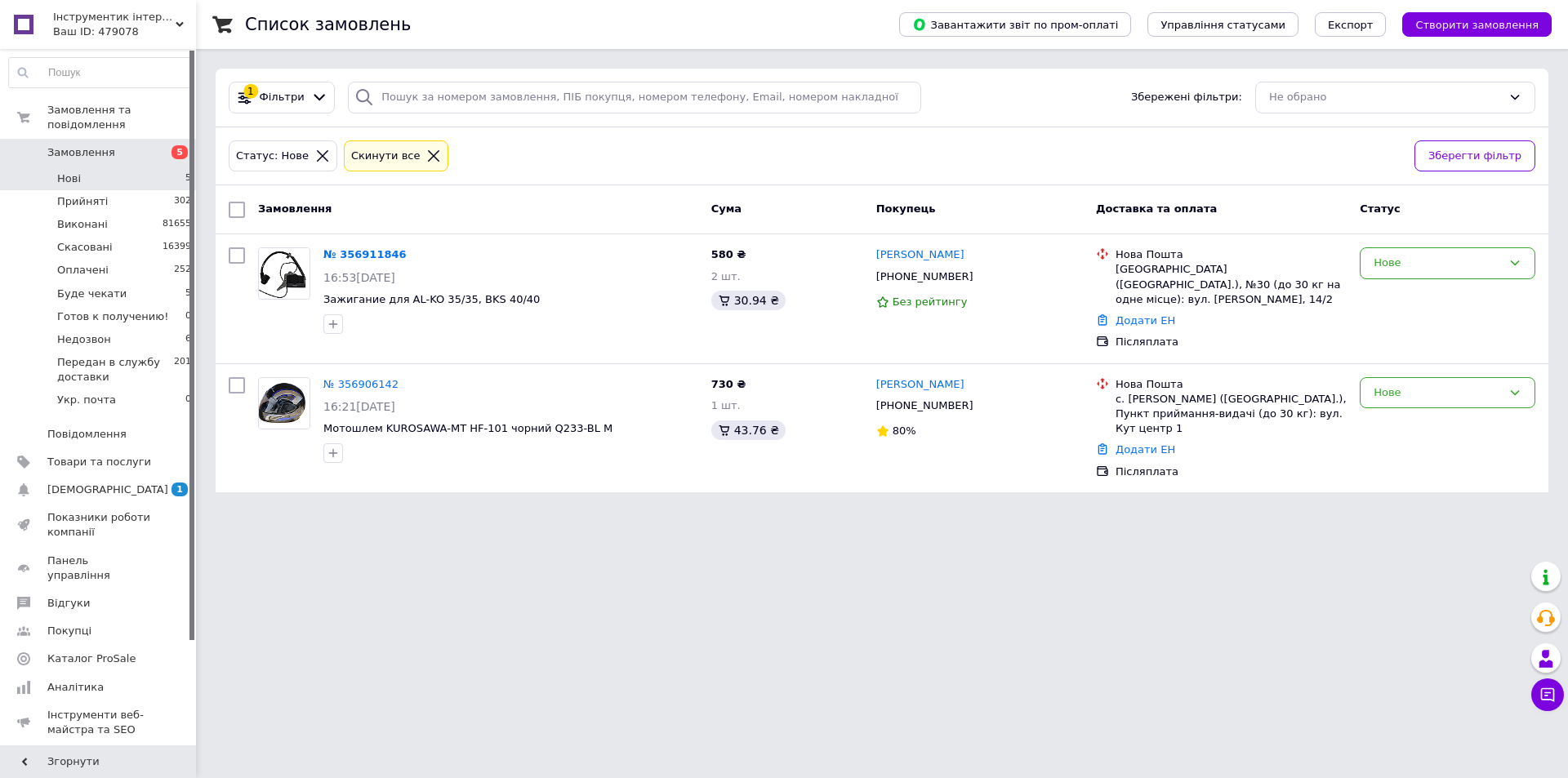
click at [426, 152] on icon at bounding box center [434, 156] width 15 height 15
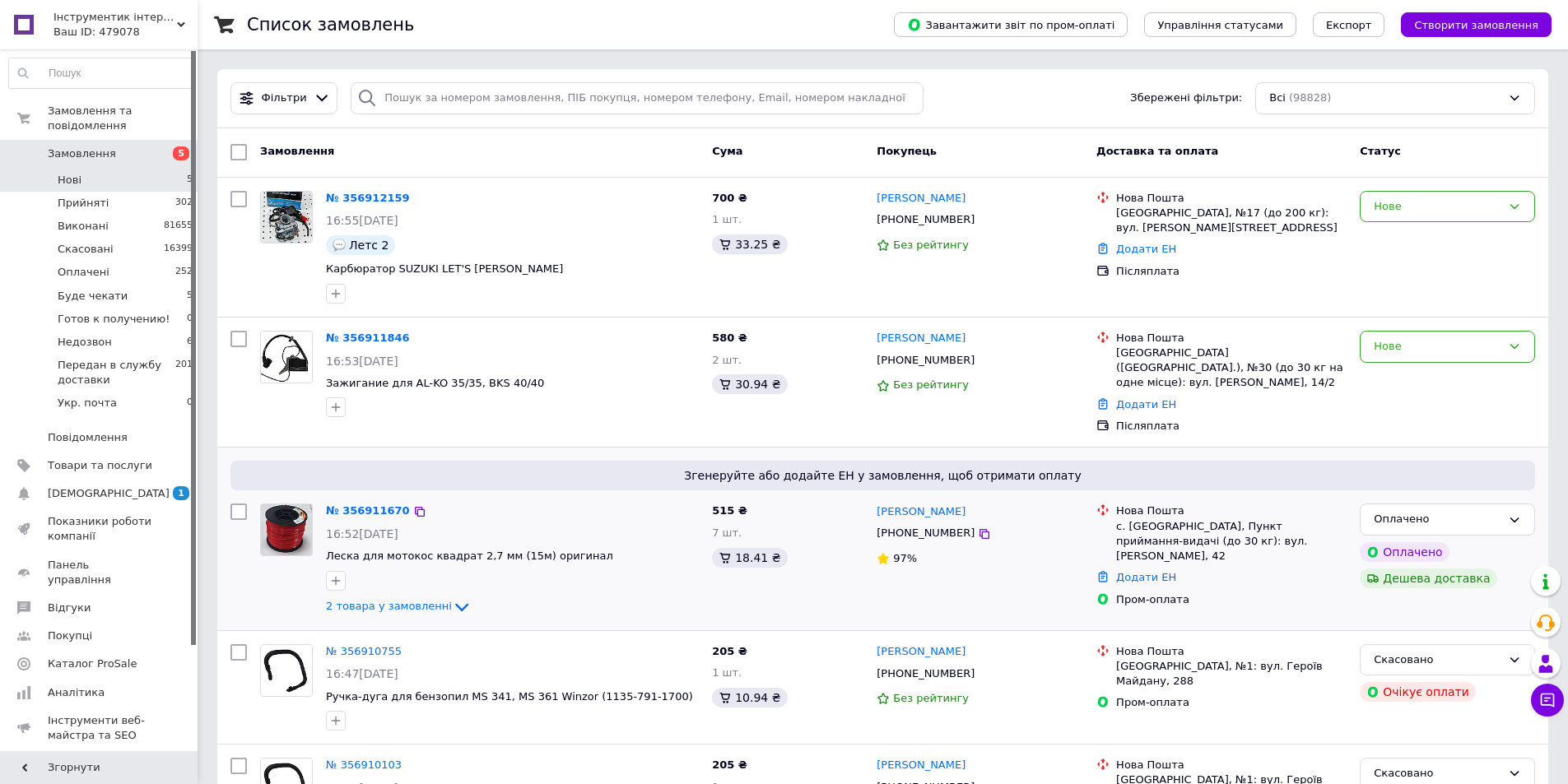
click at [377, 502] on div "№ 356911670" at bounding box center [368, 511] width 88 height 19
click at [369, 504] on link "№ 356911670" at bounding box center [368, 510] width 84 height 13
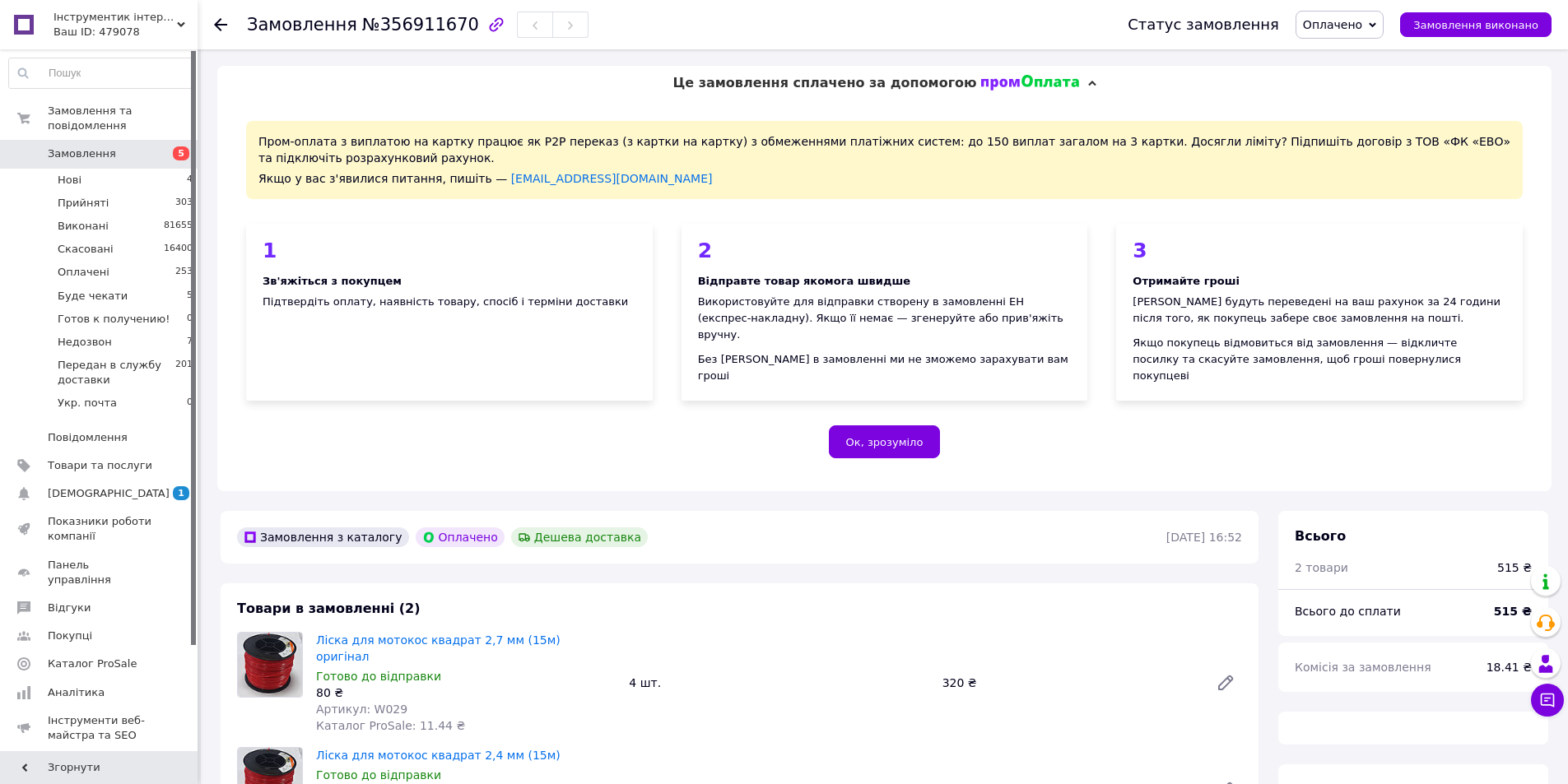
scroll to position [493, 0]
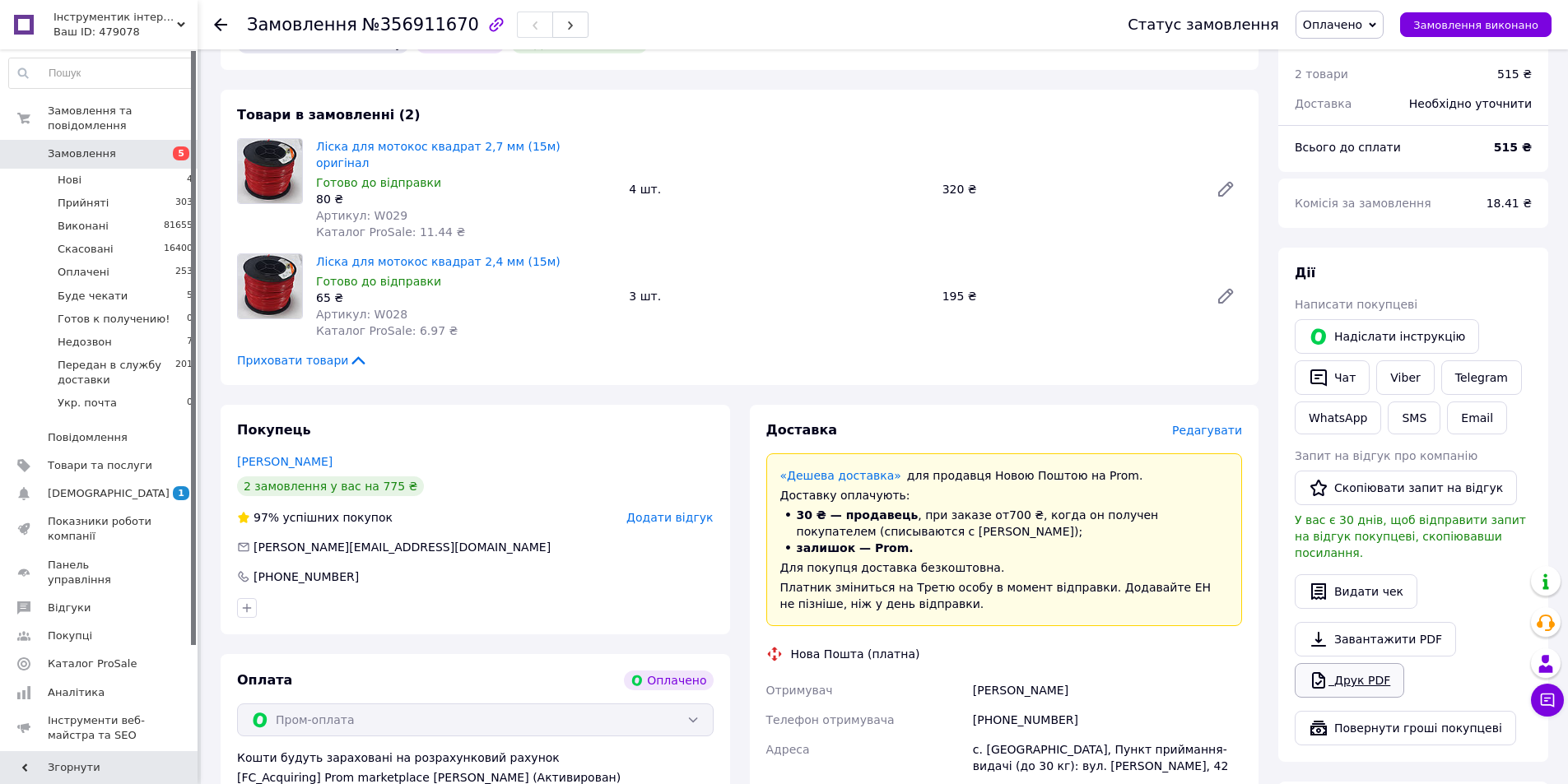
click at [1365, 664] on link "Друк PDF" at bounding box center [1349, 680] width 109 height 35
click at [82, 168] on li "Нові 4" at bounding box center [101, 179] width 202 height 23
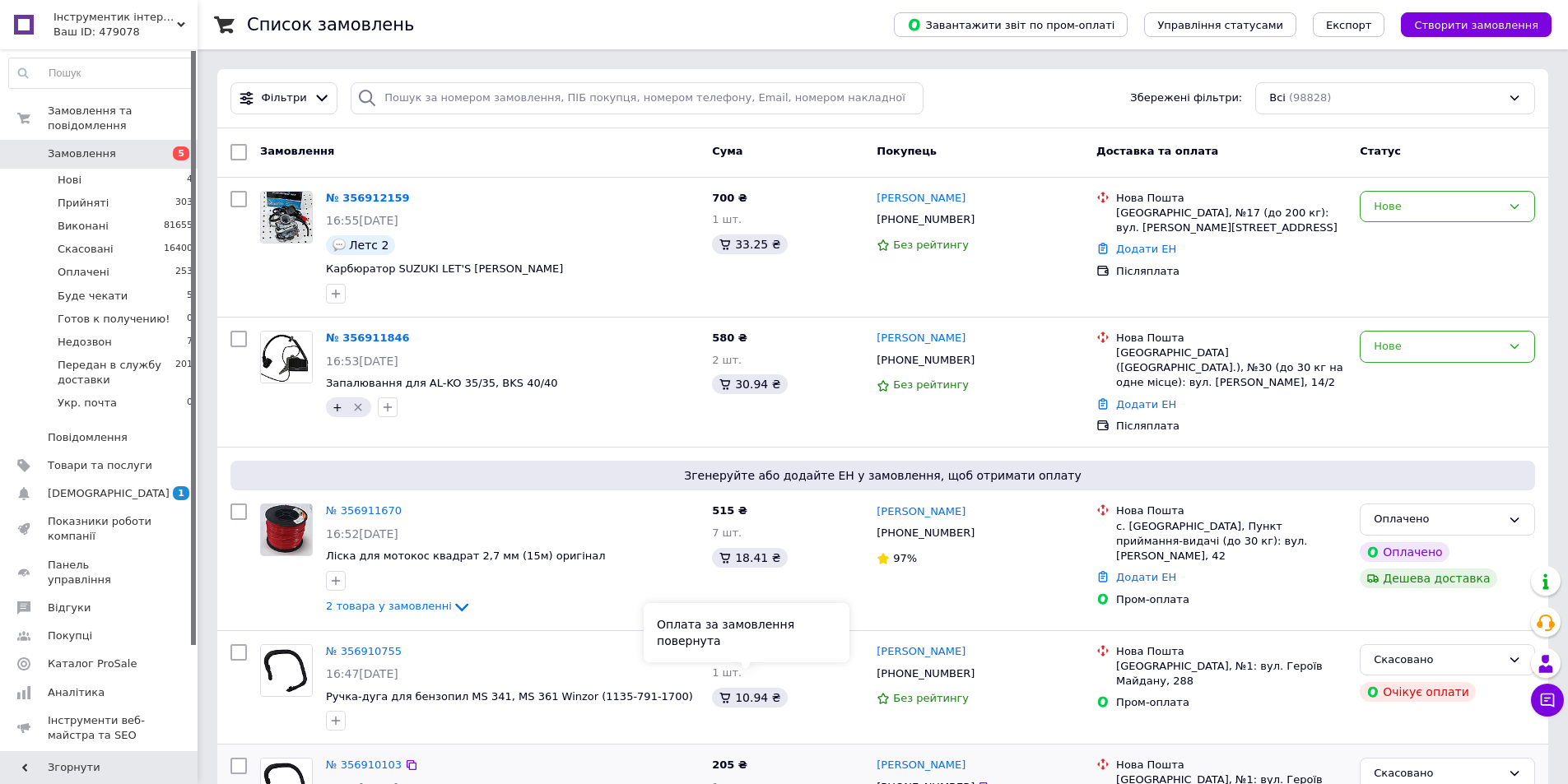
scroll to position [164, 0]
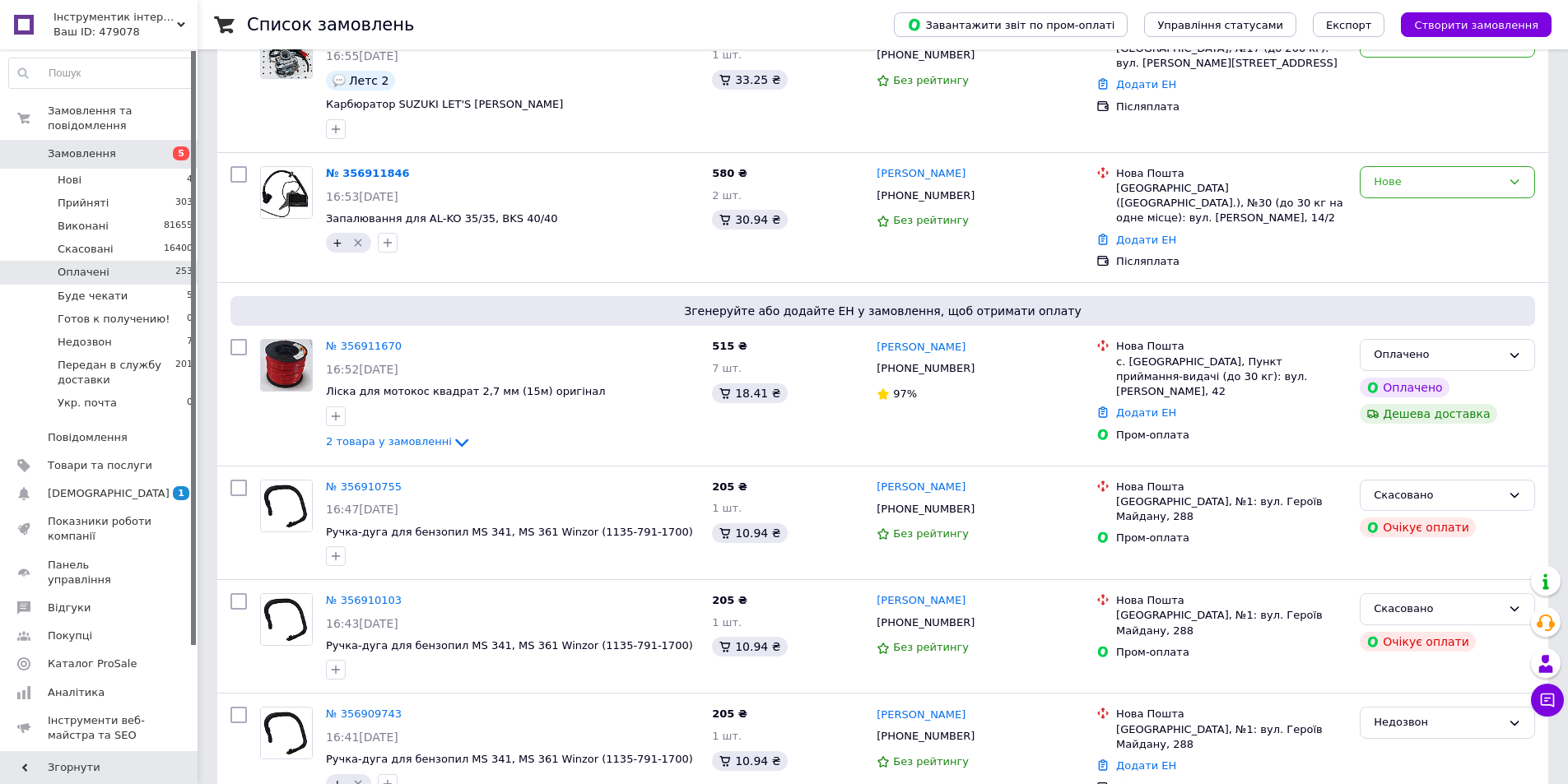
click at [112, 261] on li "Оплачені 253" at bounding box center [101, 272] width 202 height 23
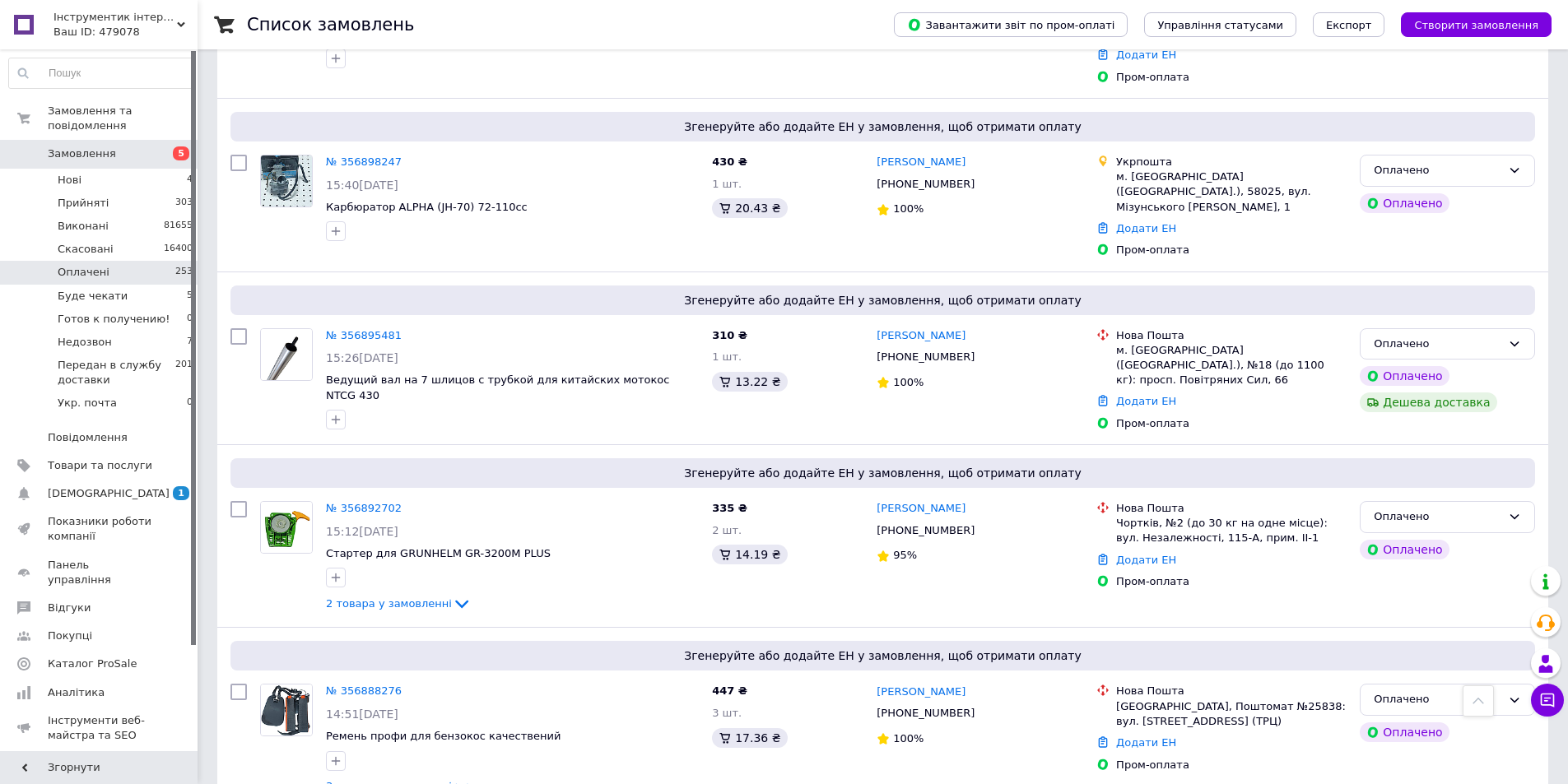
scroll to position [905, 0]
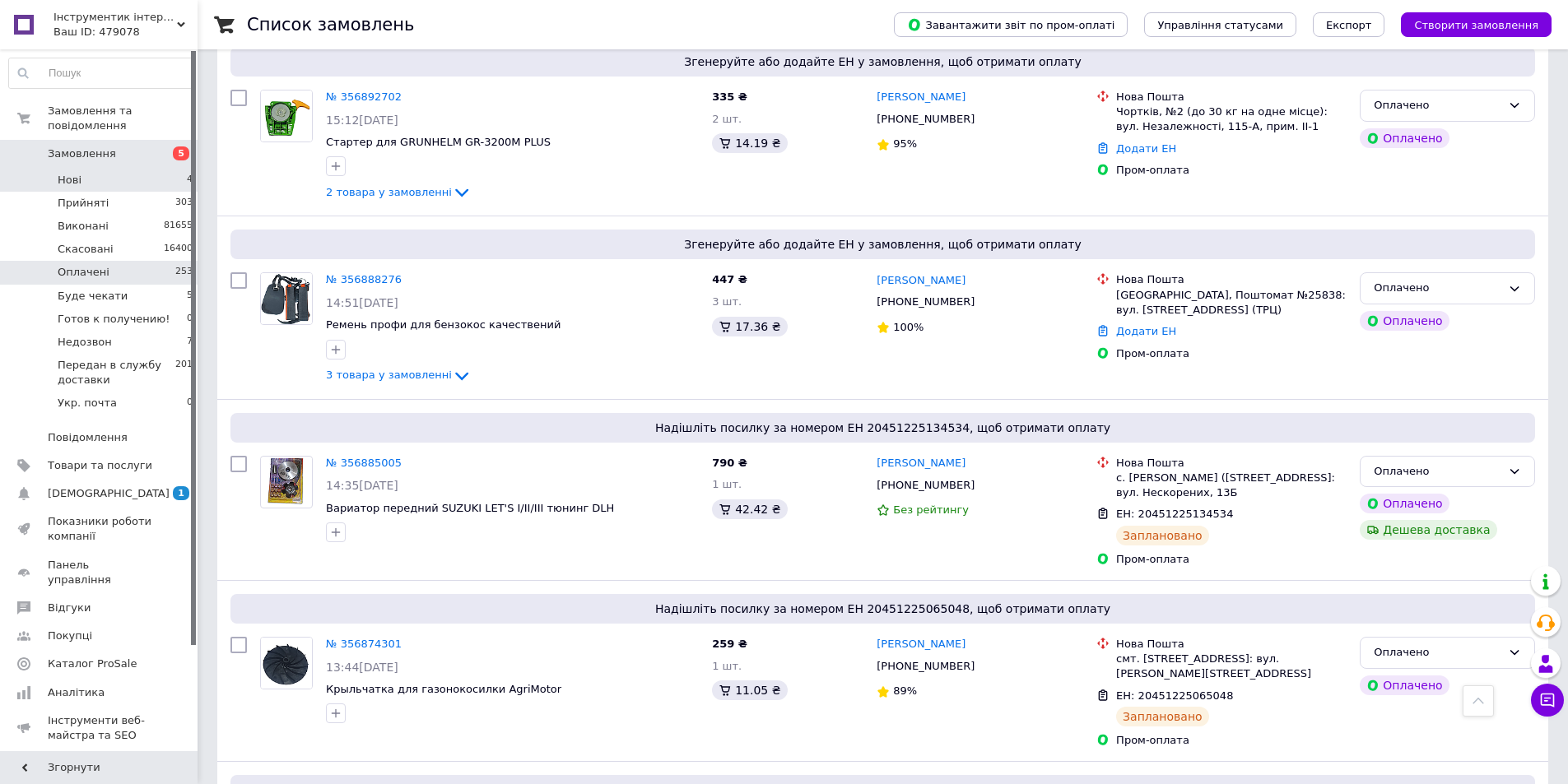
click at [121, 168] on li "Нові 4" at bounding box center [101, 179] width 202 height 23
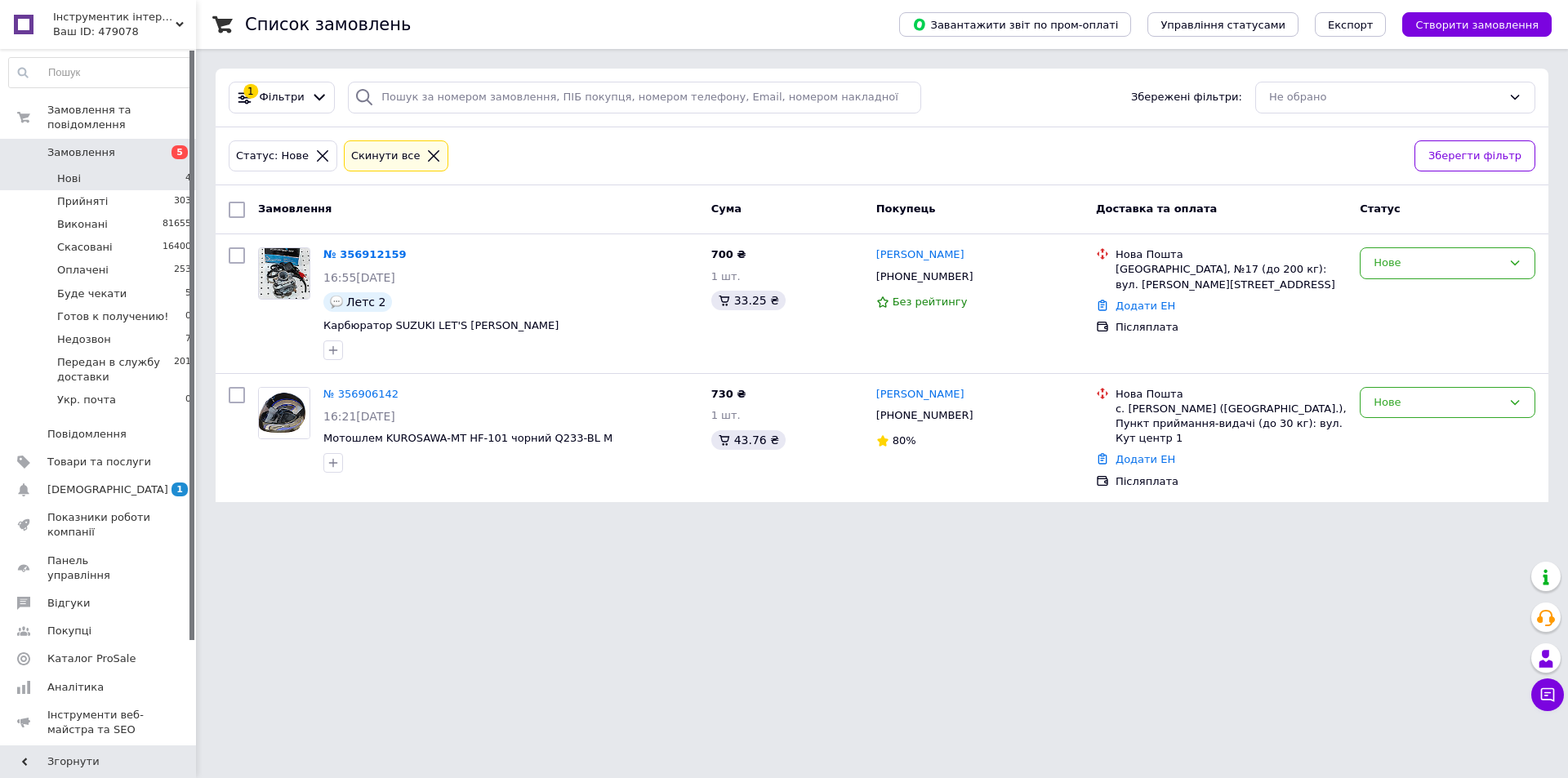
click at [103, 170] on li "Нові 4" at bounding box center [100, 178] width 201 height 23
click at [100, 263] on span "Оплачені" at bounding box center [83, 271] width 52 height 15
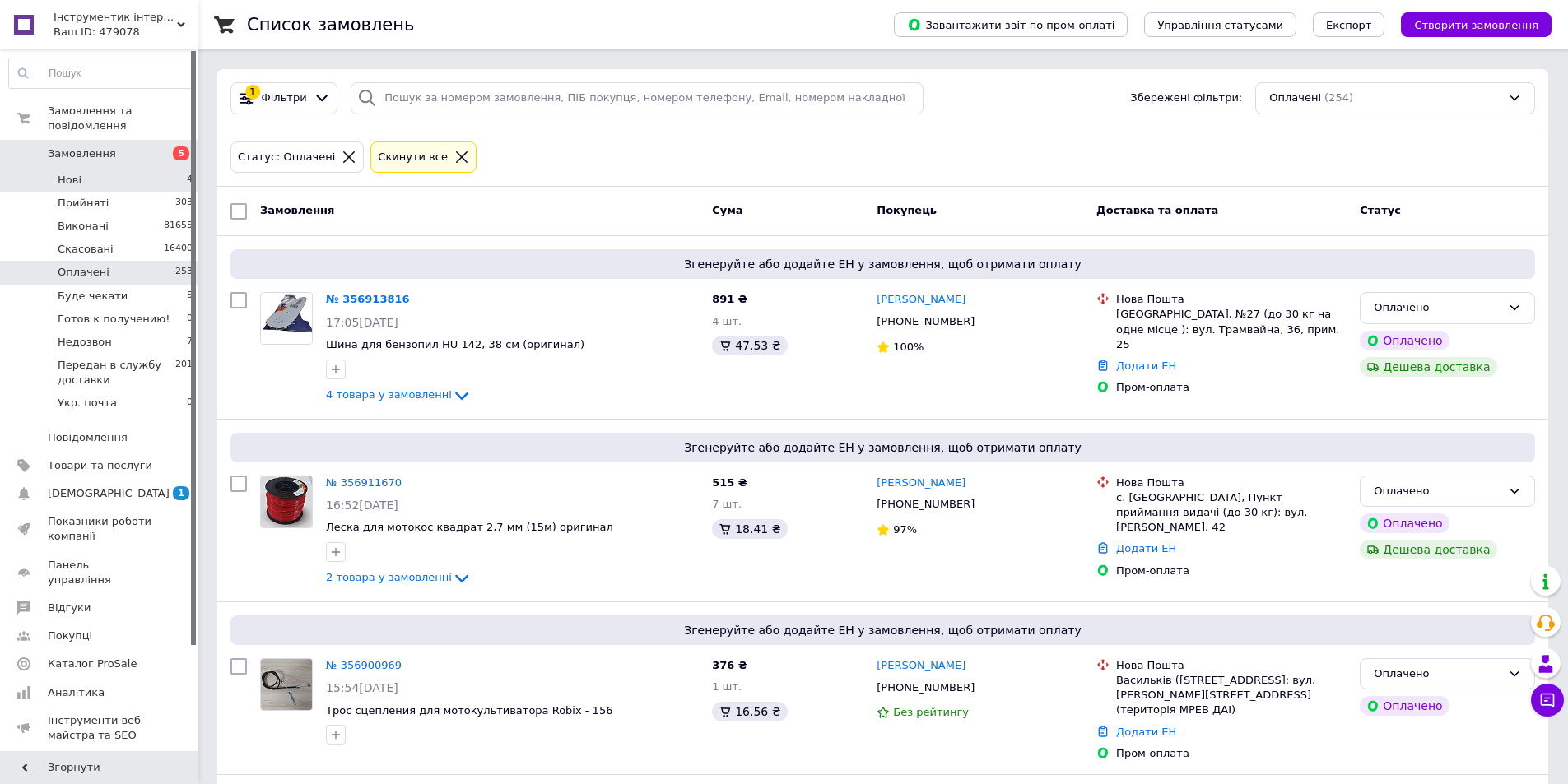
click at [84, 168] on li "Нові 4" at bounding box center [101, 179] width 202 height 23
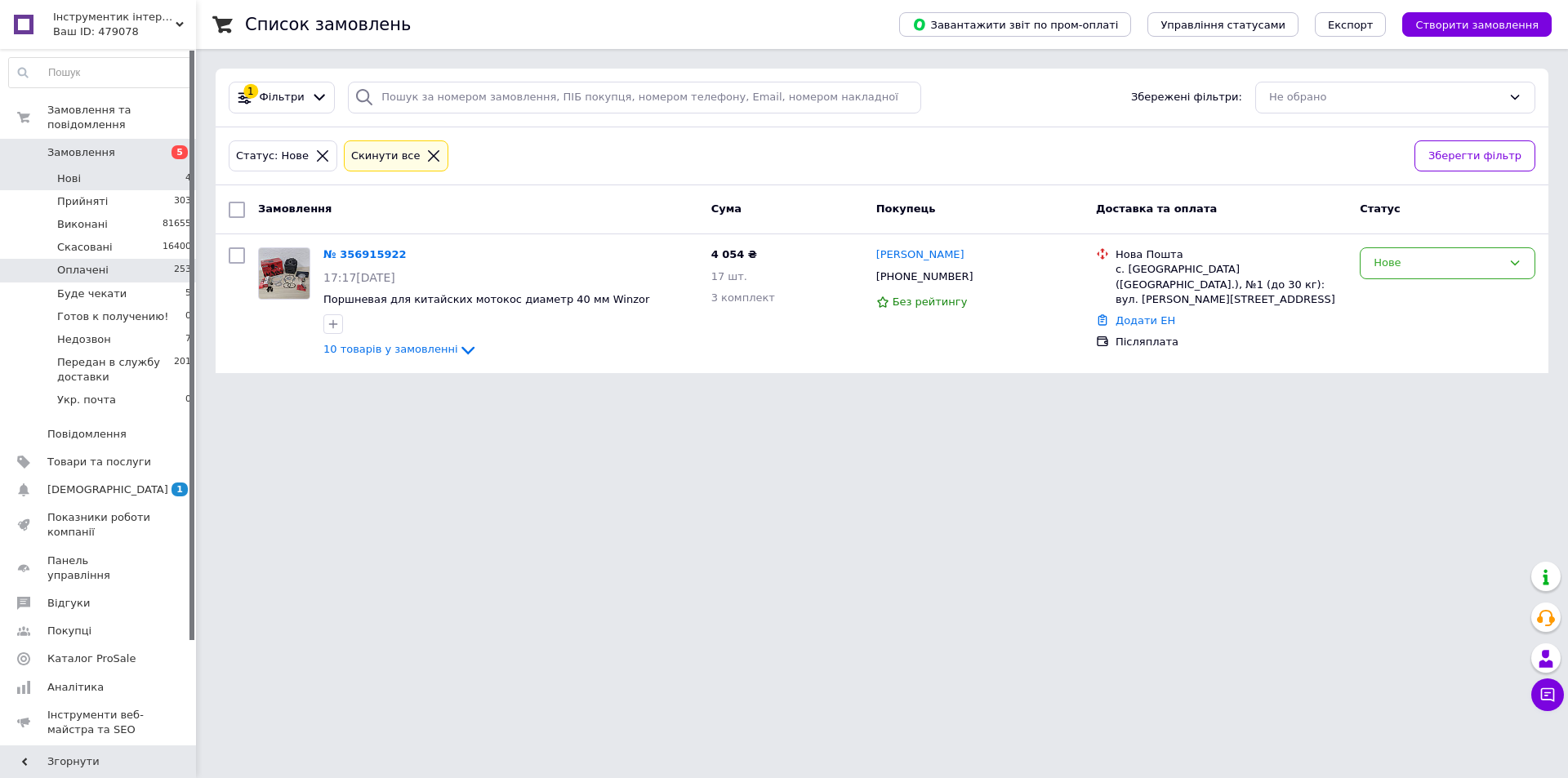
click at [79, 263] on span "Оплачені" at bounding box center [83, 271] width 52 height 15
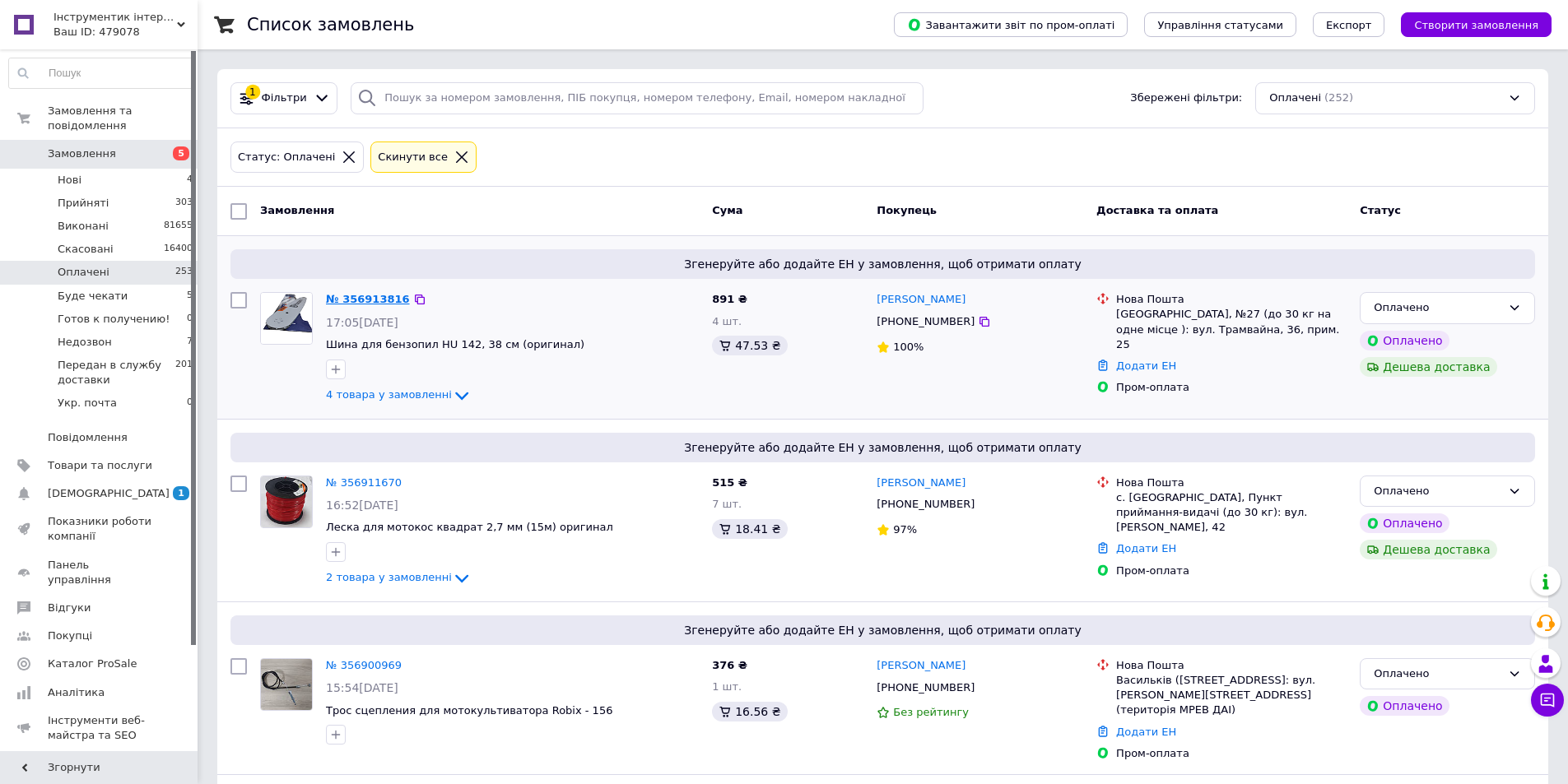
click at [371, 298] on link "№ 356913816" at bounding box center [368, 299] width 84 height 13
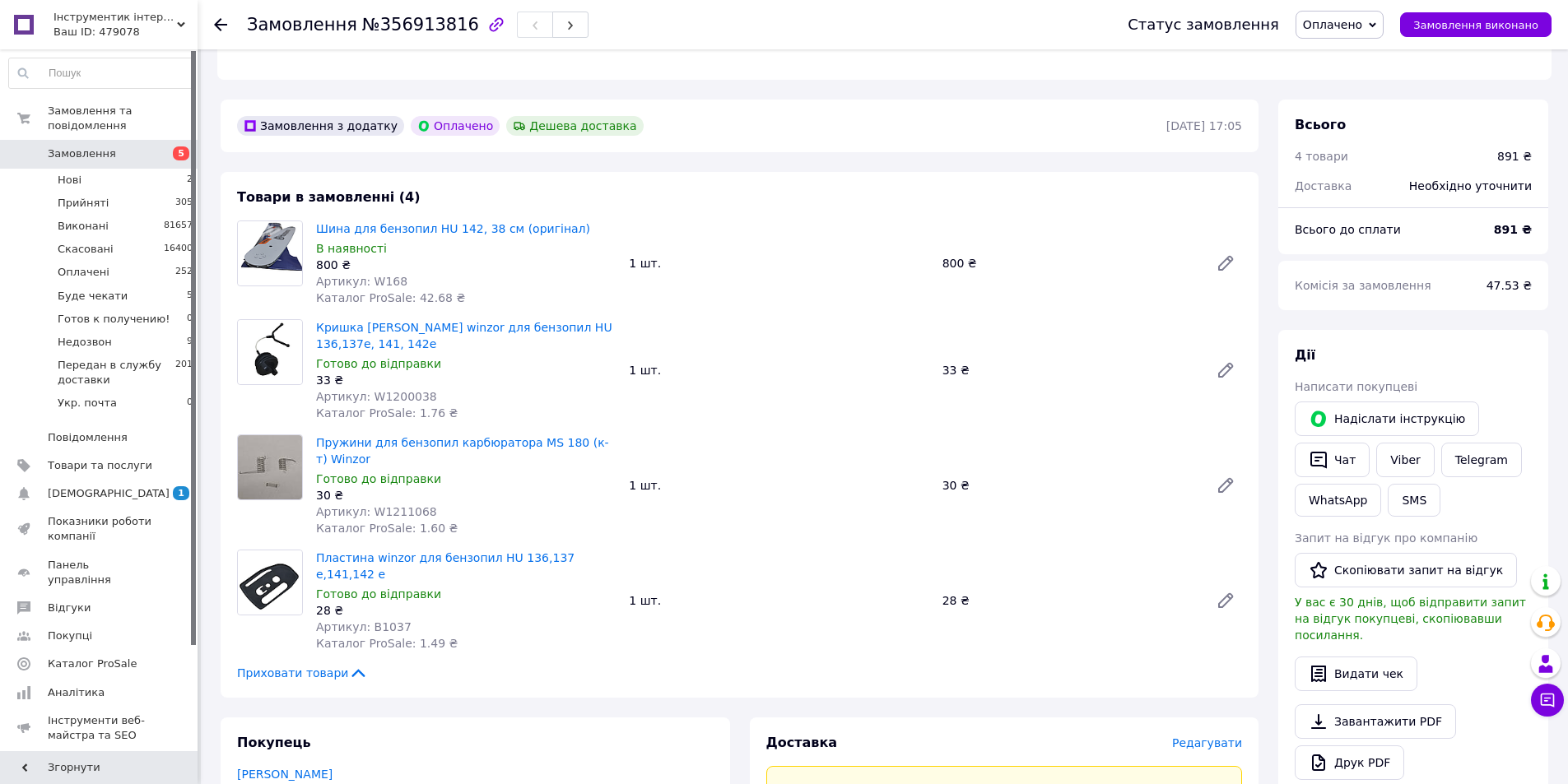
scroll to position [493, 0]
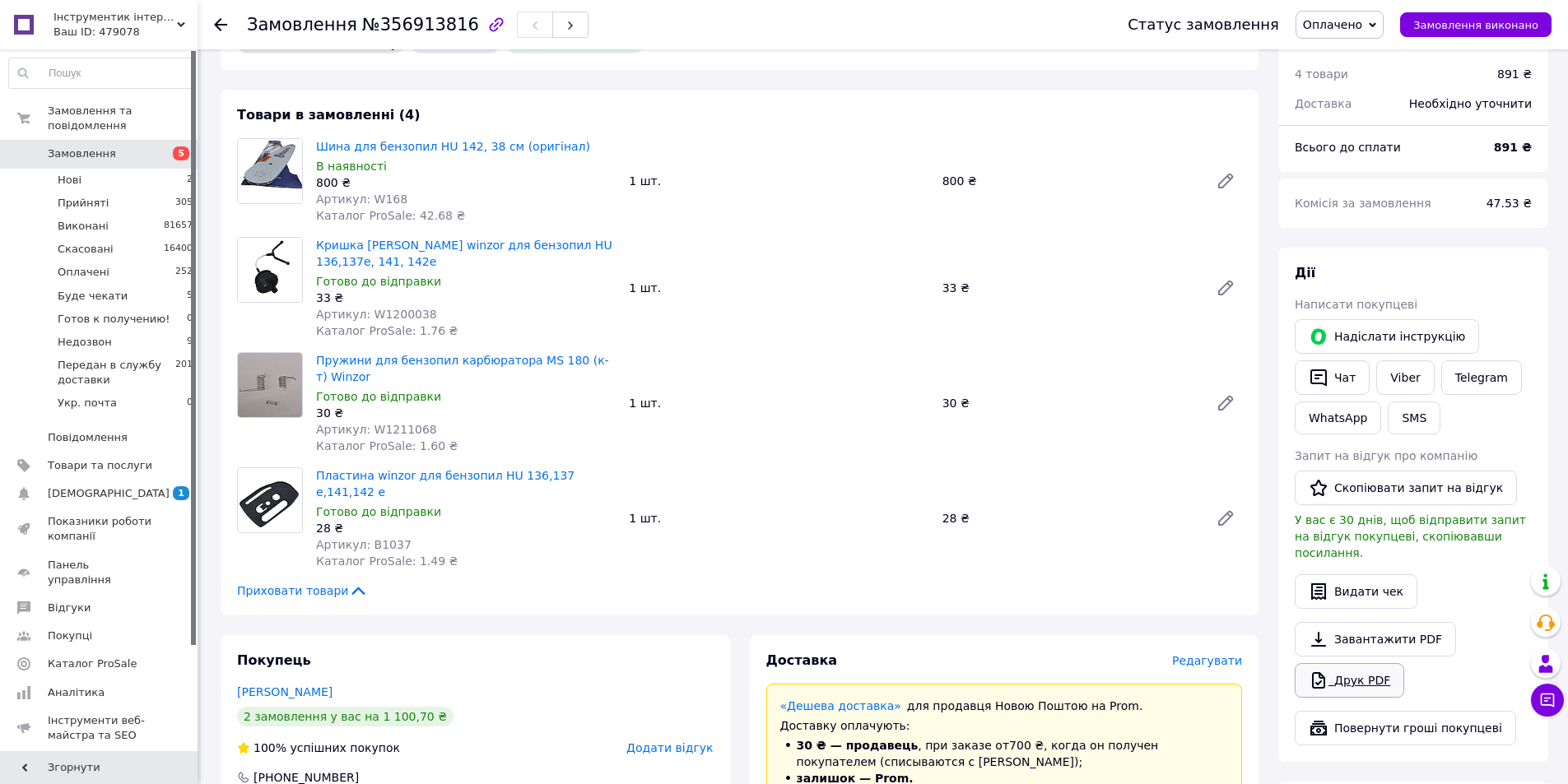
click at [1361, 664] on link "Друк PDF" at bounding box center [1349, 680] width 109 height 35
click at [88, 168] on li "Нові 2" at bounding box center [101, 179] width 202 height 23
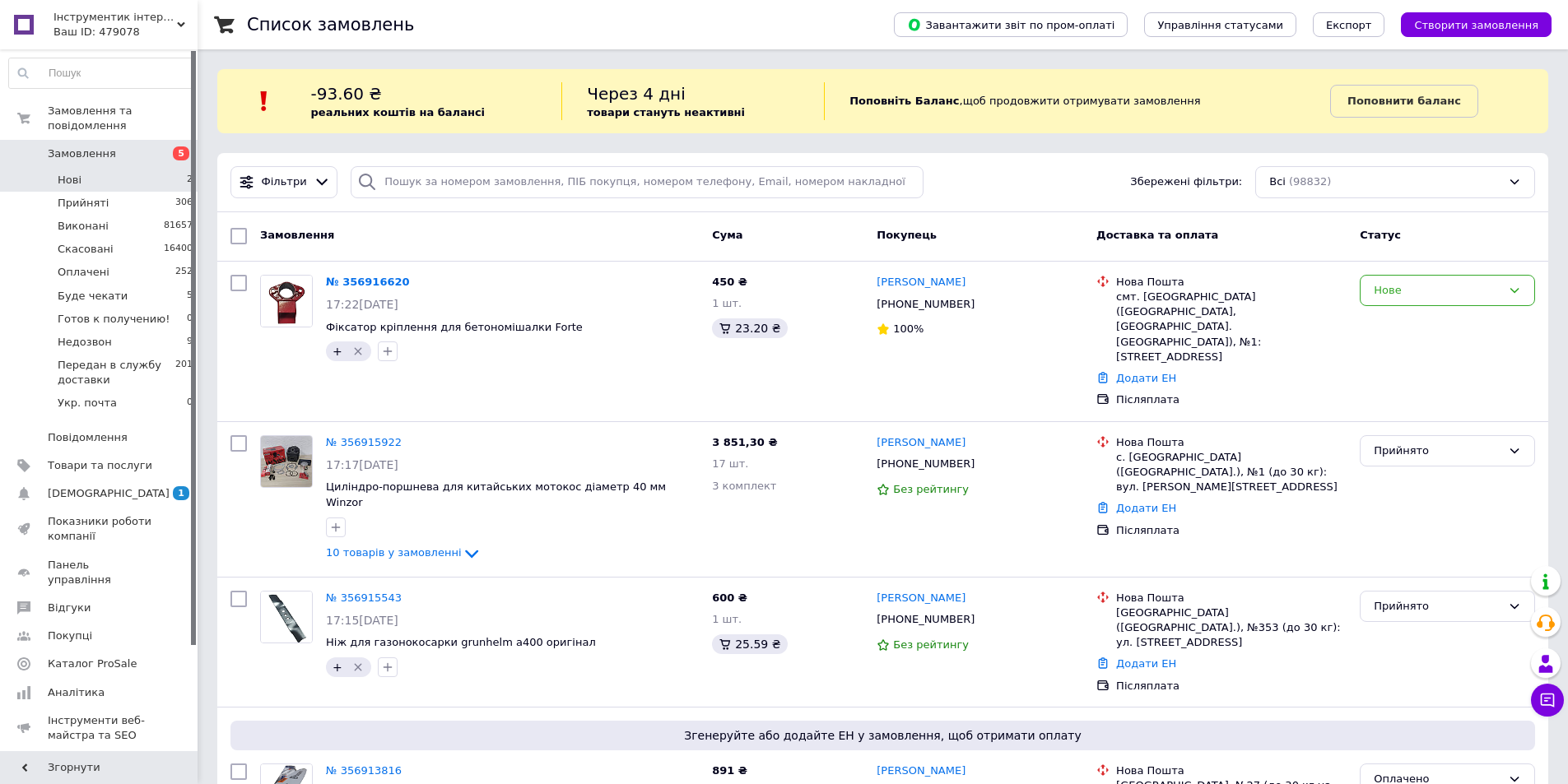
click at [72, 168] on li "Нові 2" at bounding box center [101, 179] width 202 height 23
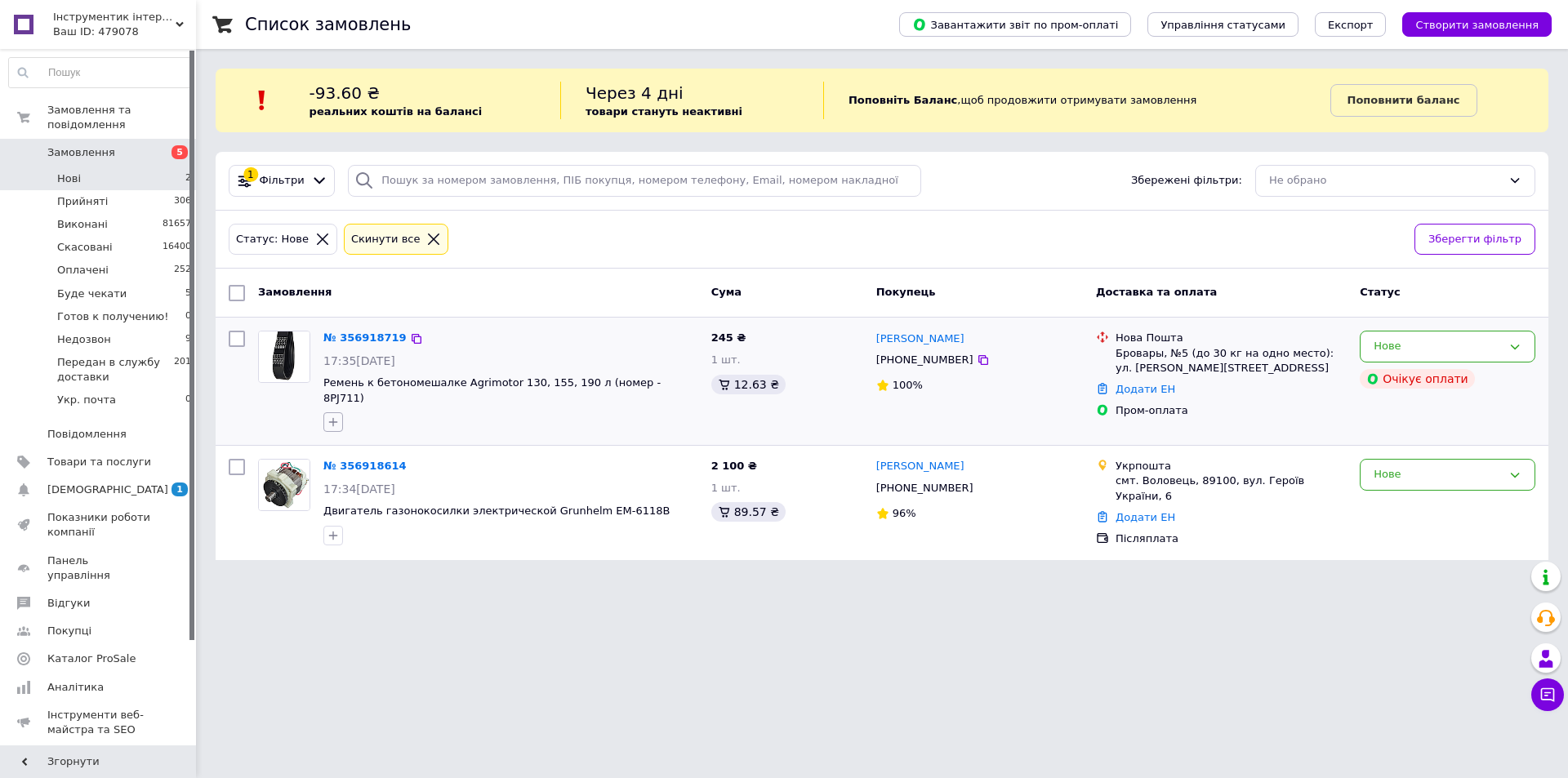
drag, startPoint x: 326, startPoint y: 410, endPoint x: 326, endPoint y: 399, distance: 11.0
click at [326, 413] on button "button" at bounding box center [333, 422] width 19 height 19
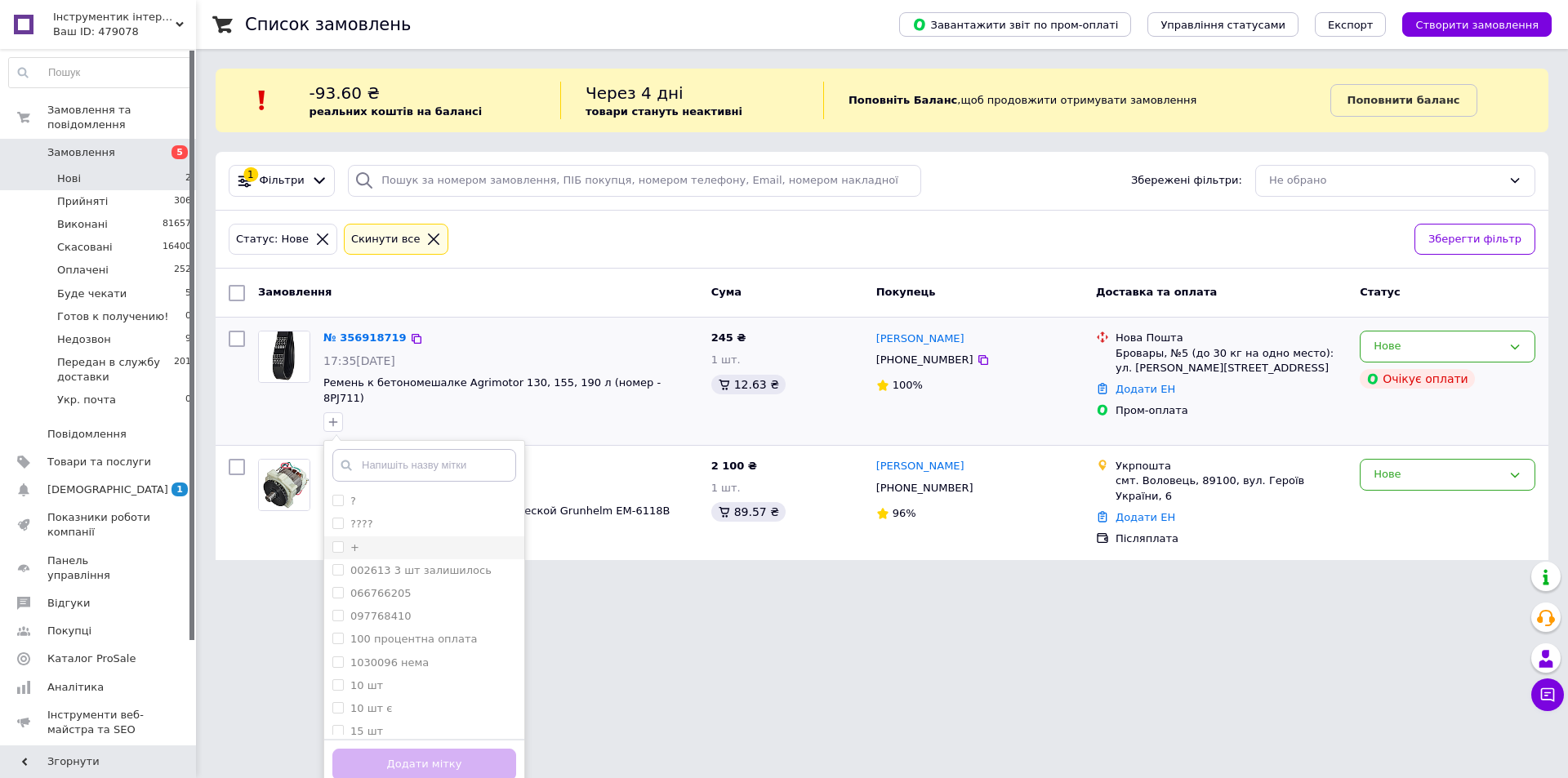
click at [333, 541] on label "+" at bounding box center [346, 548] width 27 height 15
click at [333, 542] on input "+" at bounding box center [338, 547] width 11 height 11
click at [339, 542] on input "+" at bounding box center [338, 547] width 11 height 11
checkbox input "true"
click at [412, 749] on button "Додати мітку" at bounding box center [425, 765] width 184 height 32
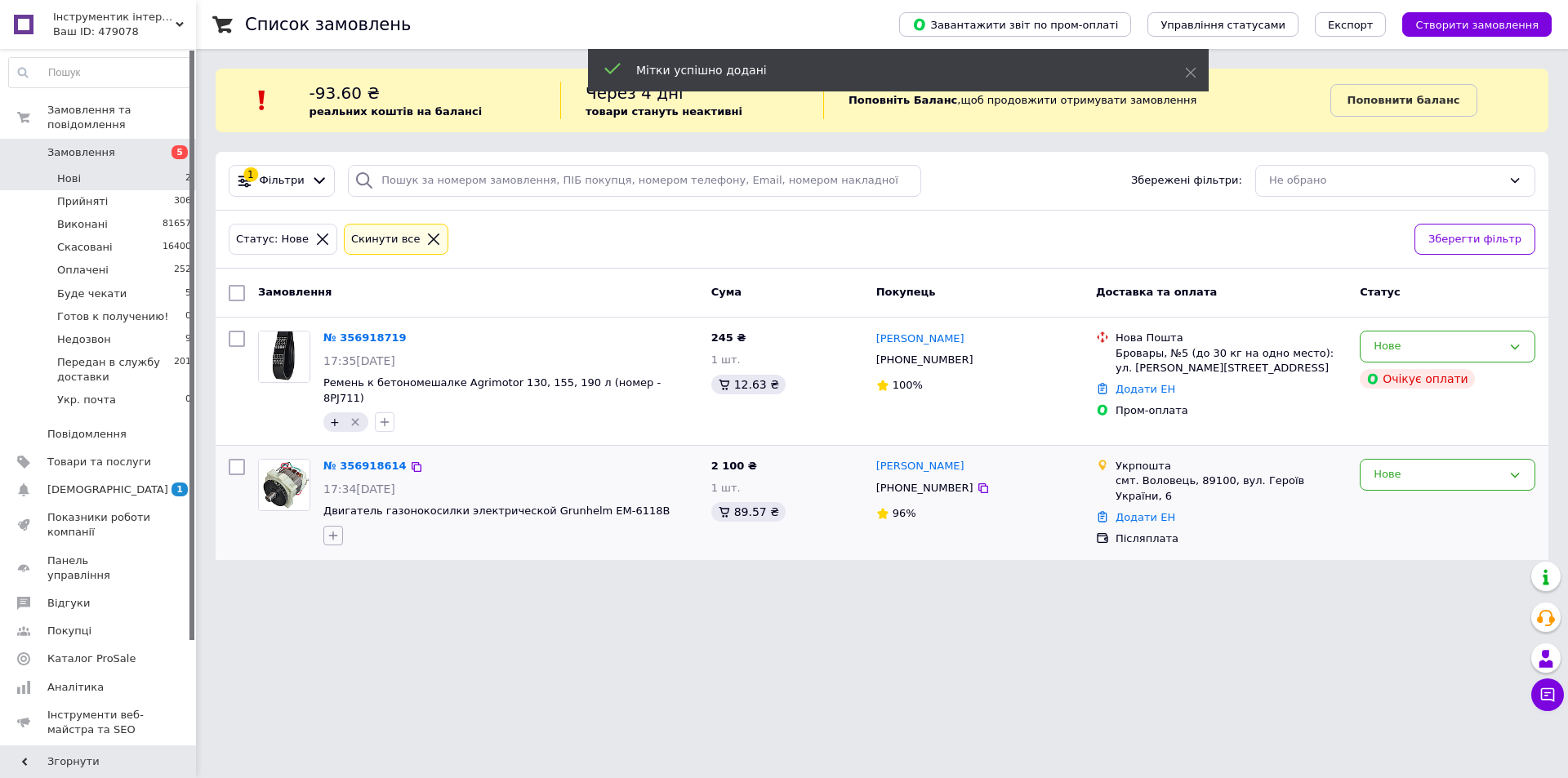
click at [333, 529] on icon "button" at bounding box center [333, 536] width 13 height 13
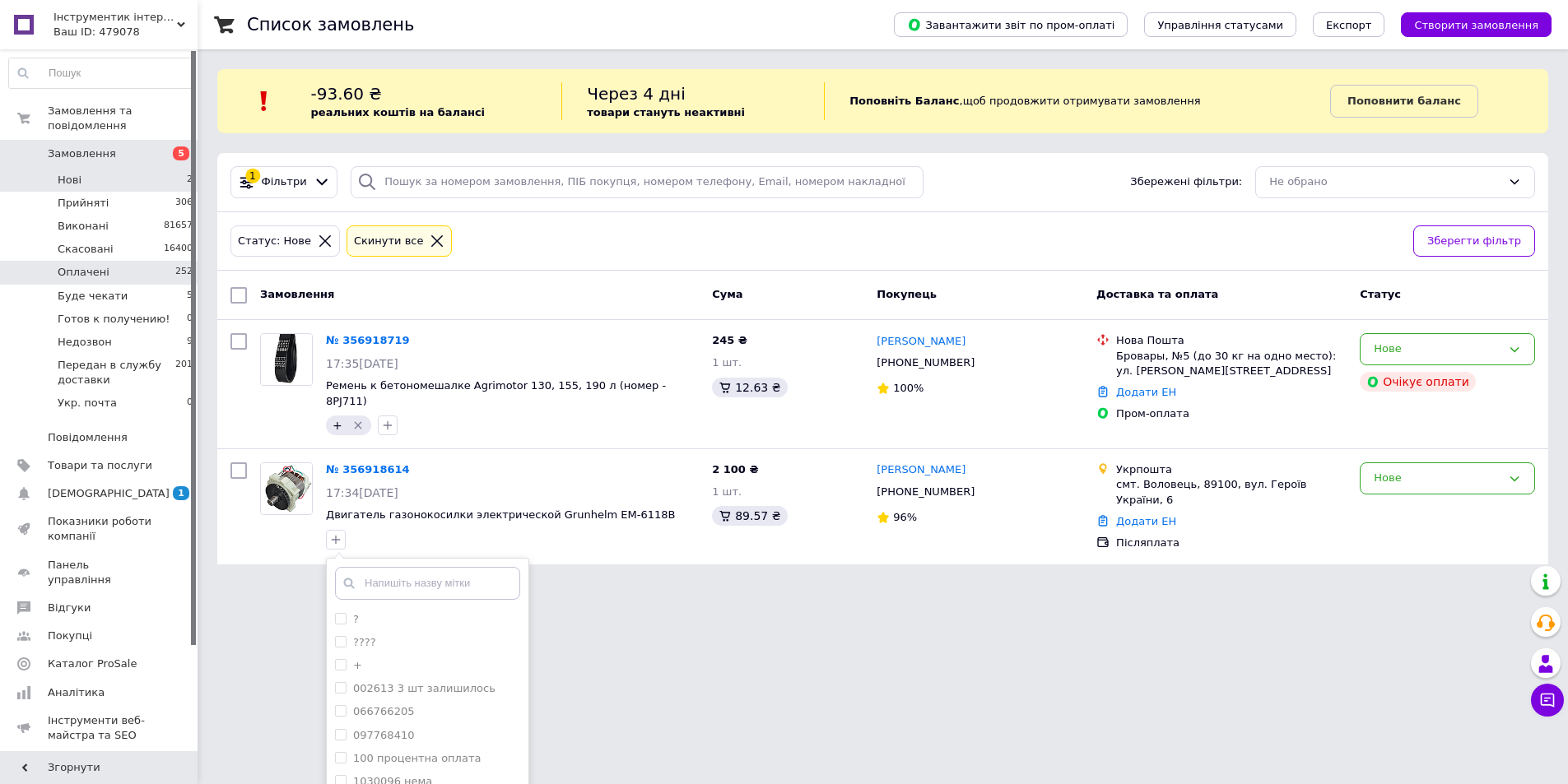
click at [99, 265] on span "Оплачені" at bounding box center [83, 273] width 52 height 15
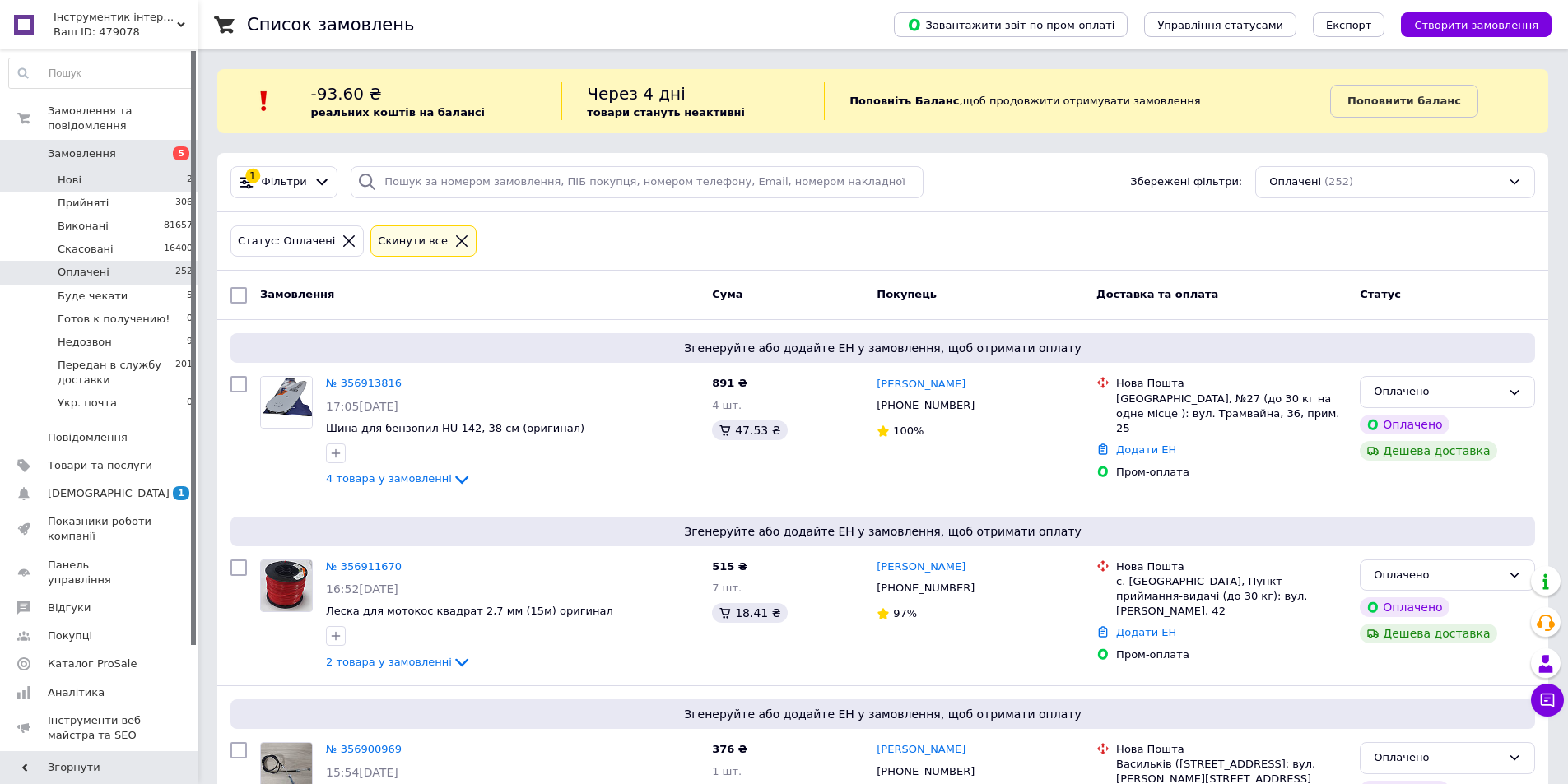
click at [97, 168] on li "Нові 2" at bounding box center [101, 179] width 202 height 23
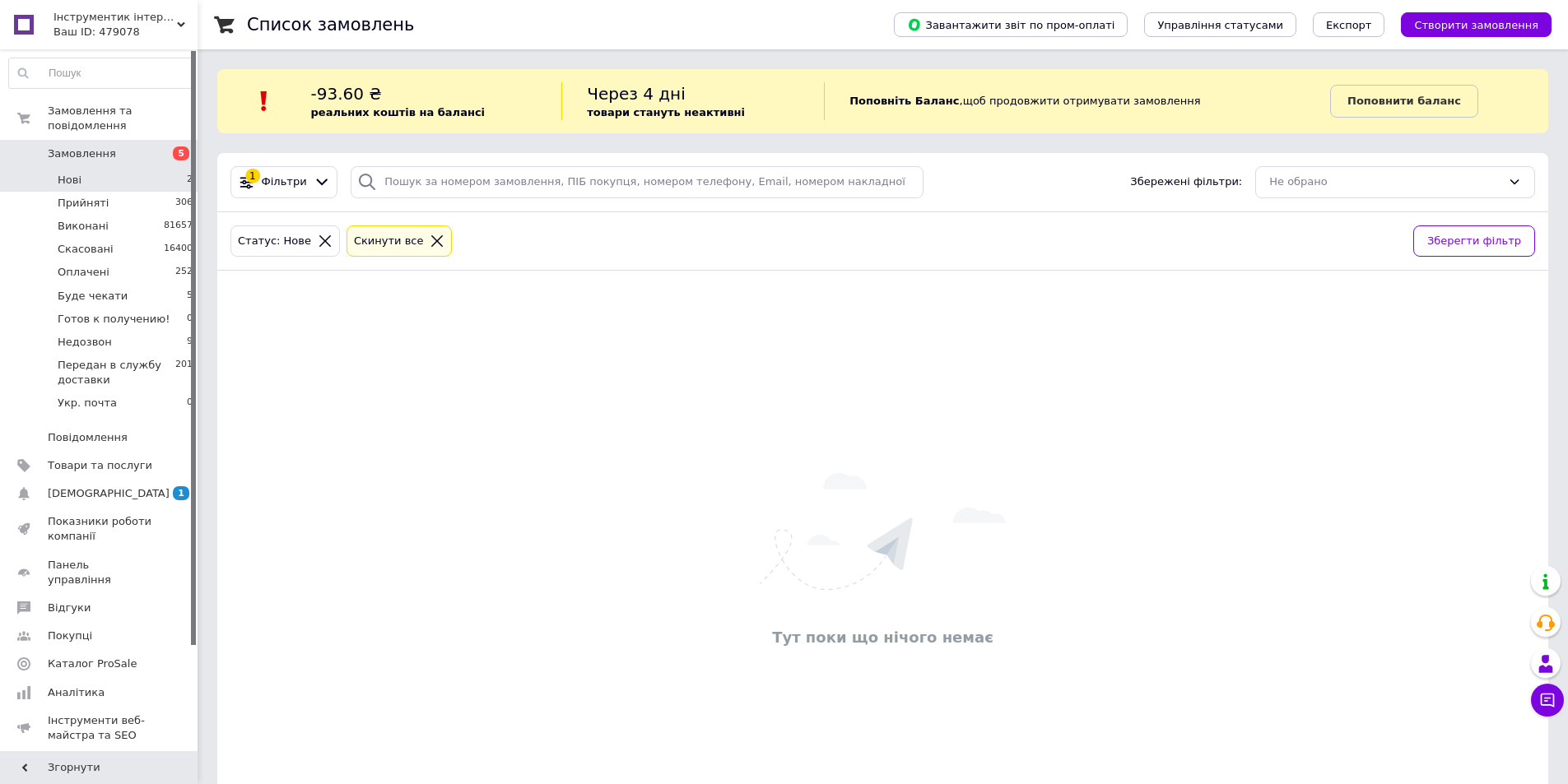
click at [403, 235] on div "Cкинути все" at bounding box center [388, 242] width 77 height 18
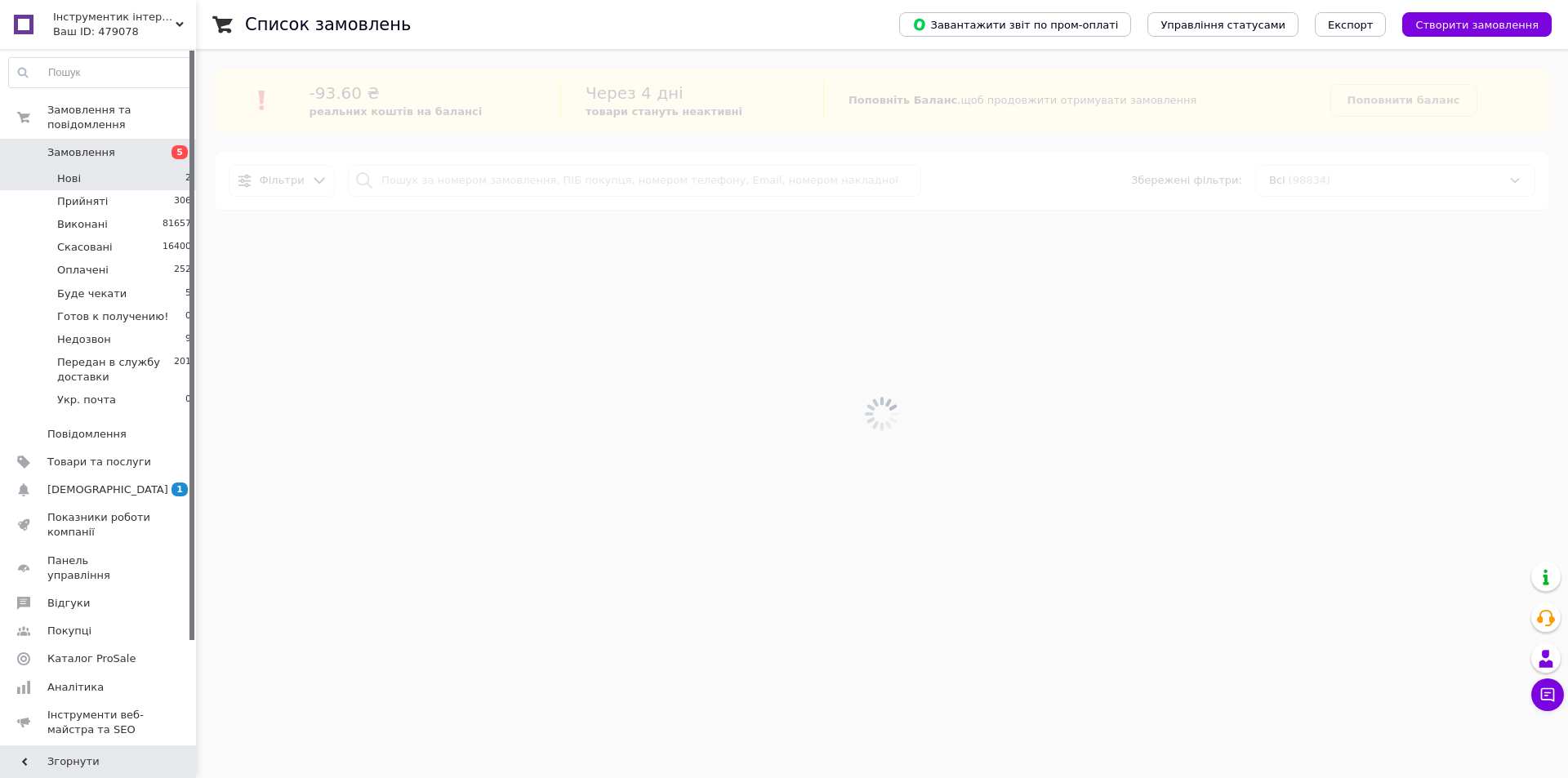
drag, startPoint x: 71, startPoint y: 163, endPoint x: 81, endPoint y: 162, distance: 10.0
click at [78, 171] on span "Нові" at bounding box center [69, 179] width 23 height 15
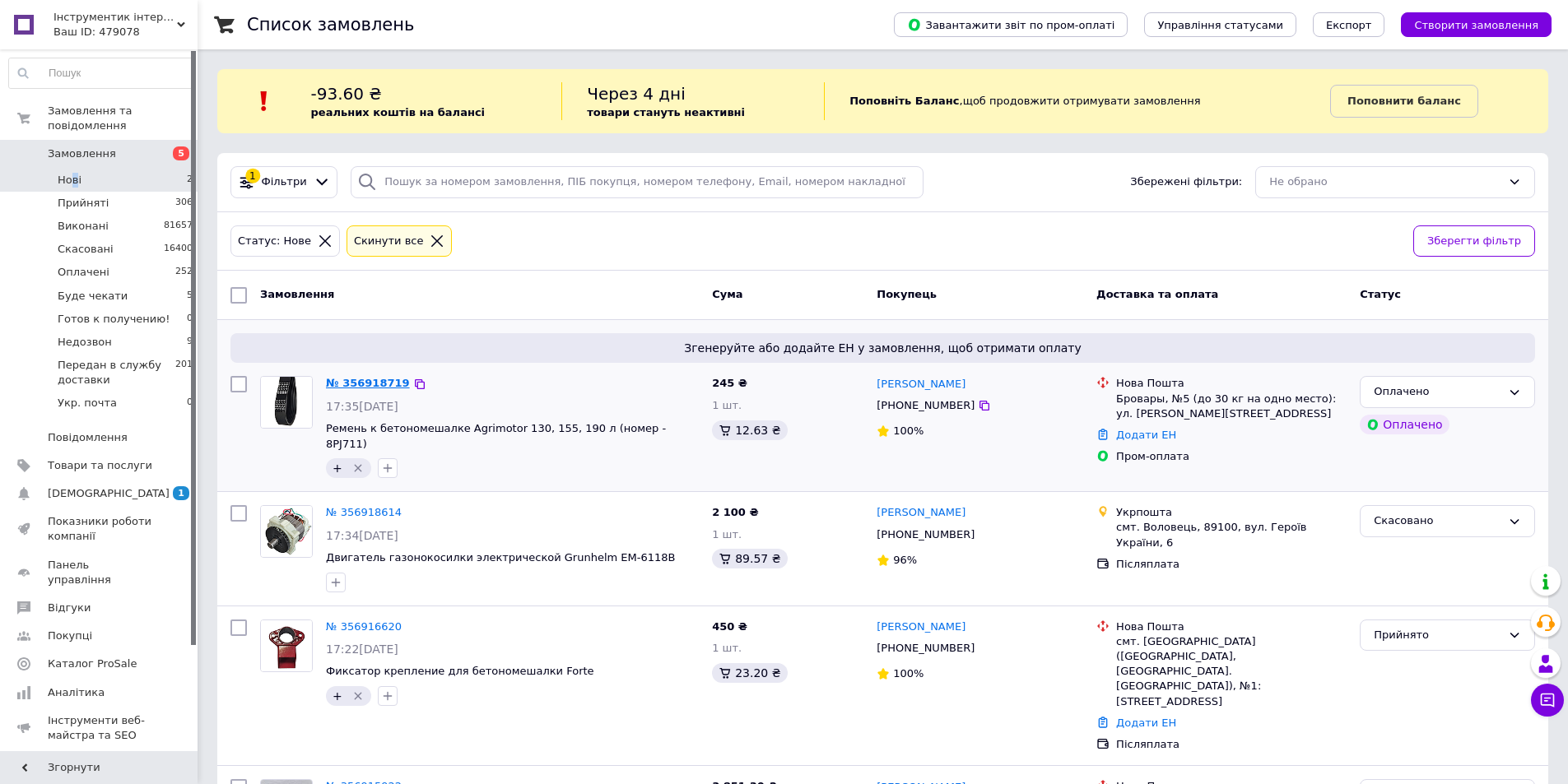
click at [360, 381] on link "№ 356918719" at bounding box center [368, 383] width 84 height 13
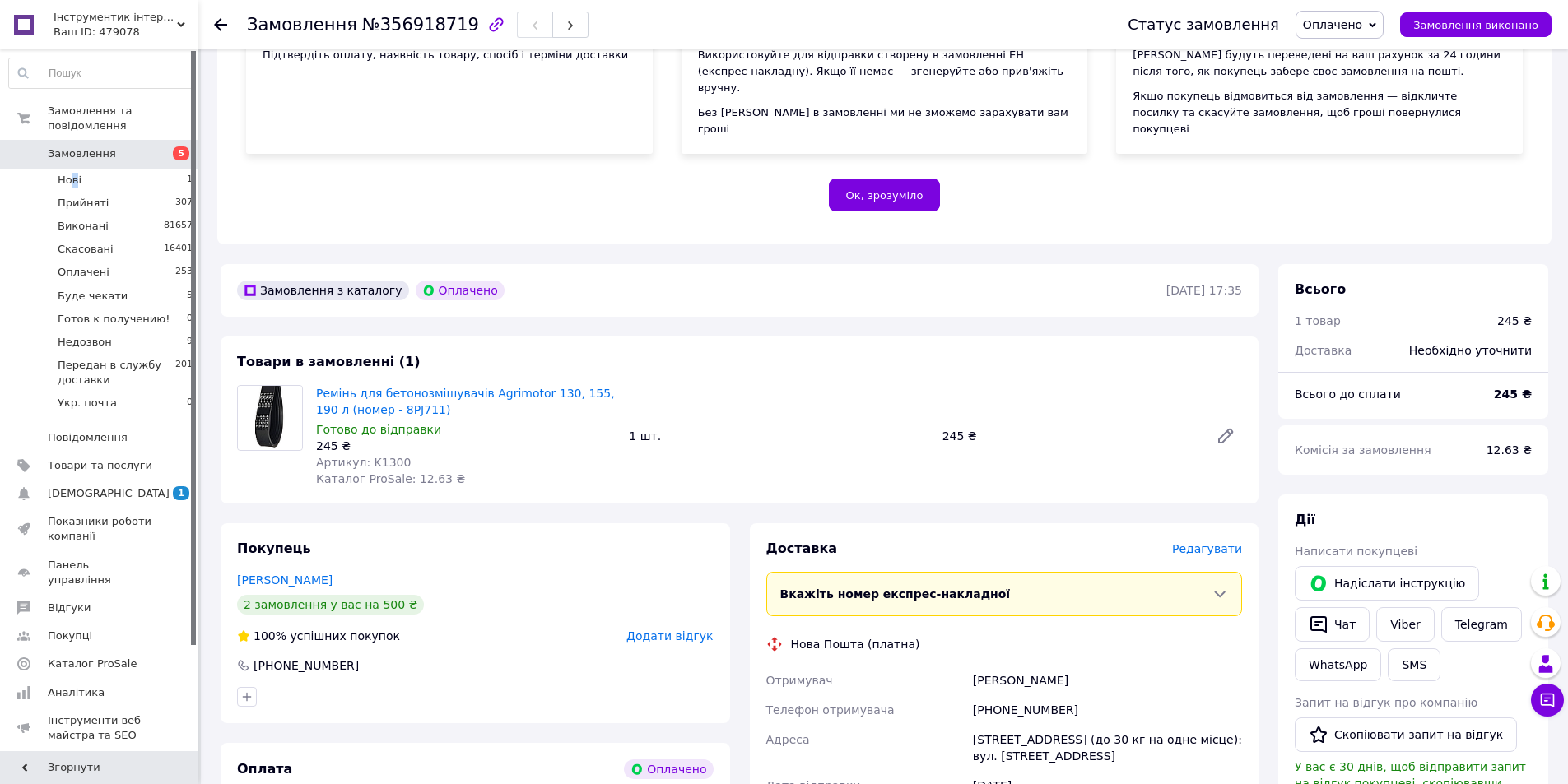
scroll to position [493, 0]
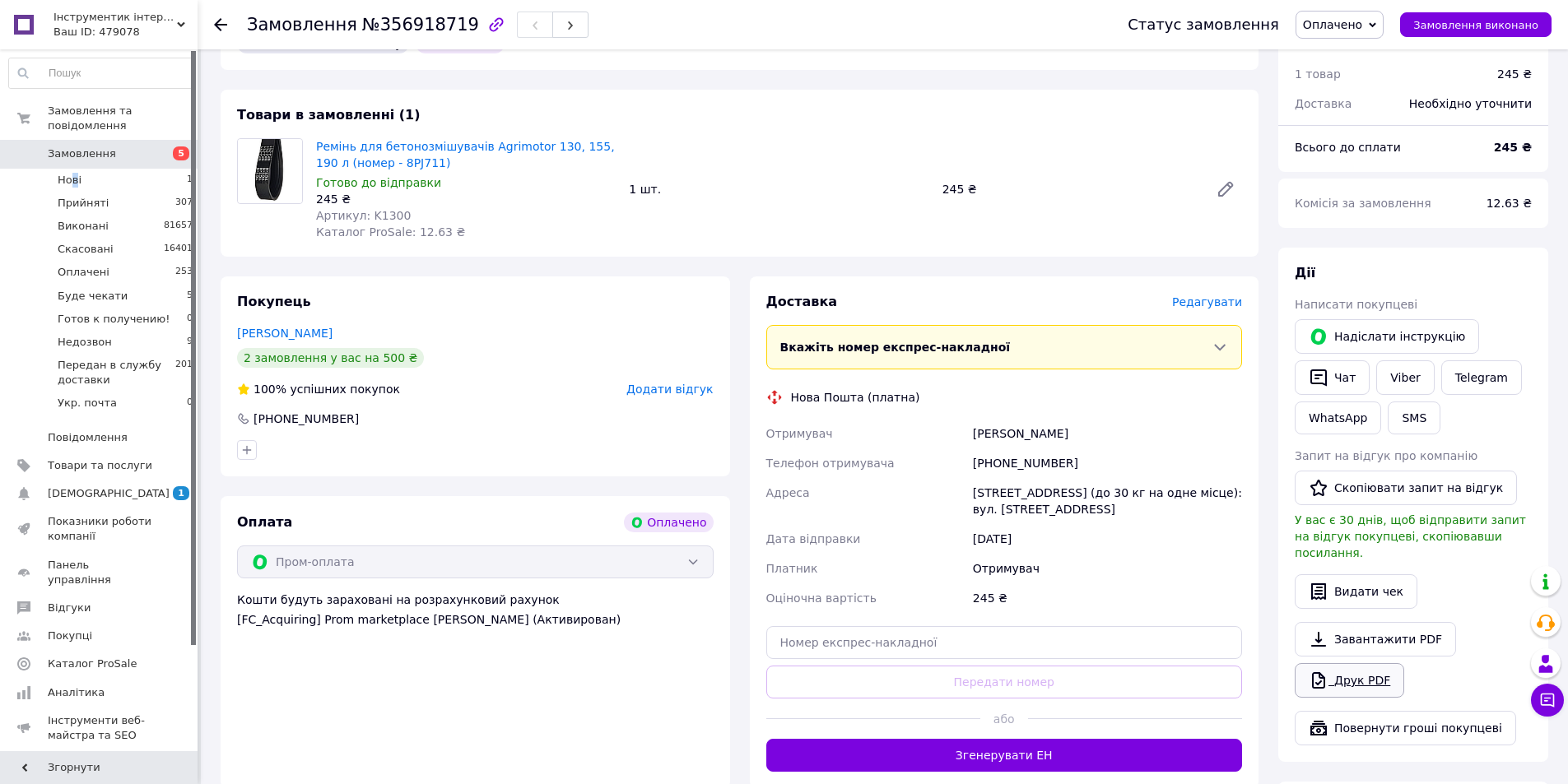
click at [1340, 664] on link "Друк PDF" at bounding box center [1349, 680] width 109 height 35
click at [81, 168] on li "Нові 1" at bounding box center [101, 179] width 202 height 23
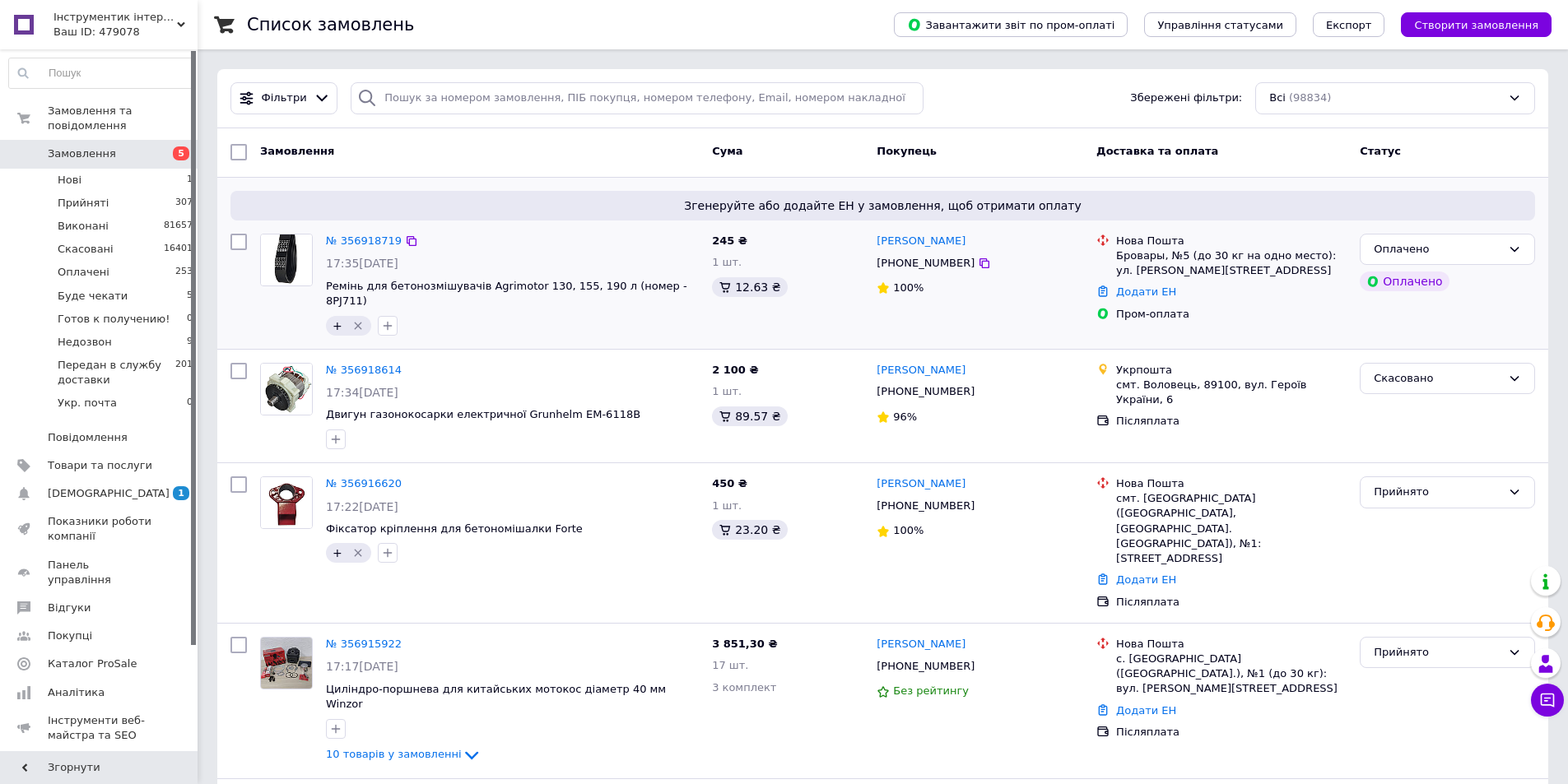
scroll to position [2, 0]
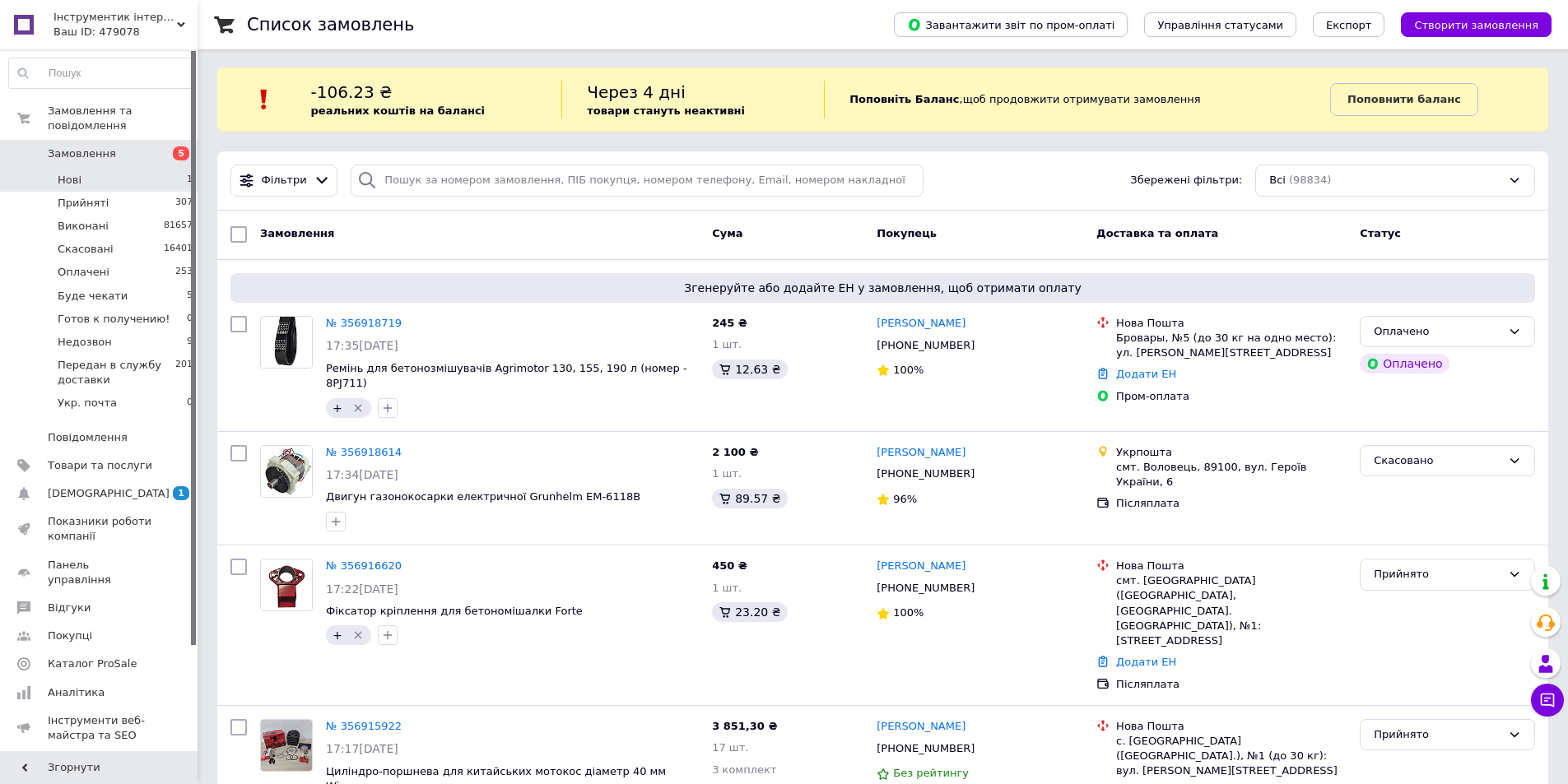
click at [134, 175] on li "Нові 1" at bounding box center [101, 179] width 202 height 23
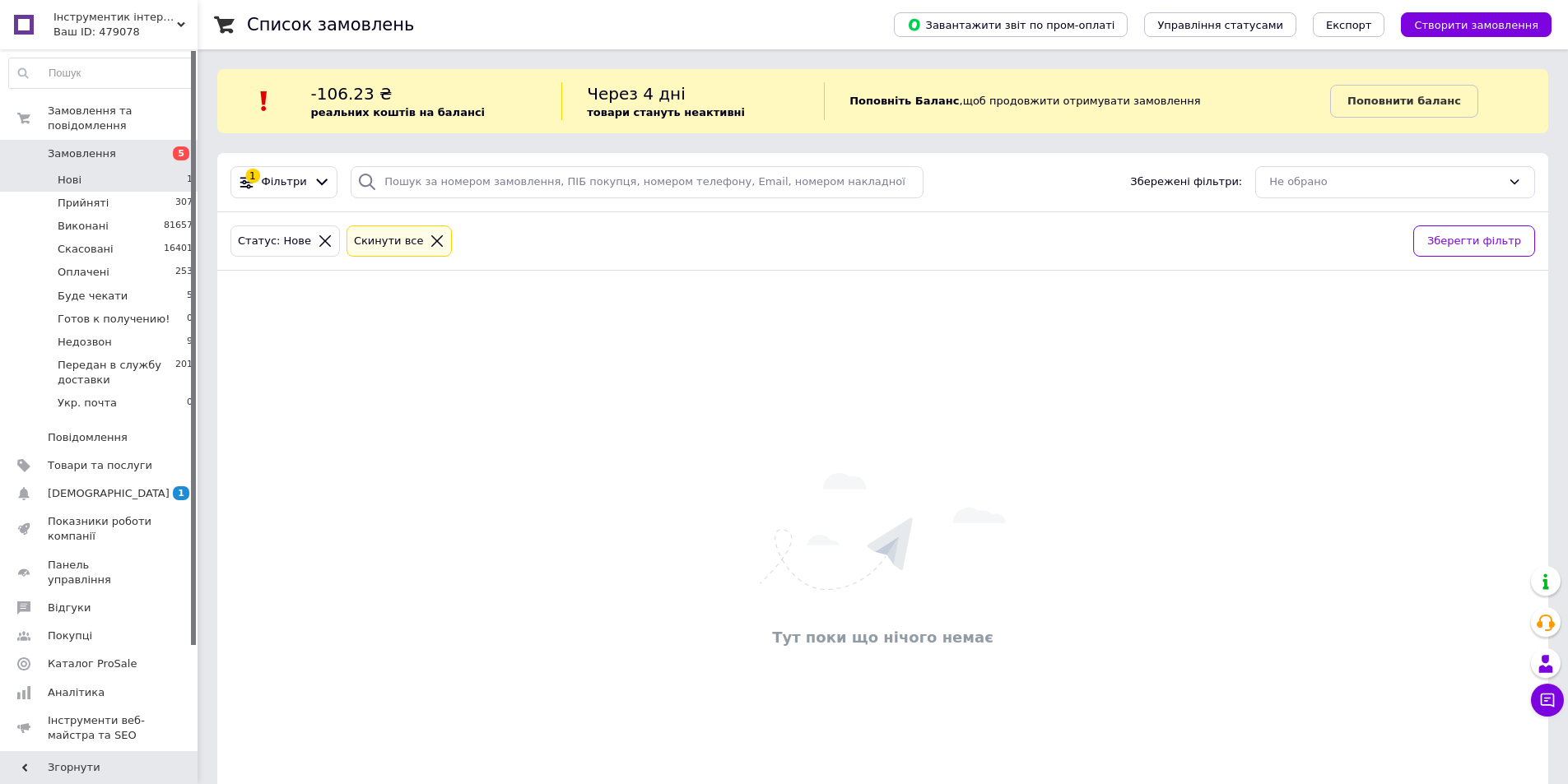
click at [385, 248] on div "Cкинути все" at bounding box center [388, 242] width 77 height 18
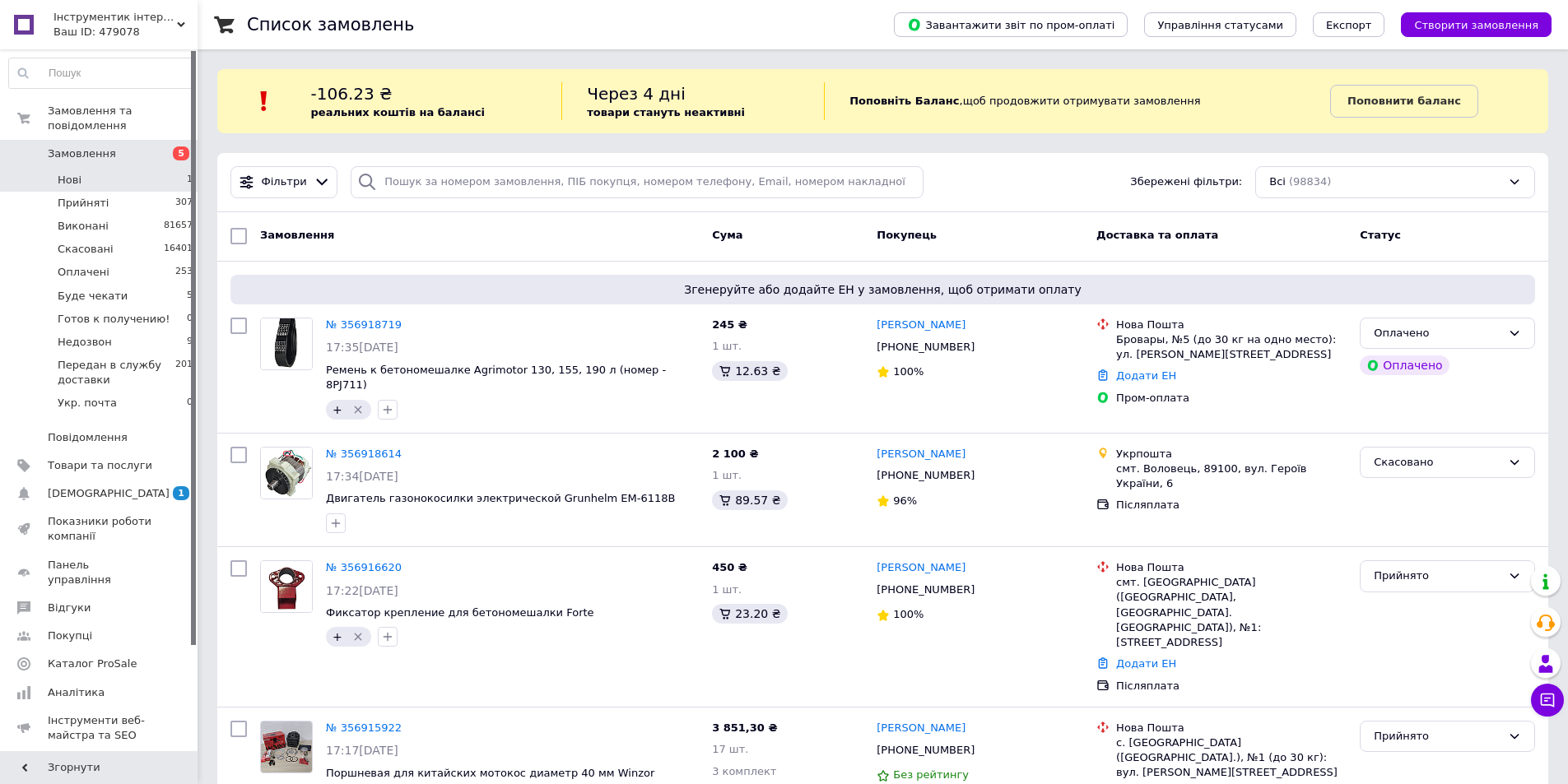
click at [92, 168] on li "Нові 1" at bounding box center [101, 179] width 202 height 23
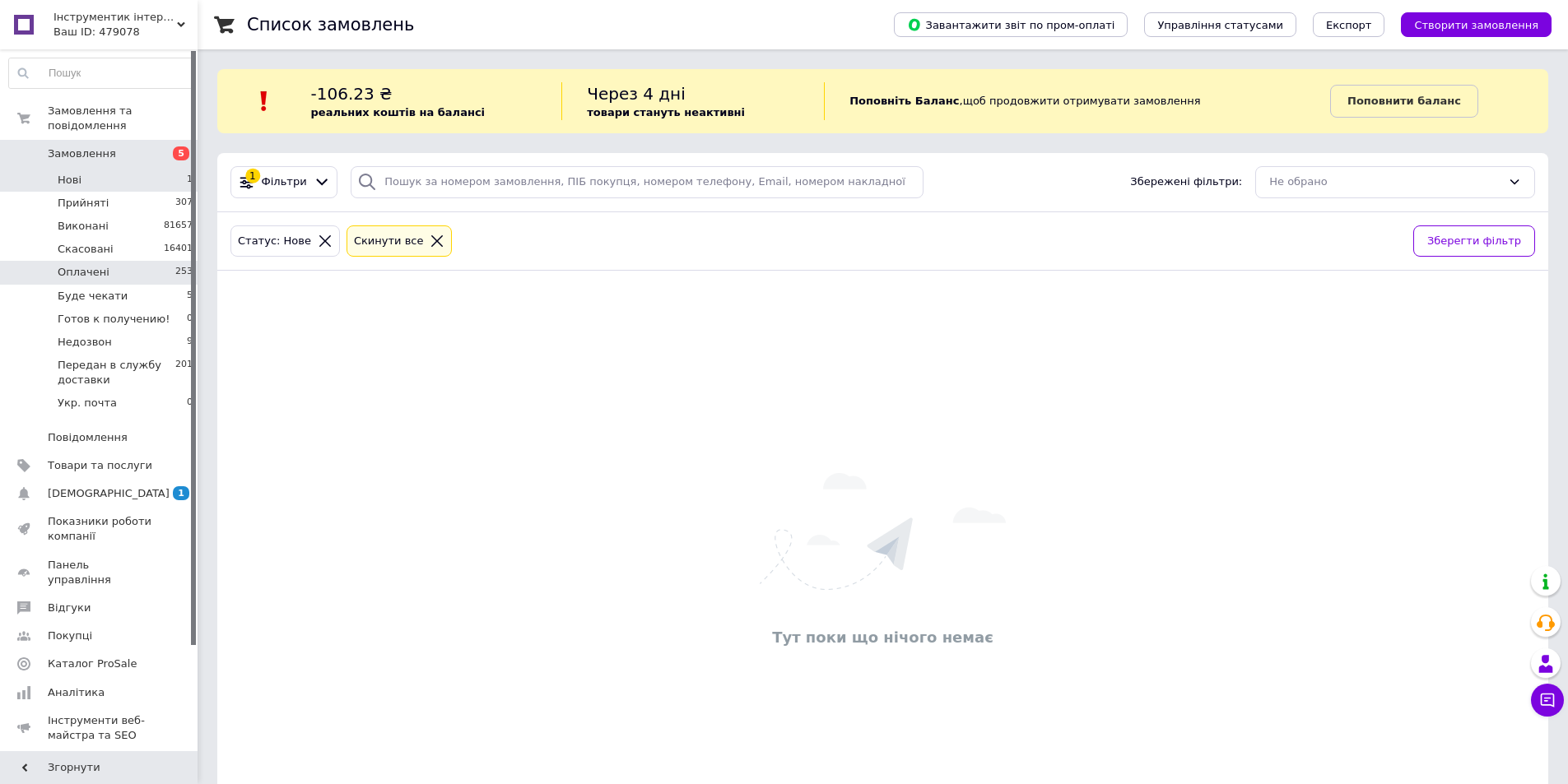
click at [61, 265] on span "Оплачені" at bounding box center [83, 273] width 52 height 15
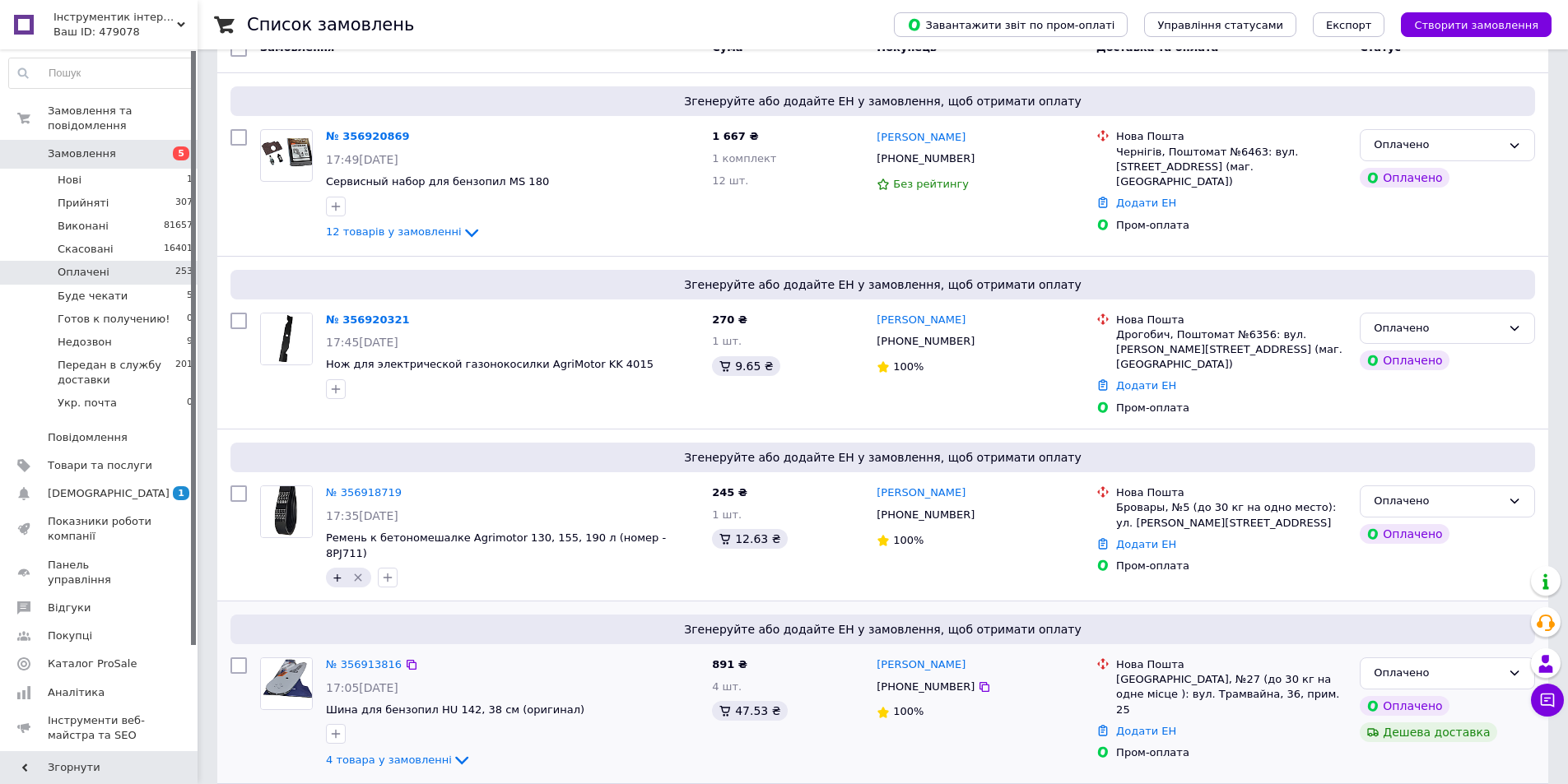
scroll to position [329, 0]
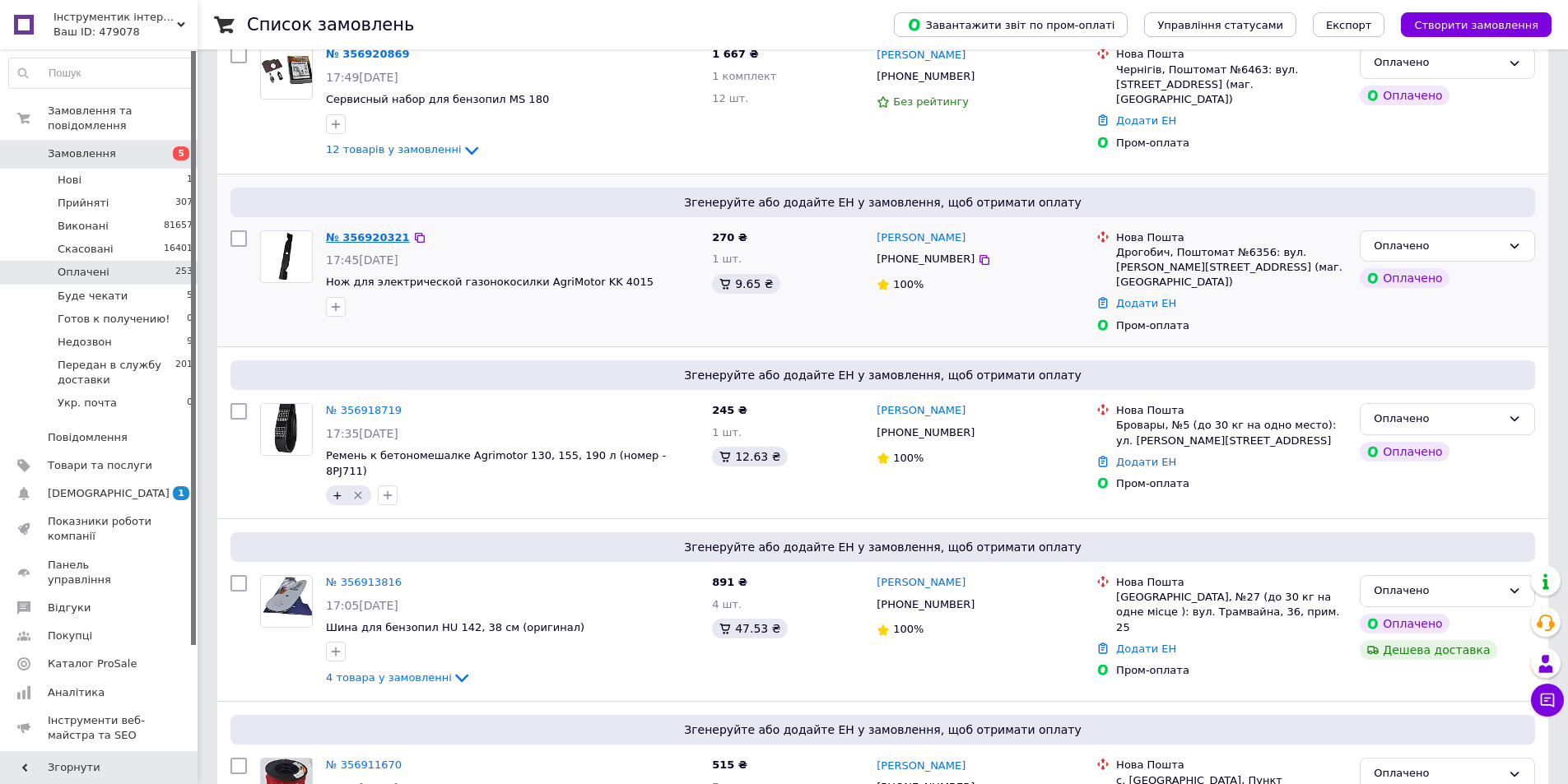
click at [368, 236] on link "№ 356920321" at bounding box center [368, 237] width 84 height 13
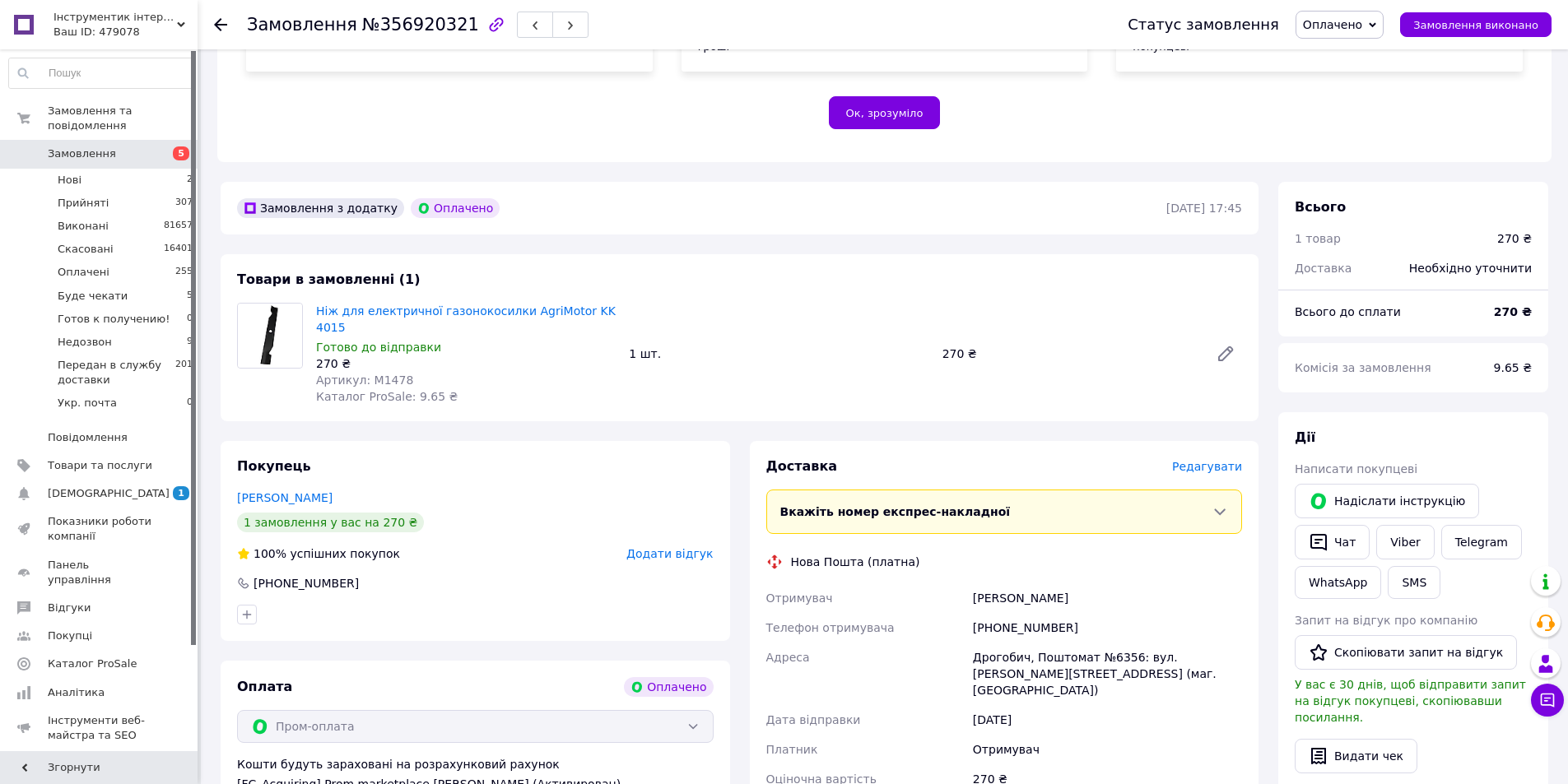
scroll to position [576, 0]
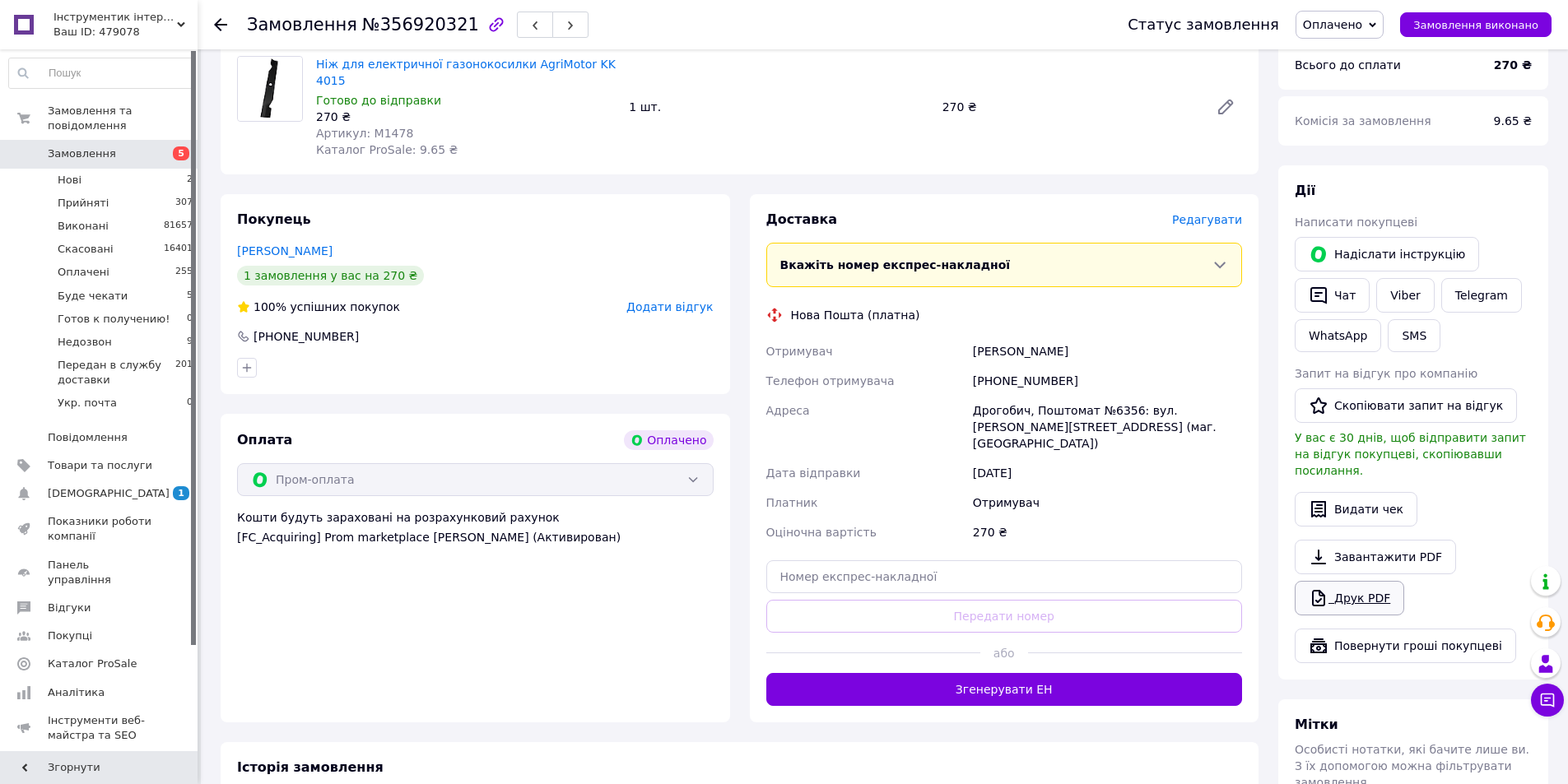
click at [1366, 581] on link "Друк PDF" at bounding box center [1349, 598] width 109 height 35
click at [227, 24] on use at bounding box center [221, 25] width 13 height 13
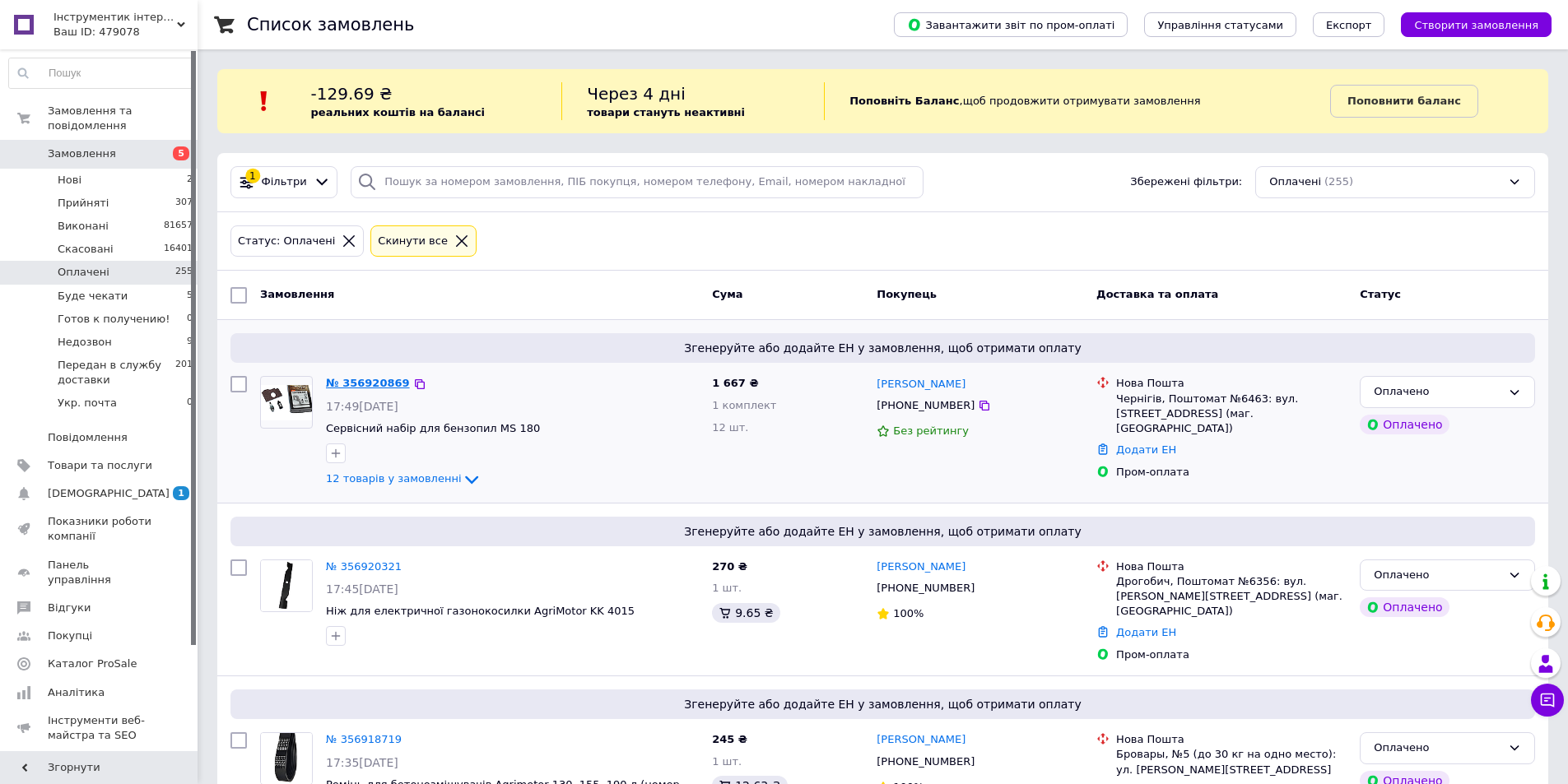
click at [371, 381] on link "№ 356920869" at bounding box center [368, 383] width 84 height 13
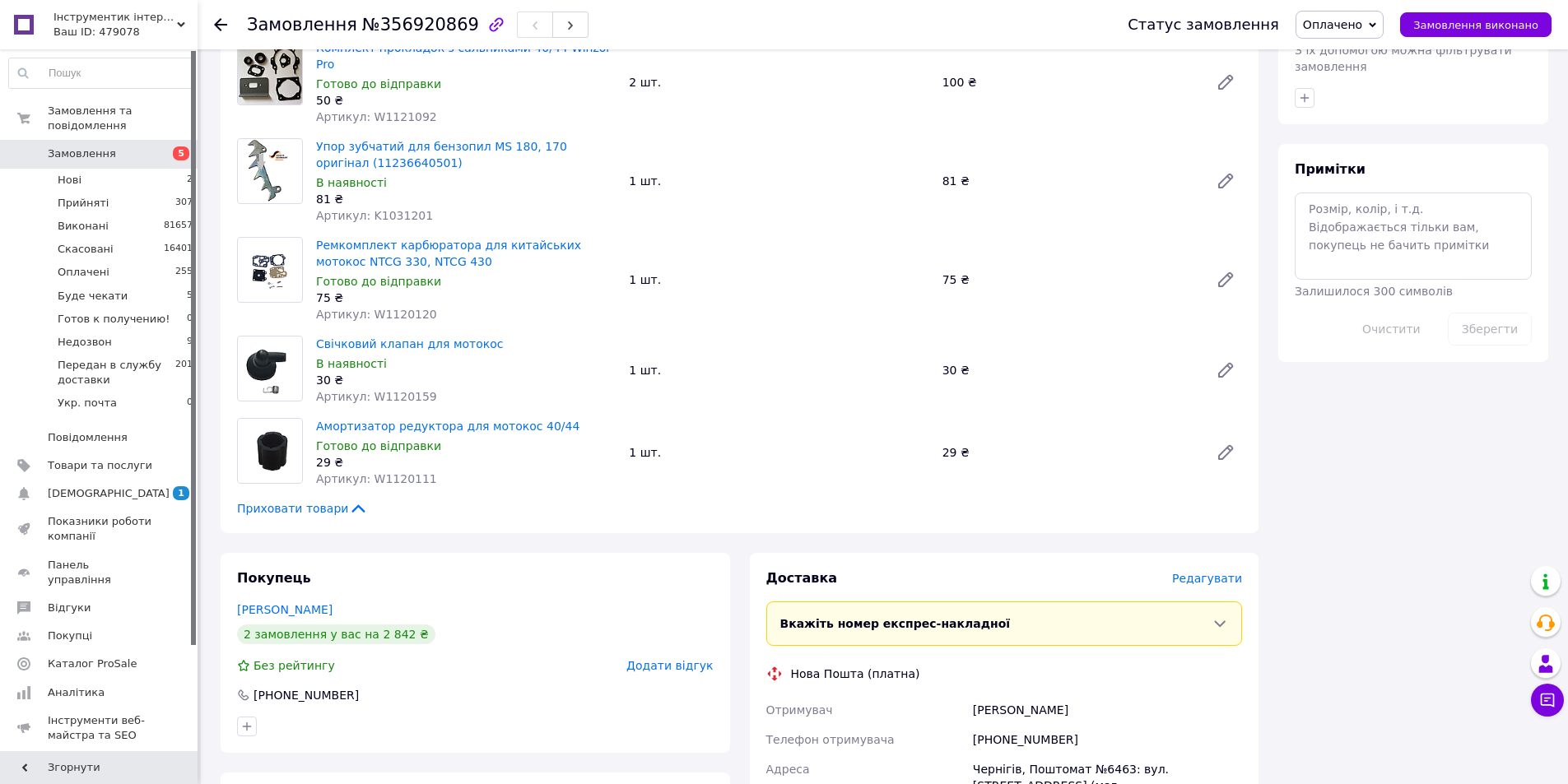
scroll to position [823, 0]
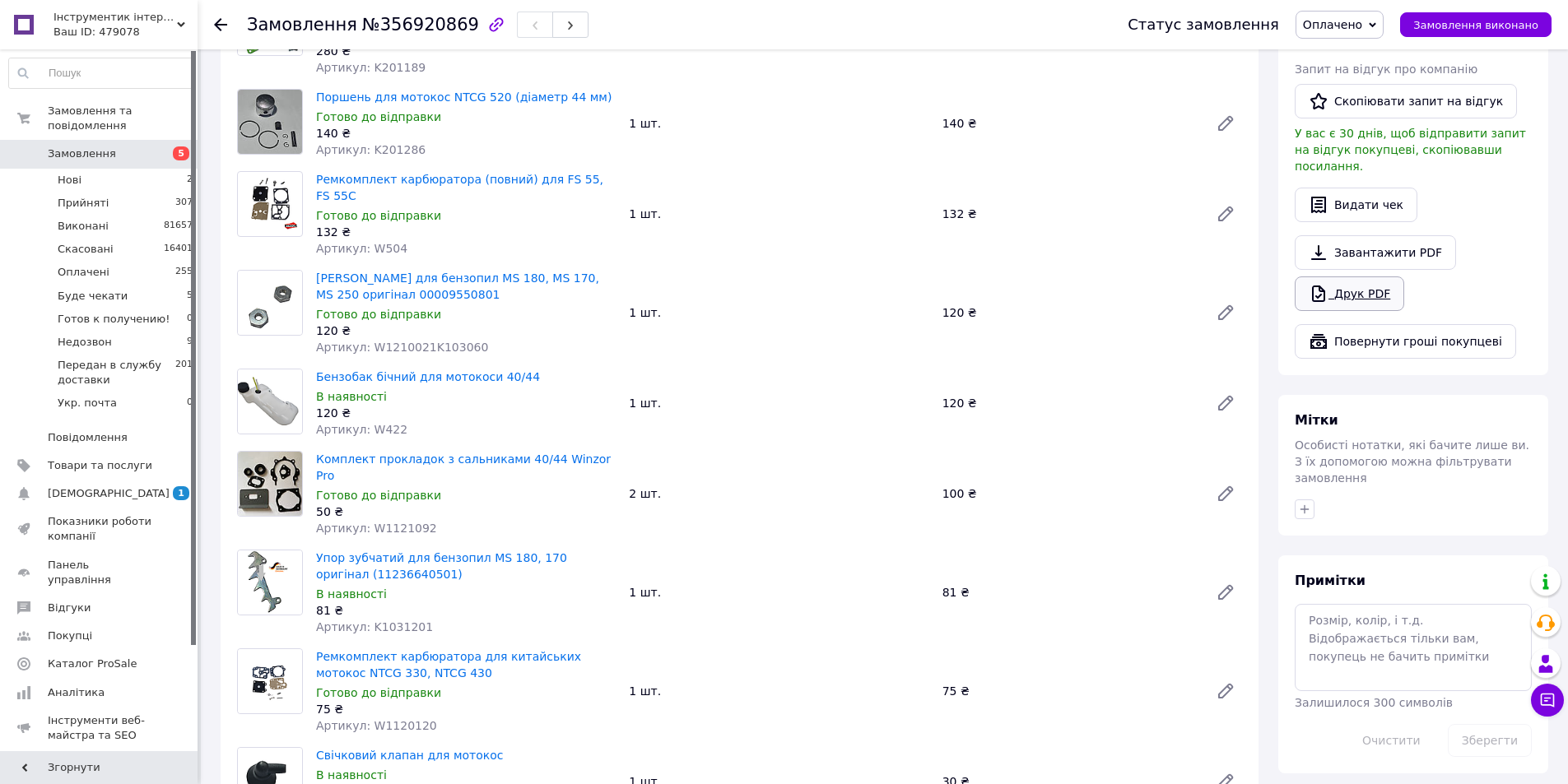
click at [1352, 276] on link "Друк PDF" at bounding box center [1349, 293] width 109 height 35
